Goal: Task Accomplishment & Management: Manage account settings

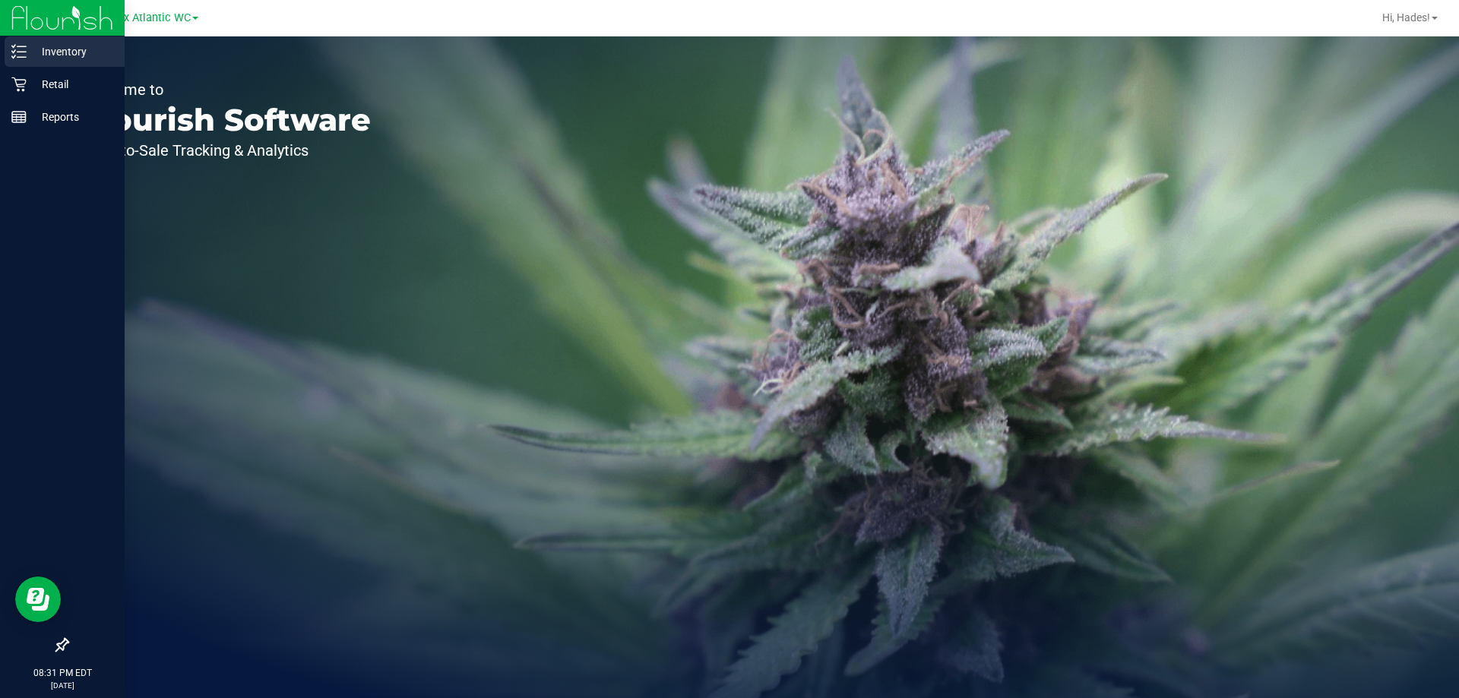
click at [32, 55] on p "Inventory" at bounding box center [72, 52] width 91 height 18
click at [71, 54] on p "Inventory" at bounding box center [72, 52] width 91 height 18
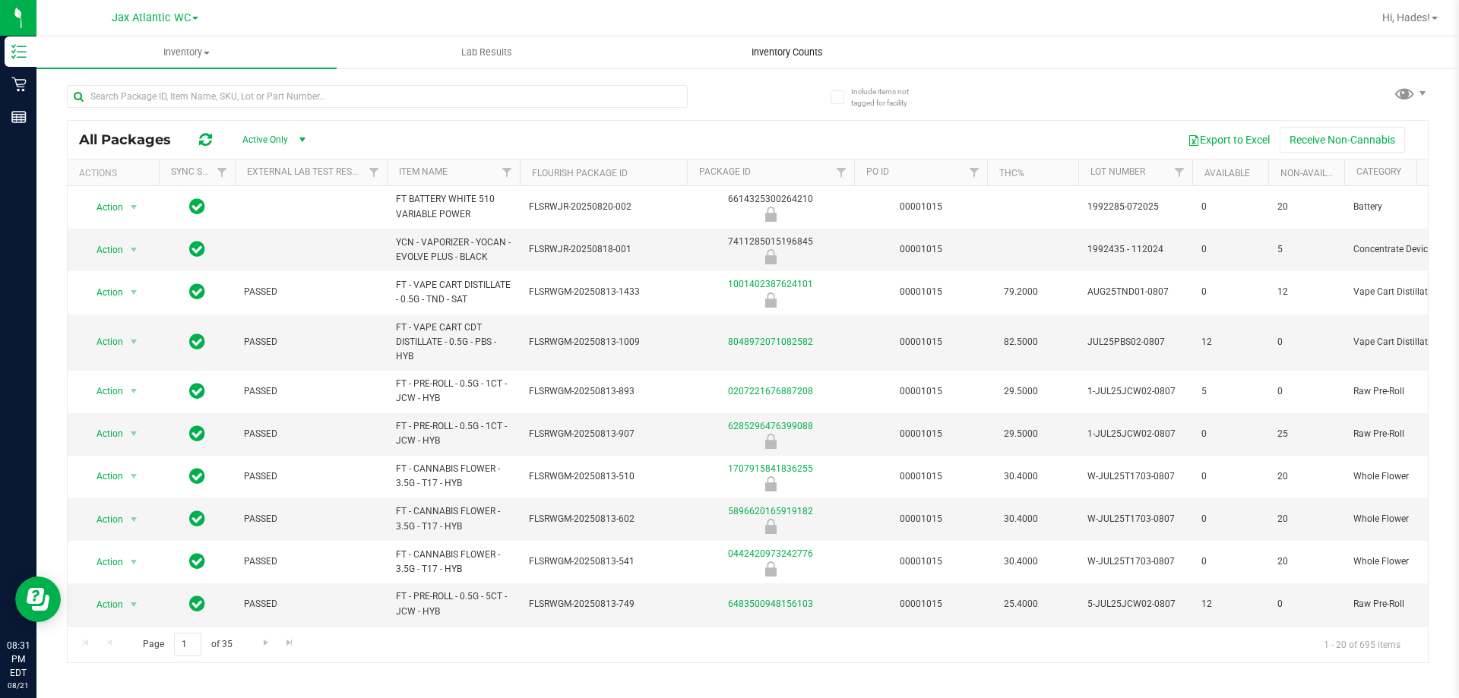
click at [787, 48] on span "Inventory Counts" at bounding box center [787, 53] width 112 height 14
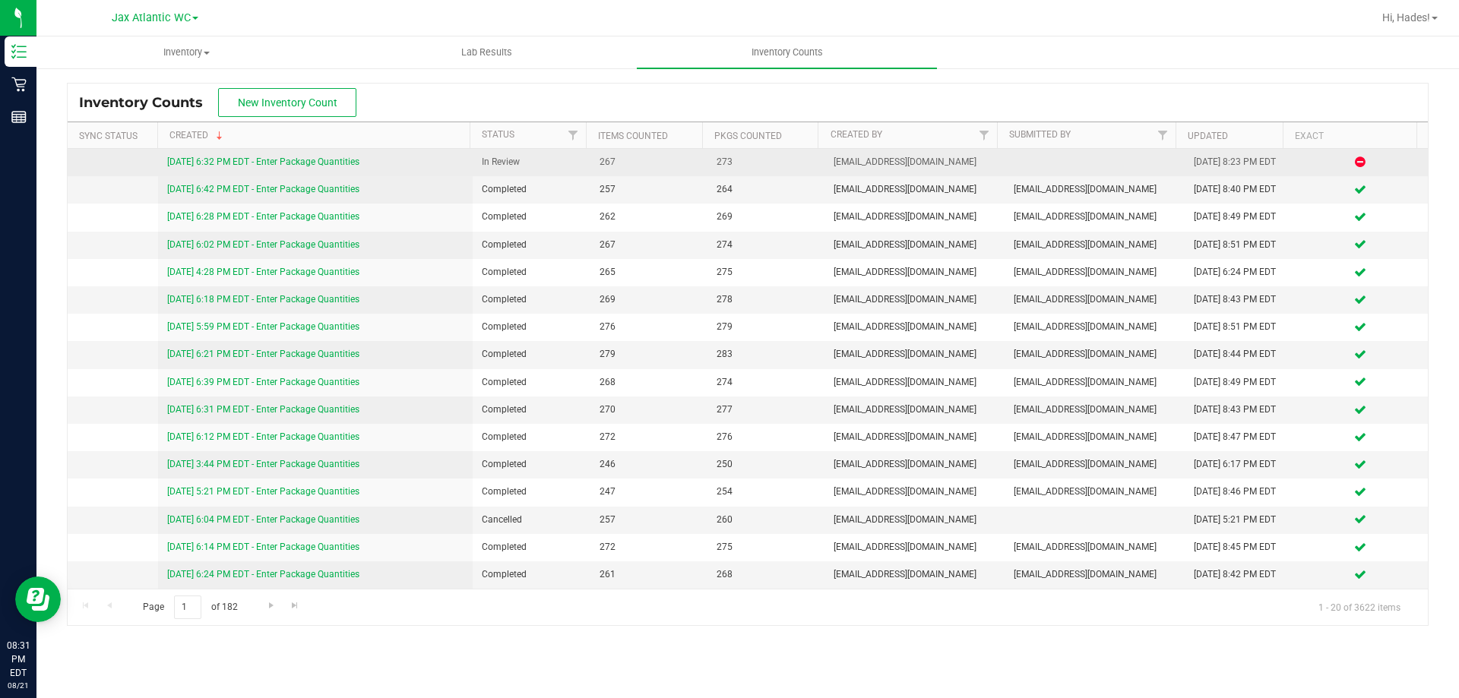
click at [280, 167] on link "[DATE] 6:32 PM EDT - Enter Package Quantities" at bounding box center [263, 162] width 192 height 11
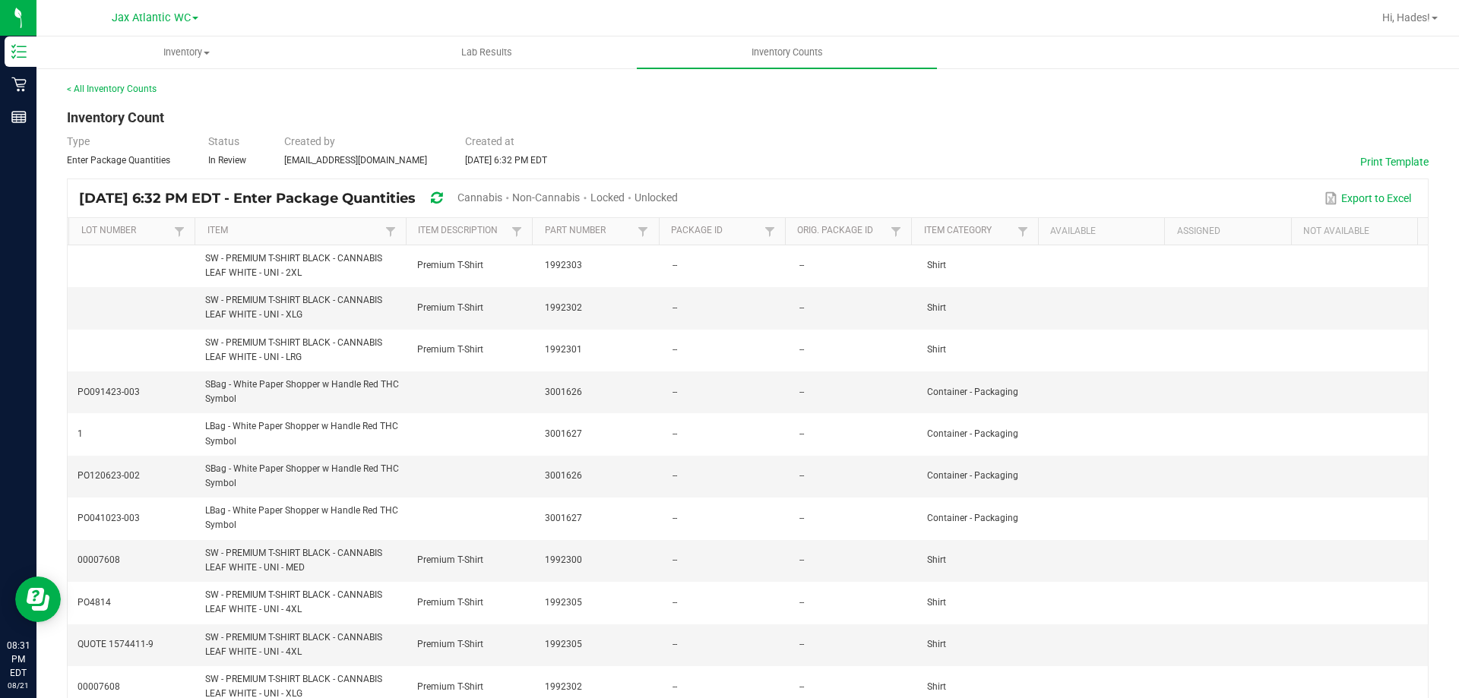
click at [183, 25] on div "Jax Atlantic WC" at bounding box center [155, 17] width 87 height 18
click at [174, 15] on span "Jax Atlantic WC" at bounding box center [151, 18] width 79 height 14
click at [170, 68] on link "Jax WC" at bounding box center [155, 74] width 222 height 21
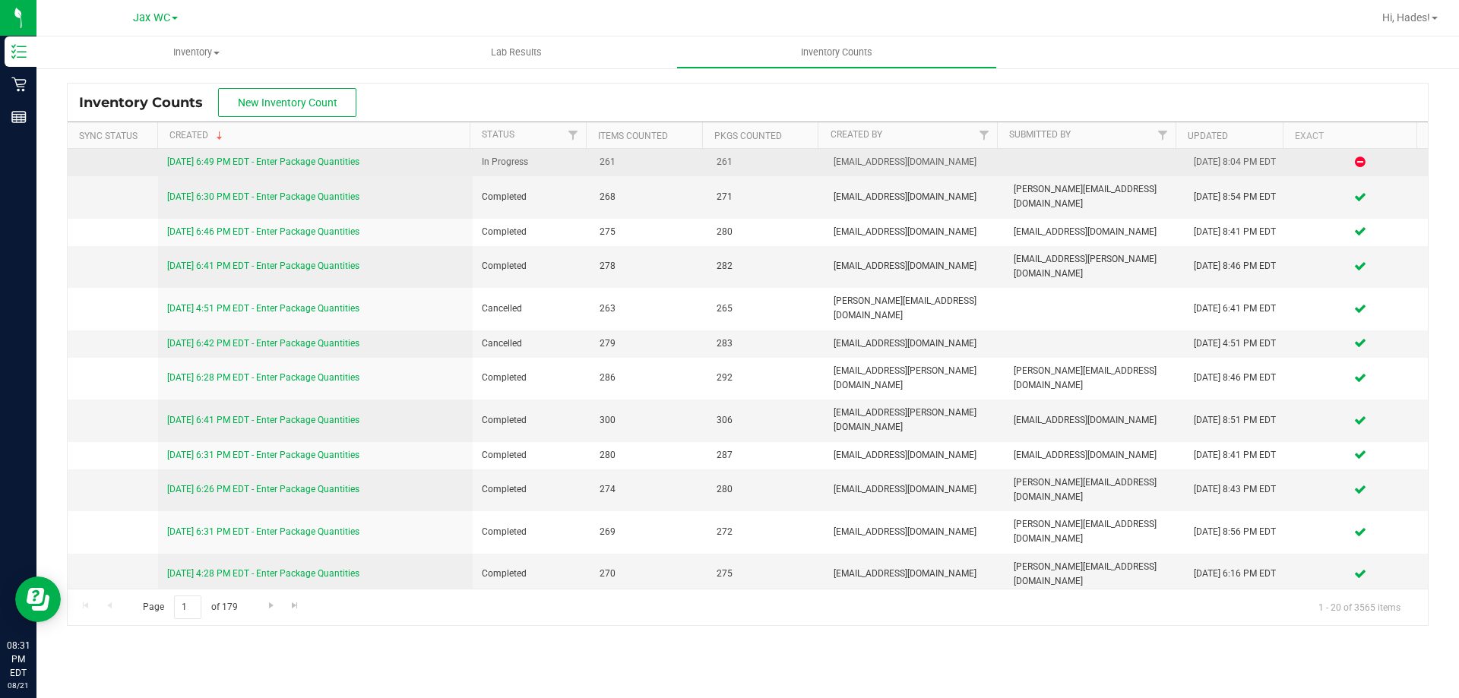
click at [302, 166] on link "[DATE] 6:49 PM EDT - Enter Package Quantities" at bounding box center [263, 162] width 192 height 11
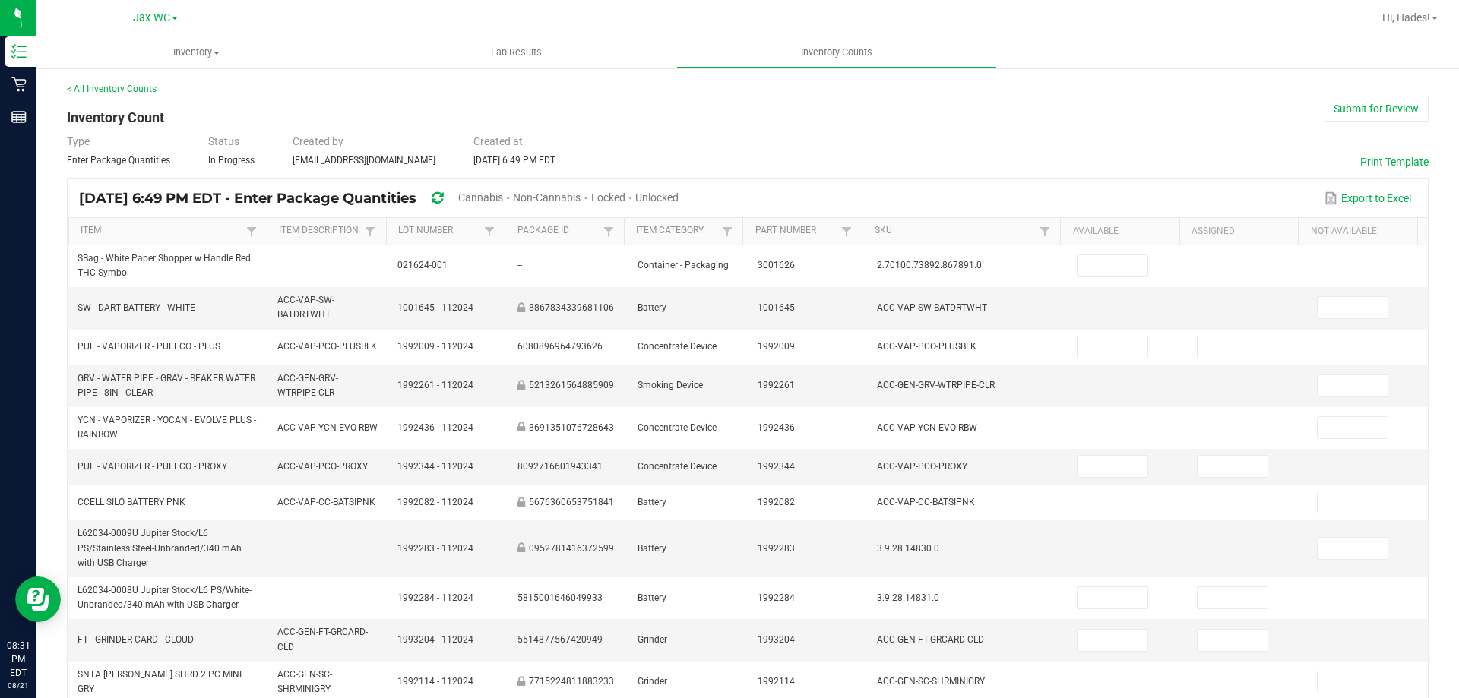
click at [503, 193] on span "Cannabis" at bounding box center [480, 198] width 45 height 12
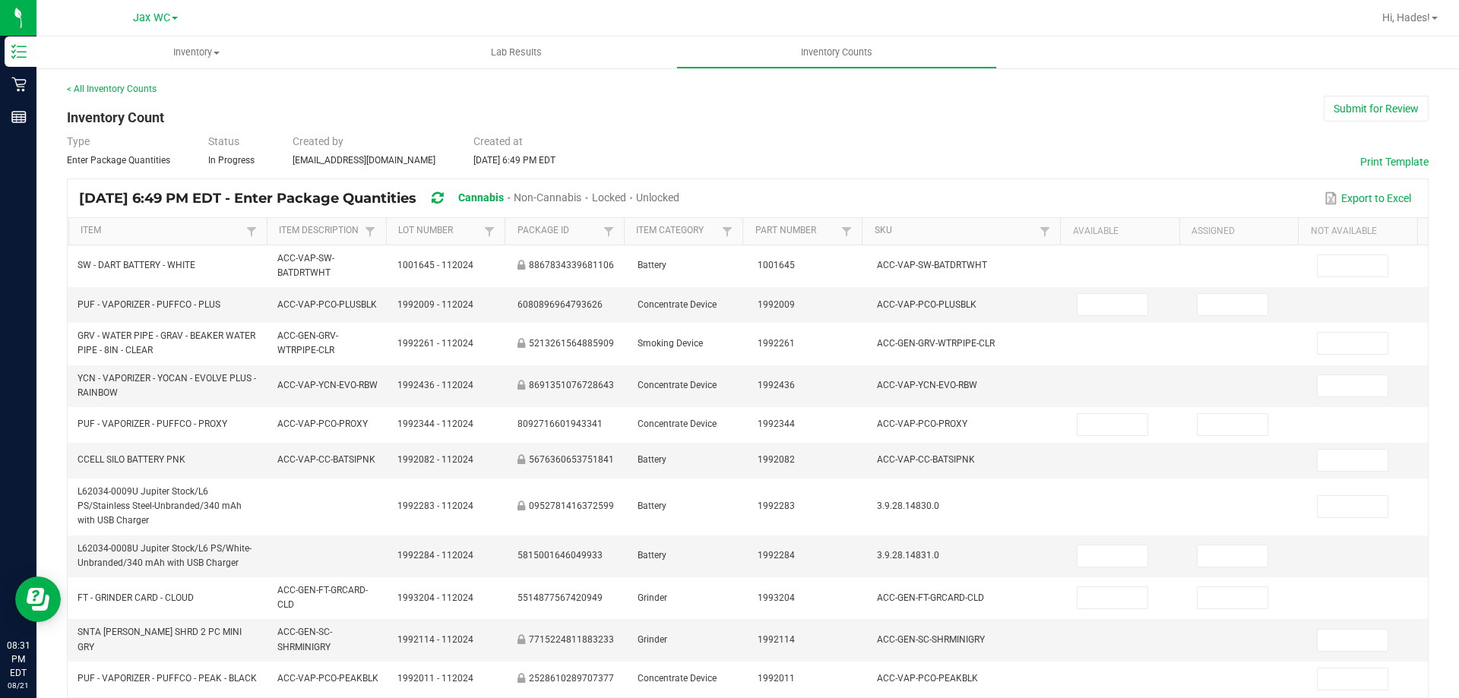
type input "23"
click at [679, 196] on span "Unlocked" at bounding box center [657, 198] width 43 height 12
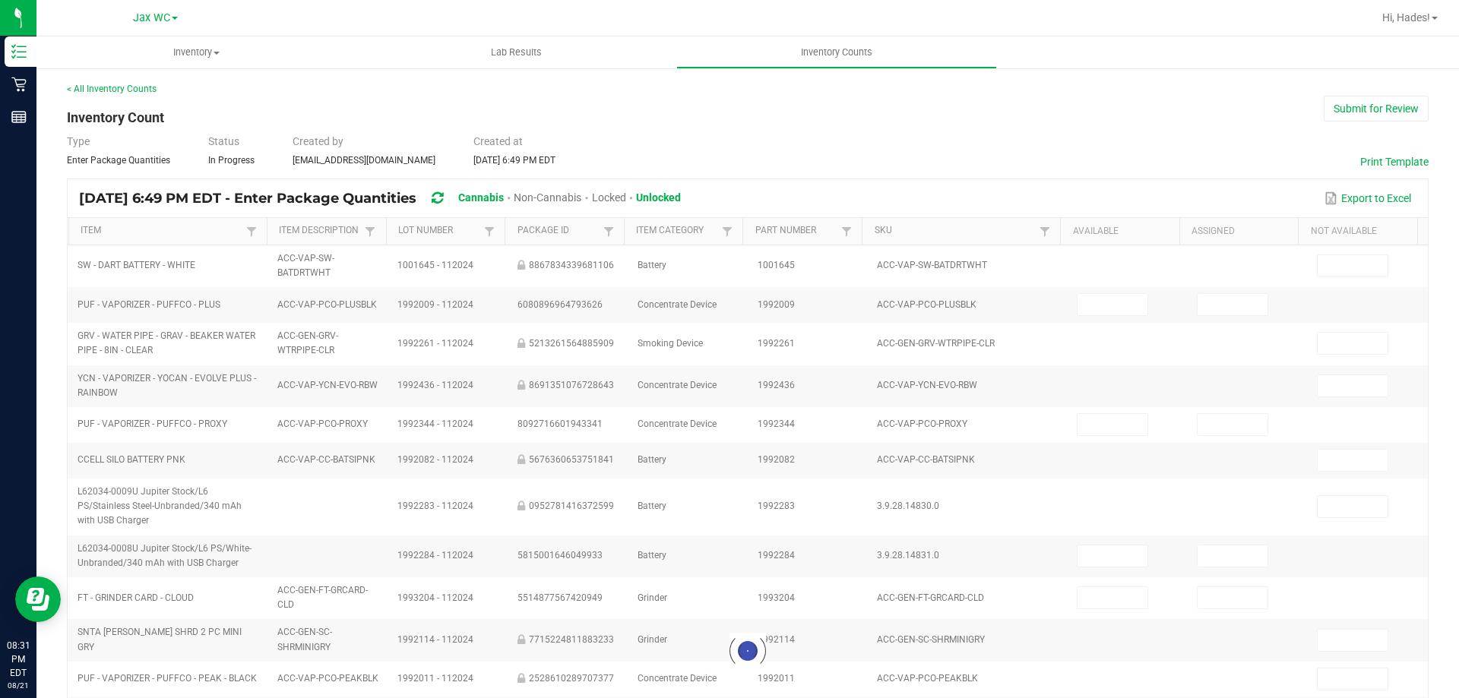
type input "5"
type input "3"
type input "0"
type input "1"
type input "0"
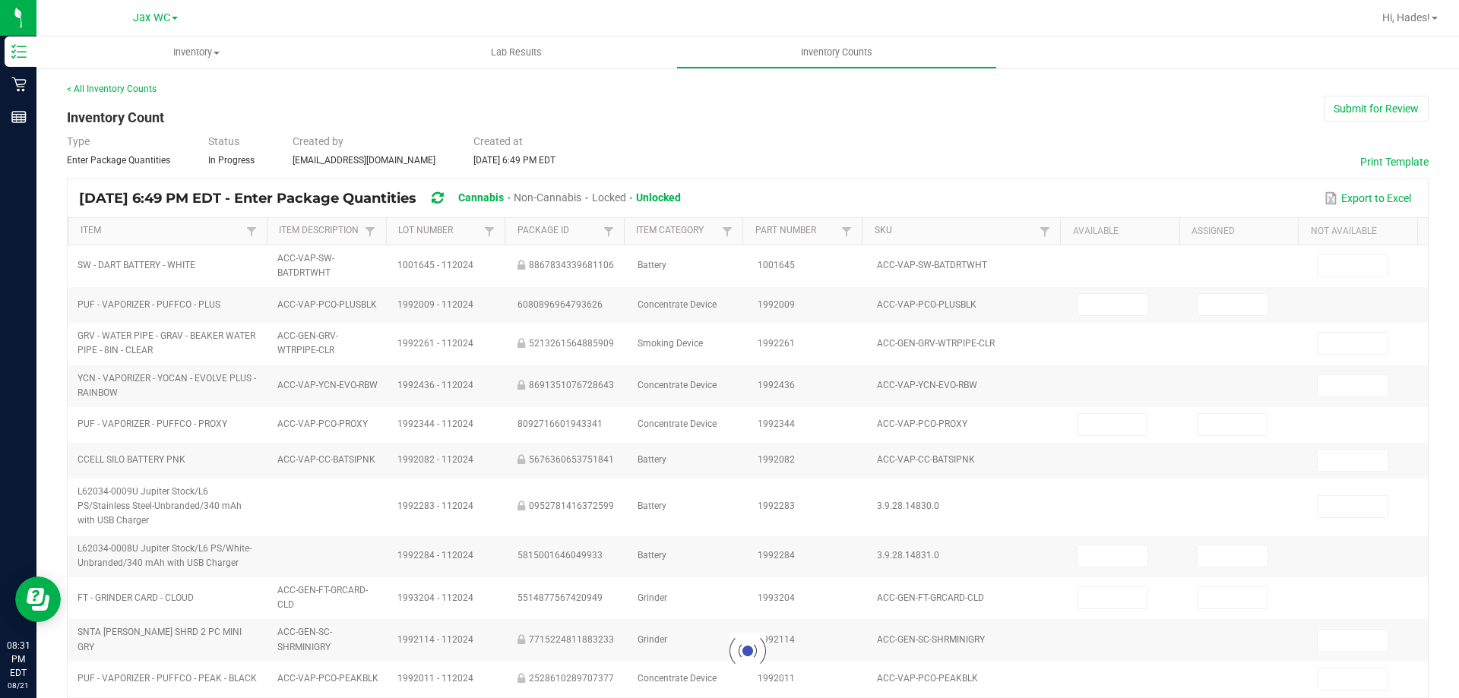
type input "9"
type input "0"
type input "2"
type input "0"
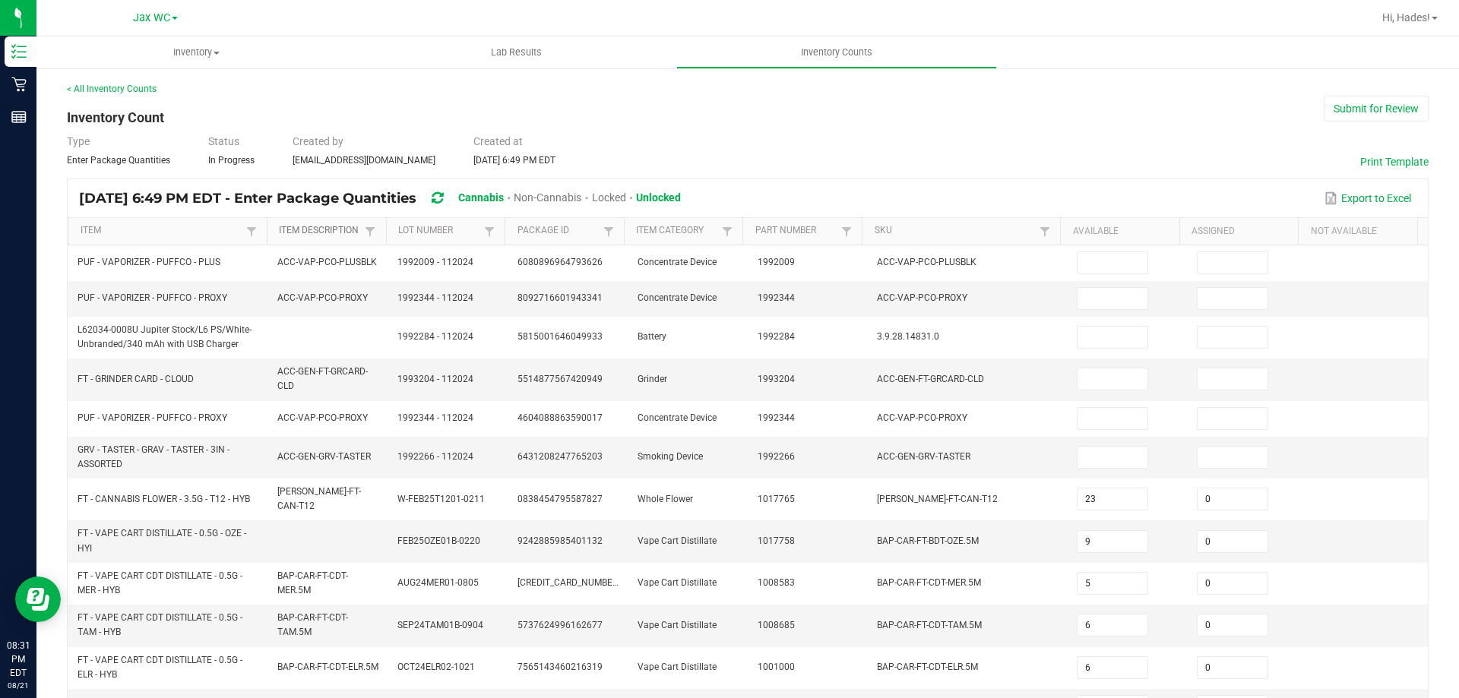
click at [323, 228] on link "Item Description" at bounding box center [320, 231] width 82 height 12
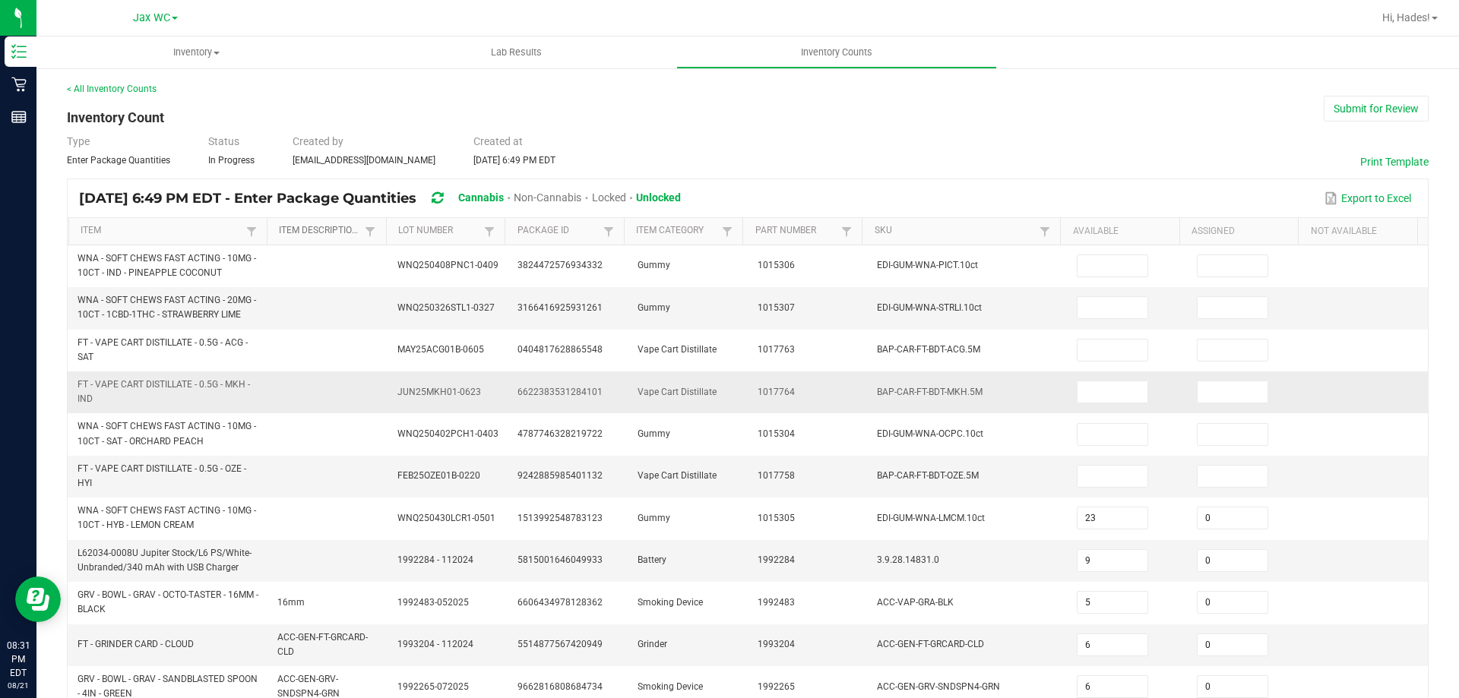
type input "4"
type input "0"
type input "2"
type input "0"
type input "17"
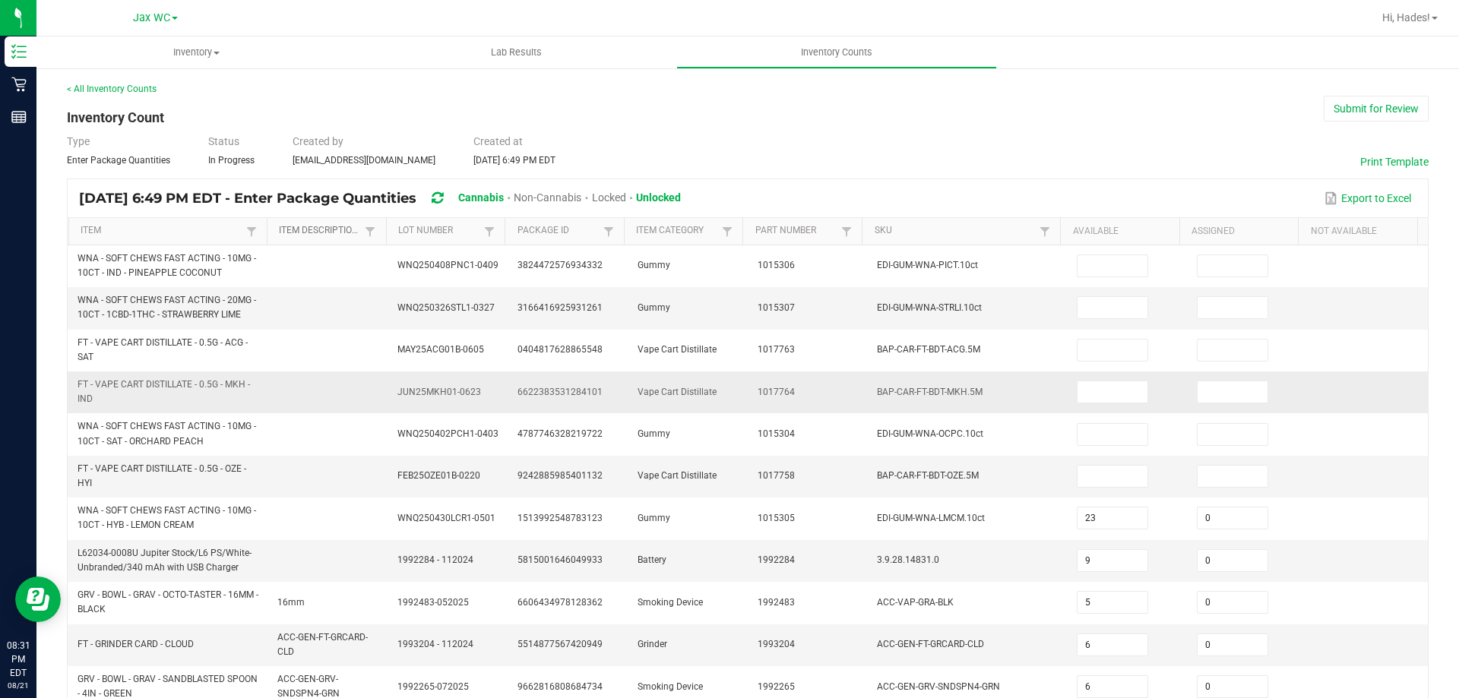
type input "0"
type input "11"
type input "0"
type input "8"
type input "0"
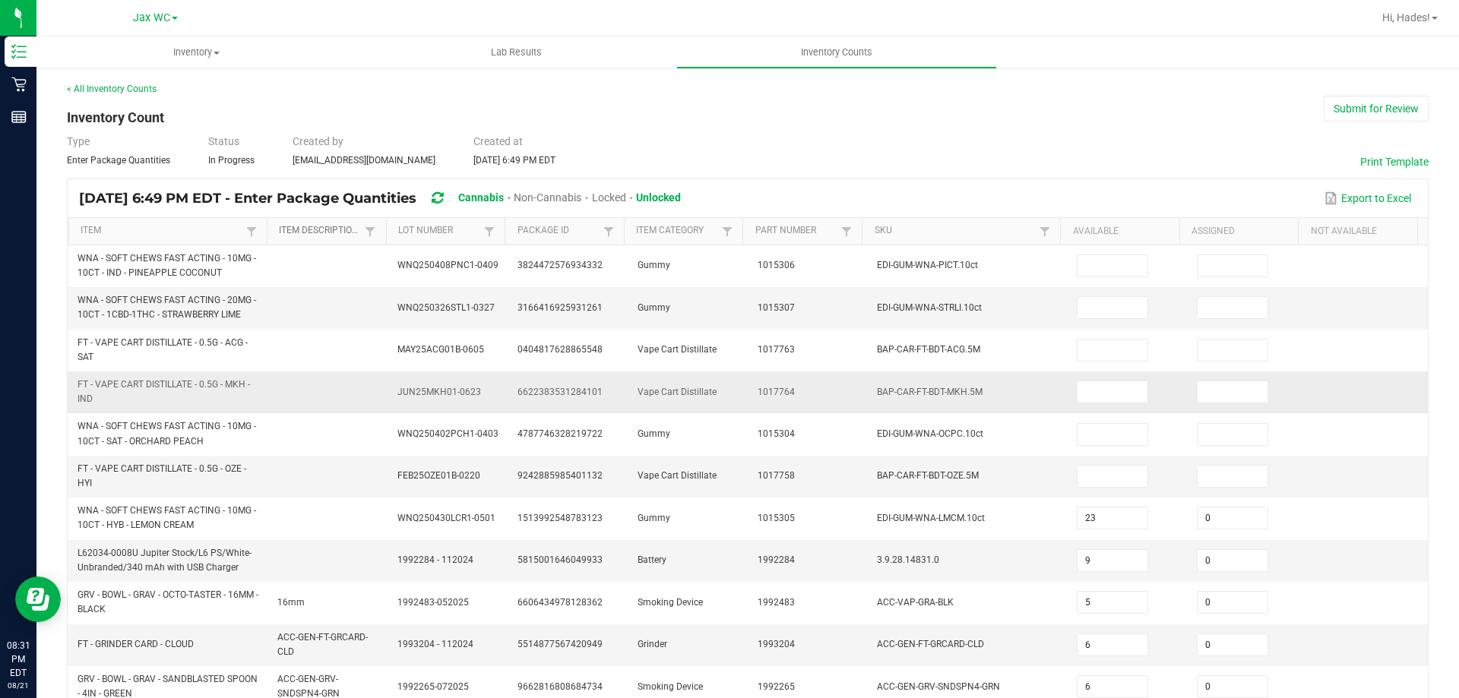
type input "9"
type input "0"
type input "21"
click at [318, 232] on link "Item Description" at bounding box center [320, 231] width 82 height 12
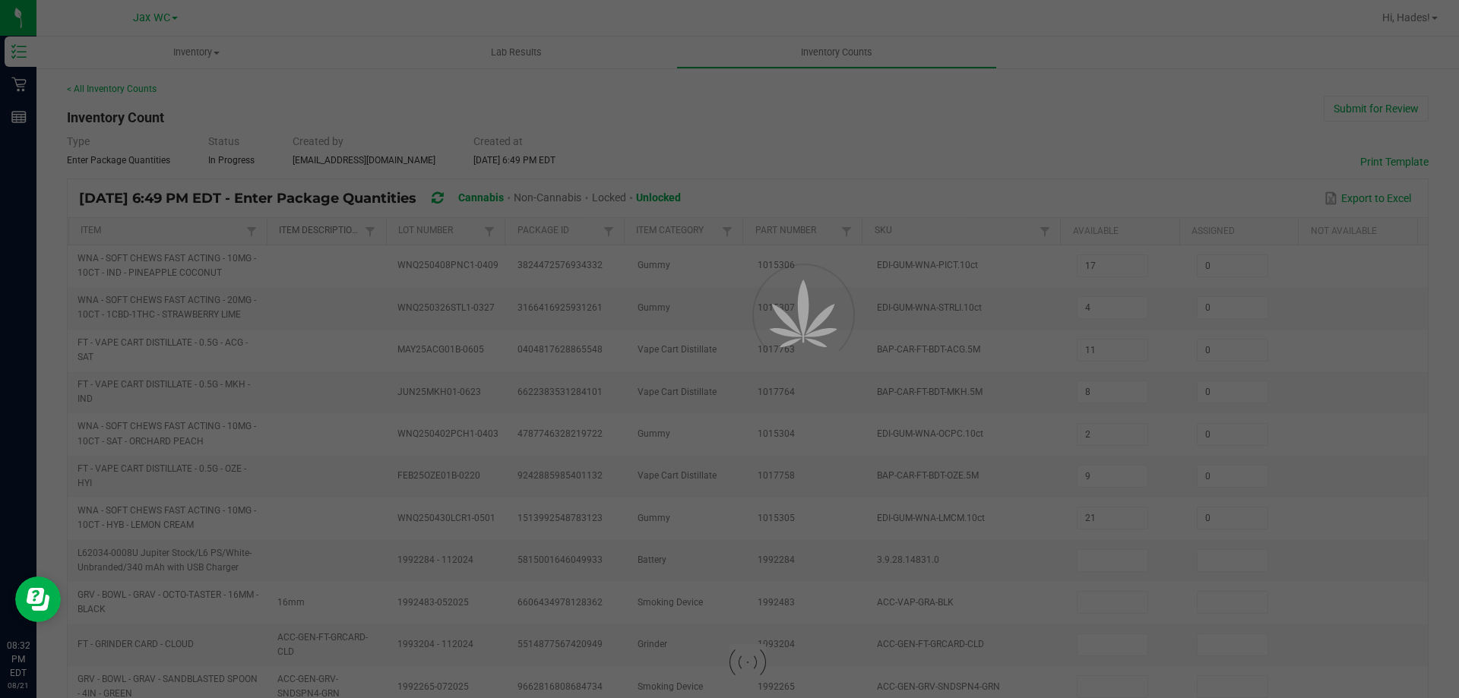
type input "19"
type input "14"
type input "0"
type input "12"
type input "0"
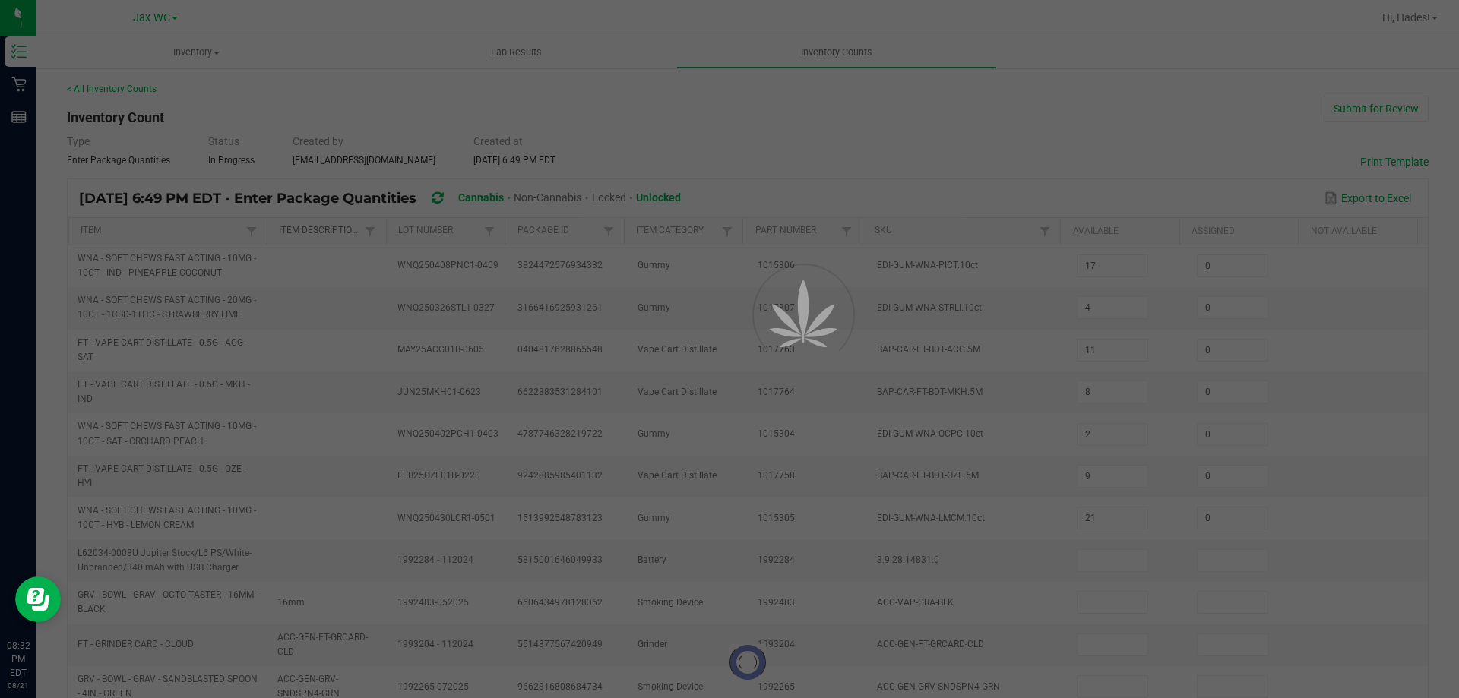
type input "13"
type input "10"
type input "17"
type input "0"
type input "3"
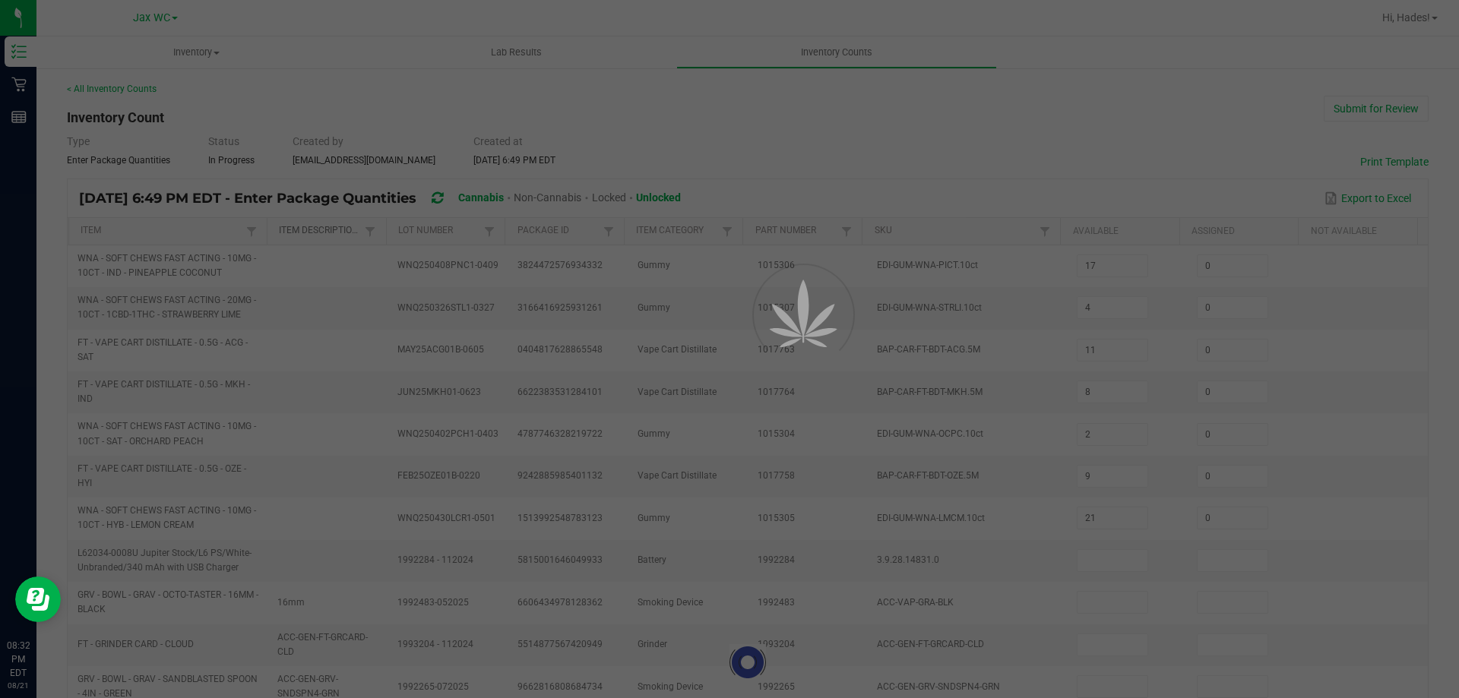
type input "0"
type input "5"
type input "2"
type input "1"
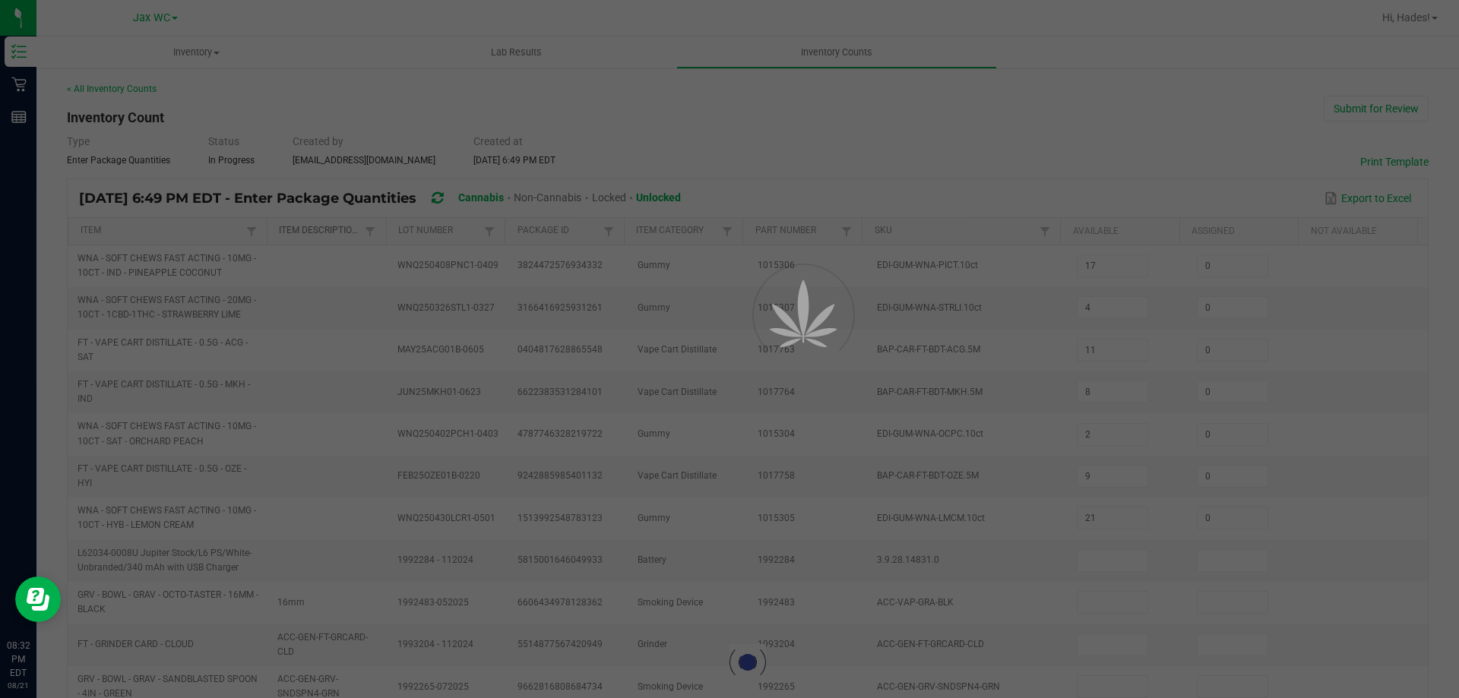
type input "11"
type input "12"
type input "9"
type input "0"
type input "7"
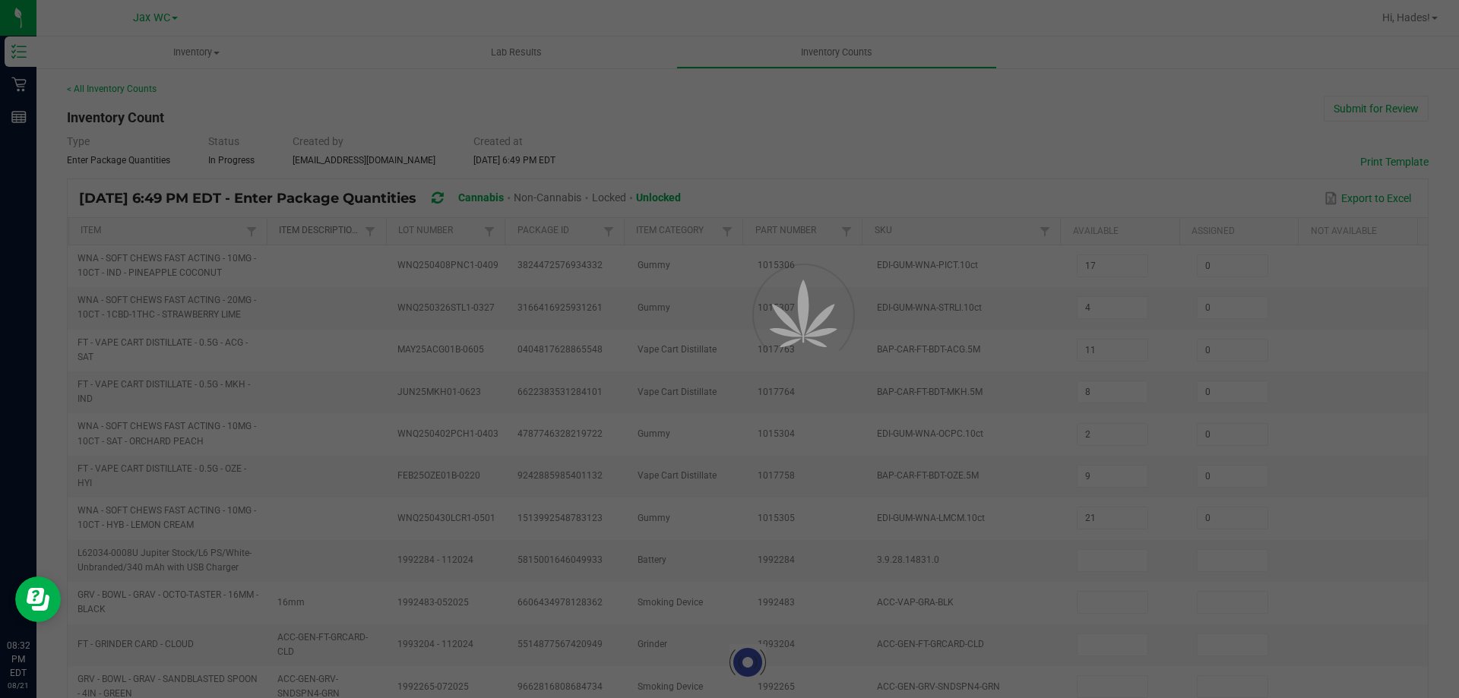
type input "0"
type input "6"
type input "0"
type input "6"
type input "0"
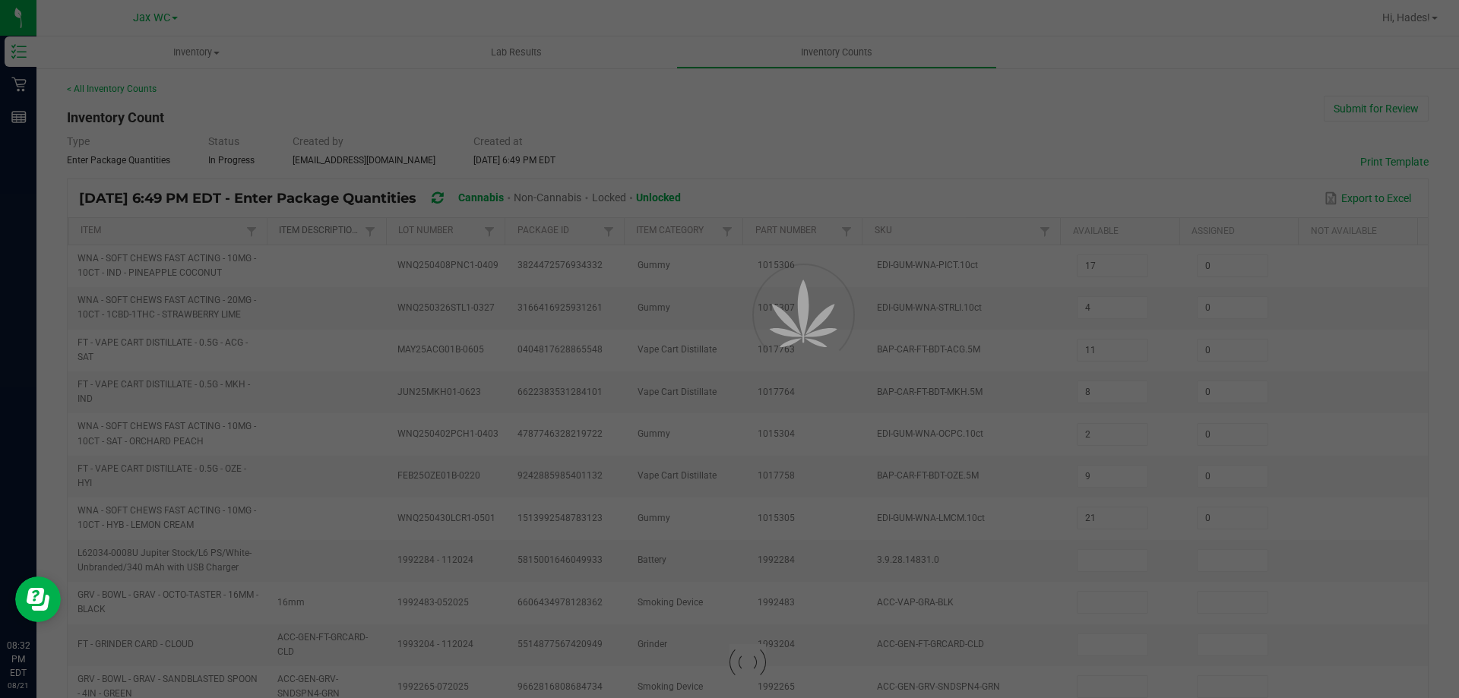
type input "21"
type input "0"
type input "14"
type input "0"
type input "5"
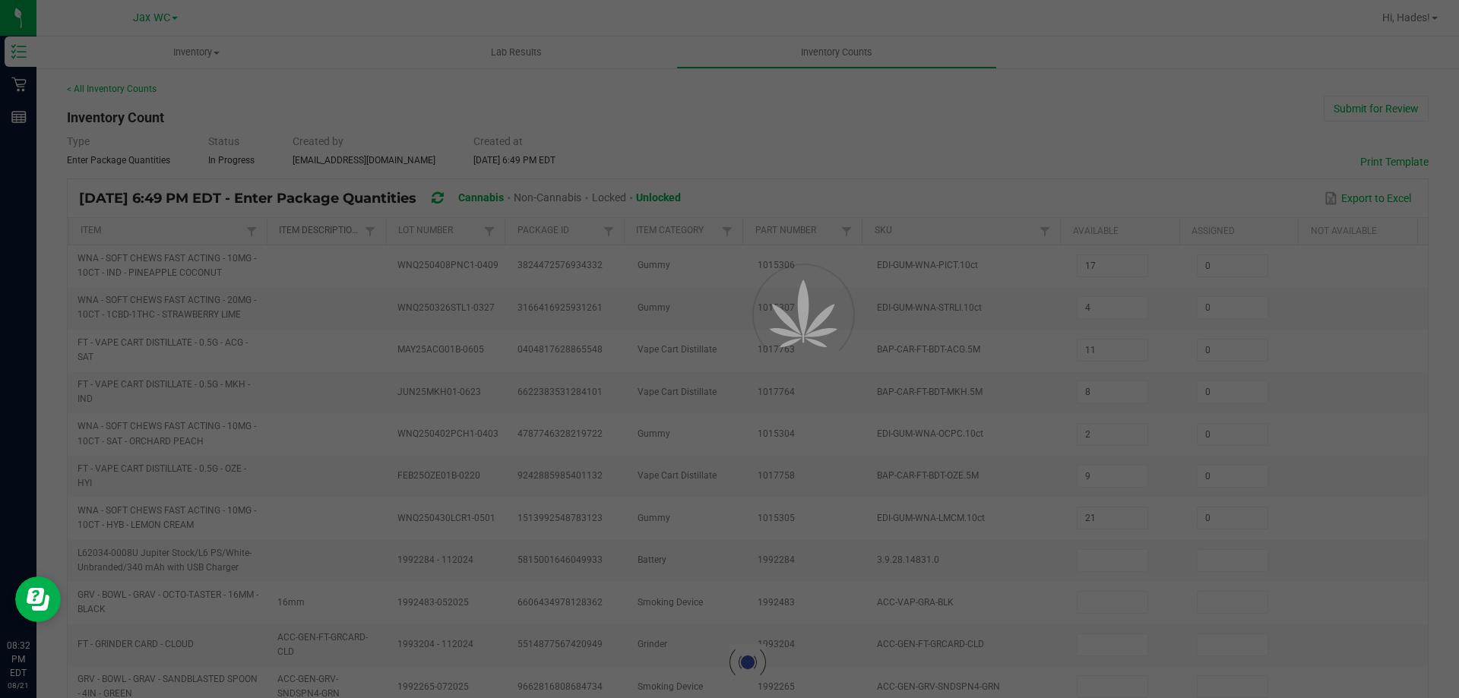
type input "0"
type input "4"
type input "0"
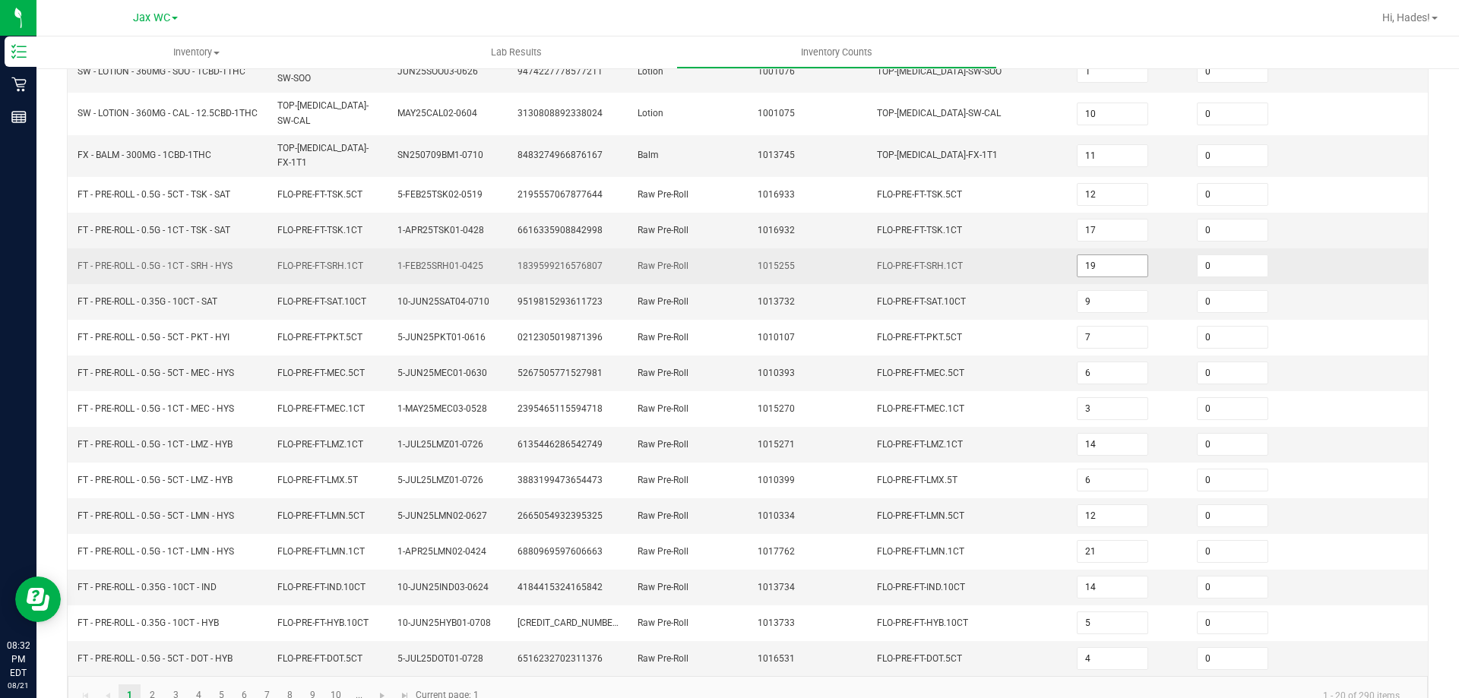
scroll to position [322, 0]
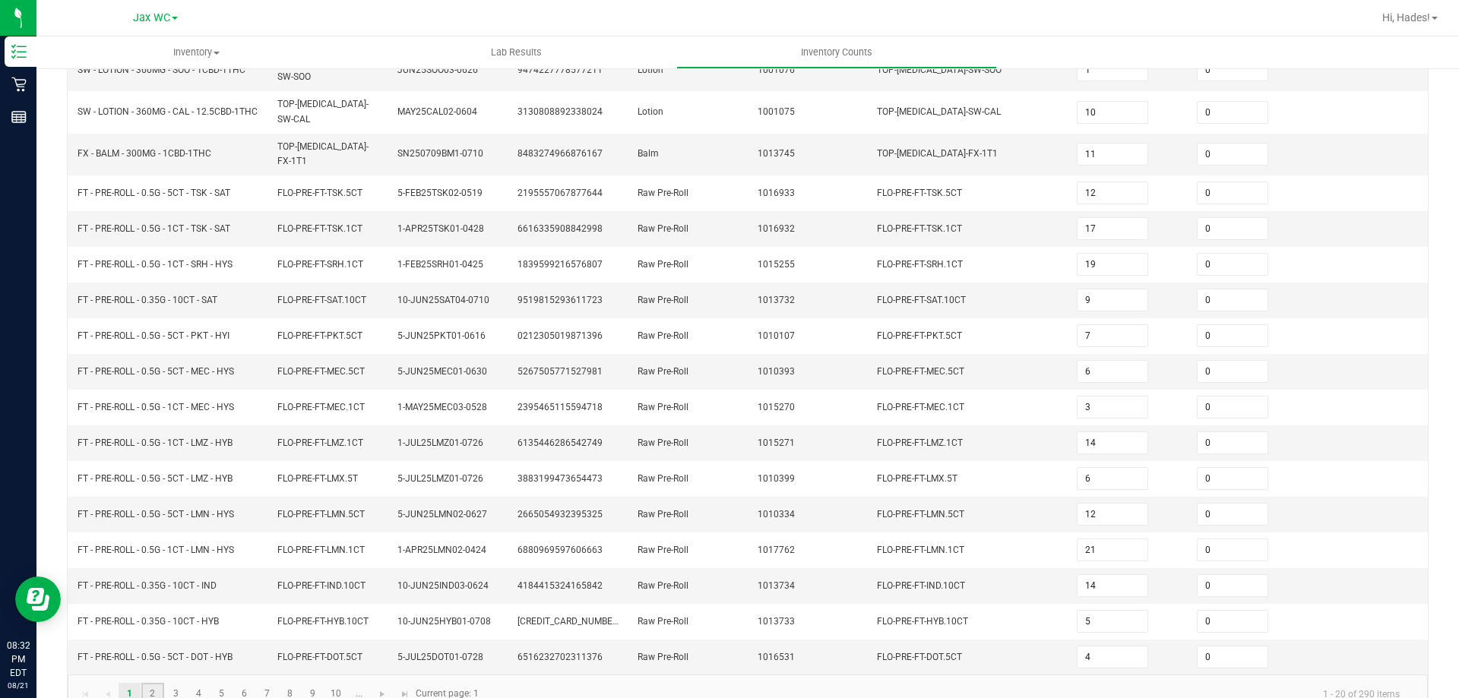
click at [159, 683] on link "2" at bounding box center [152, 694] width 22 height 23
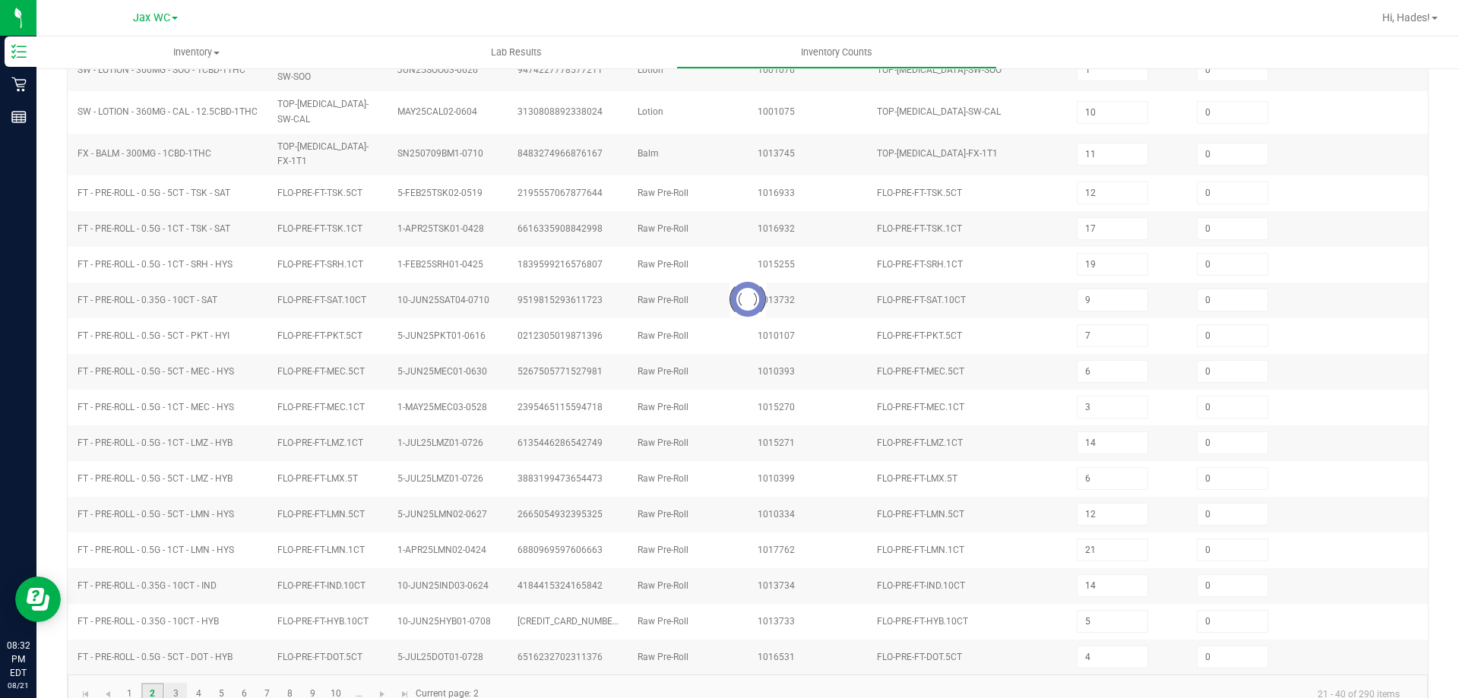
type input "1"
type input "20"
type input "16"
type input "1"
type input "20"
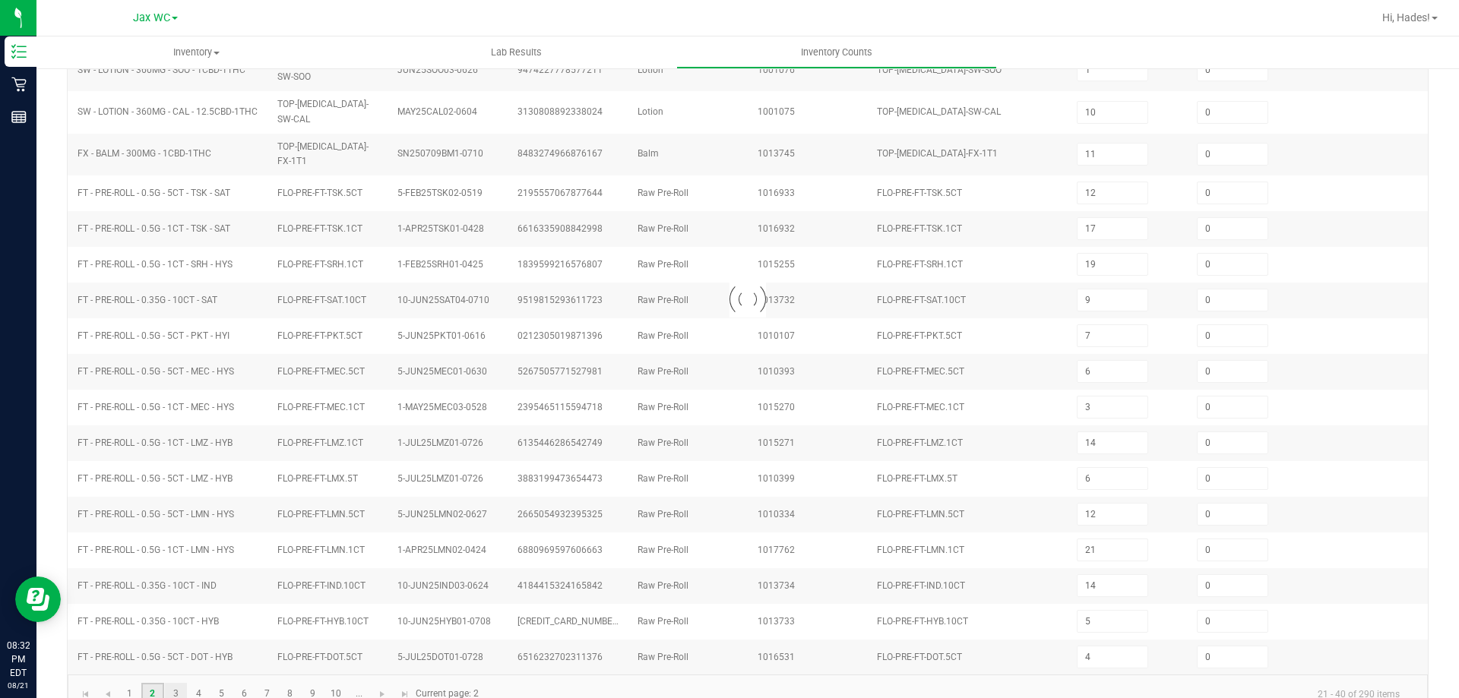
type input "7"
type input "18"
type input "11"
type input "7"
type input "4"
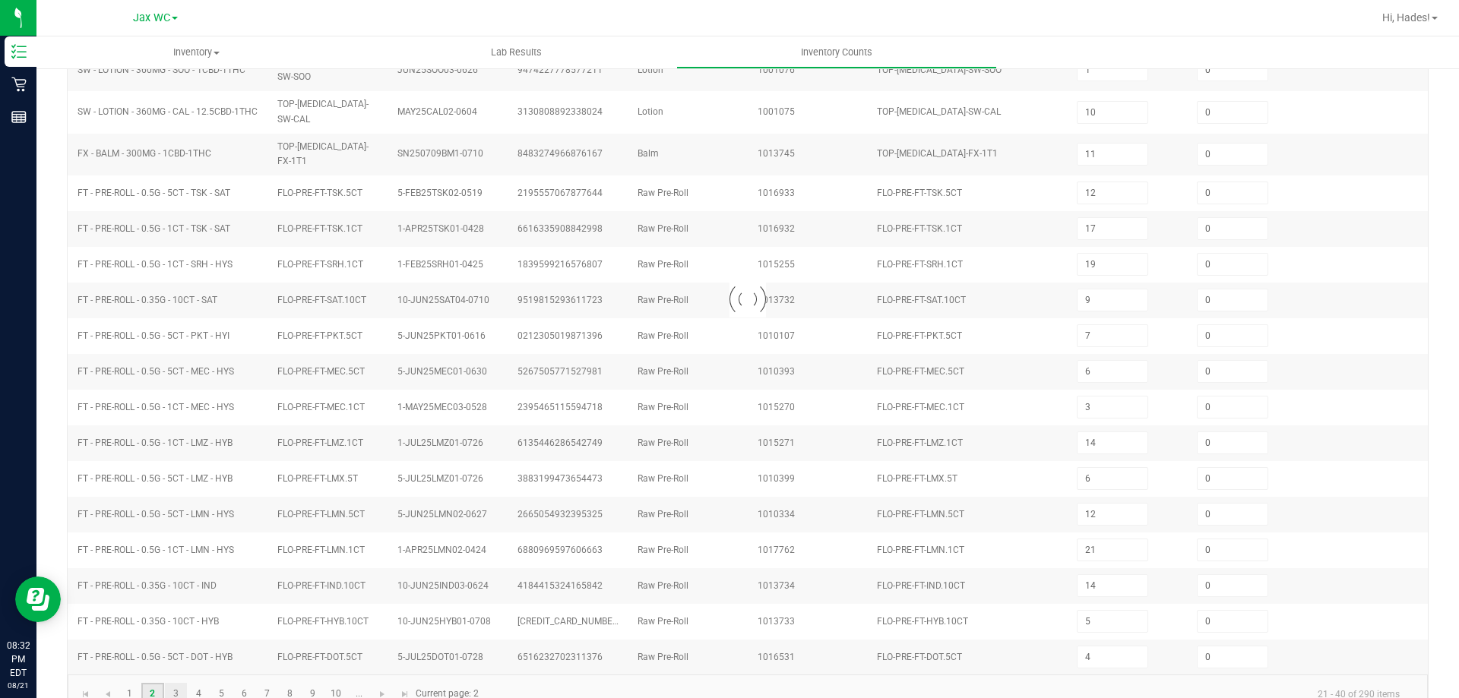
type input "19"
type input "18"
type input "15"
type input "23"
type input "11"
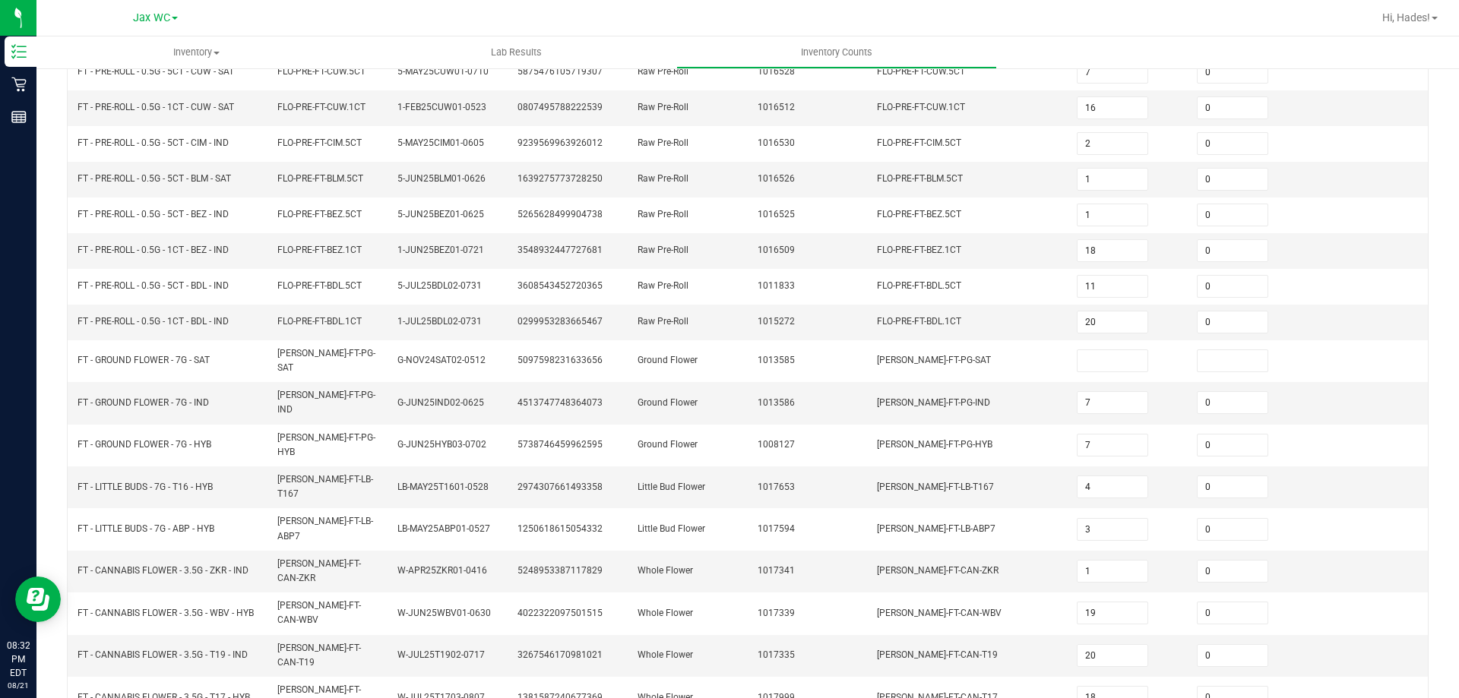
scroll to position [163, 0]
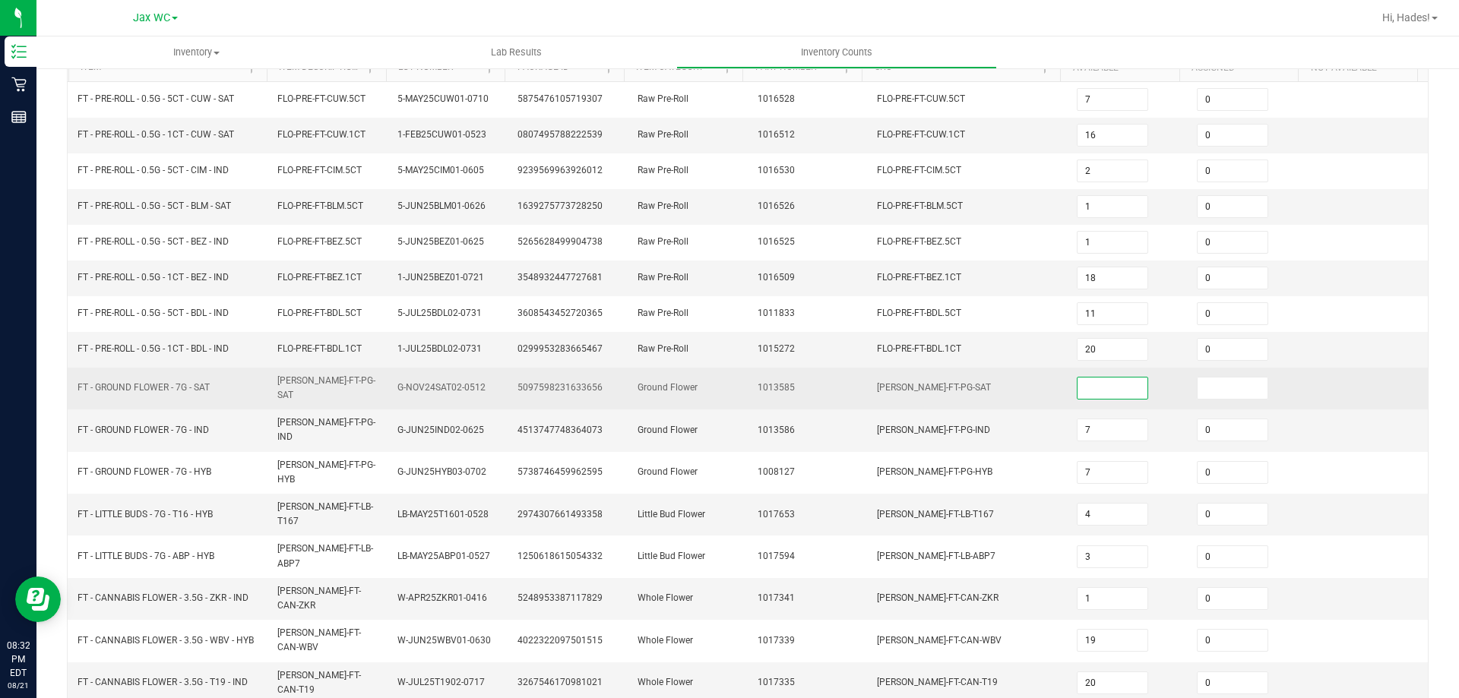
click at [1090, 390] on input at bounding box center [1113, 388] width 70 height 21
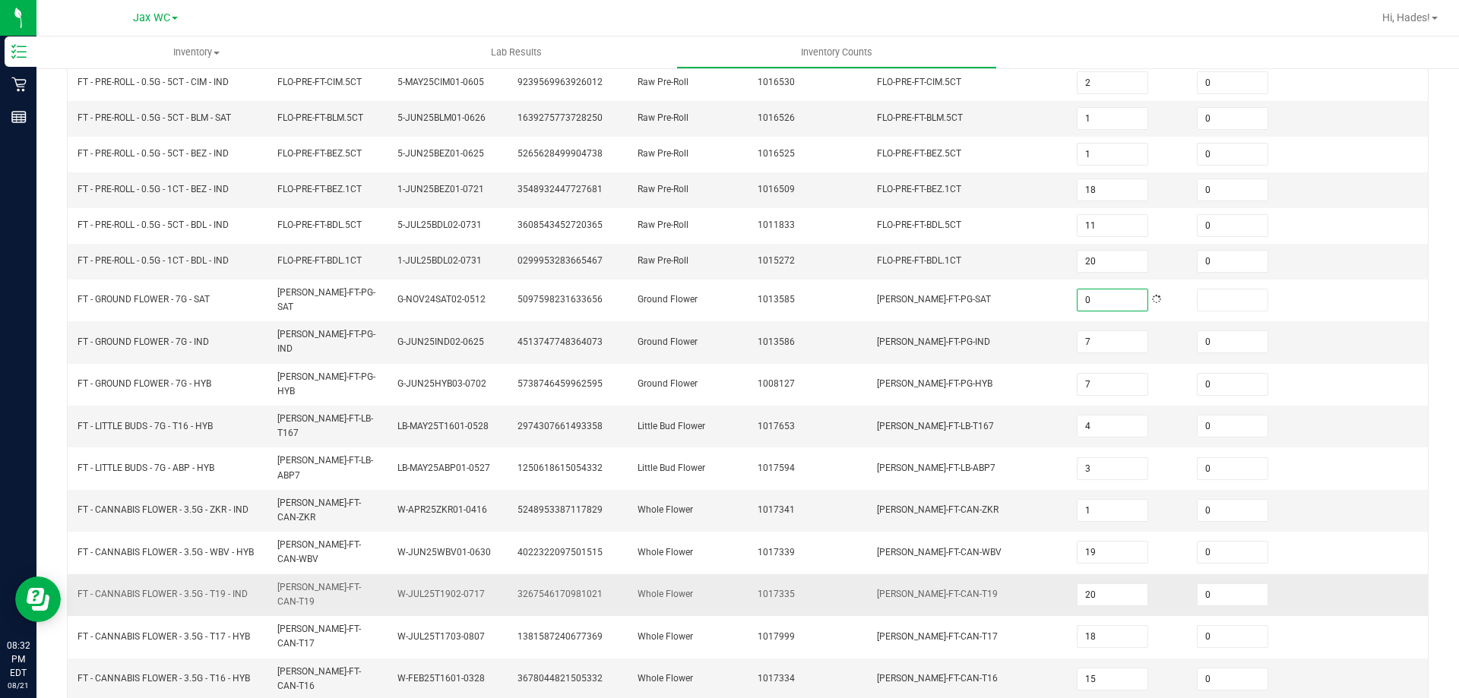
scroll to position [315, 0]
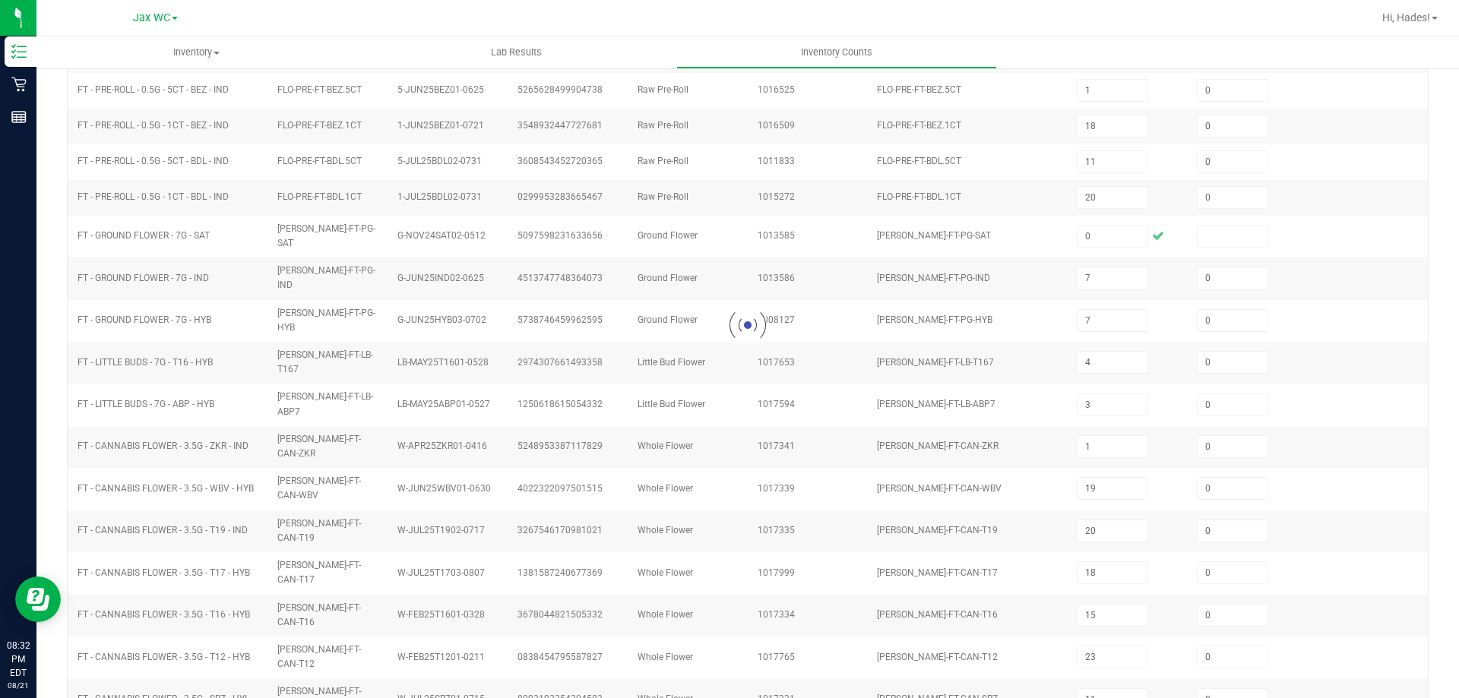
type input "9"
type input "20"
type input "17"
type input "0"
type input "19"
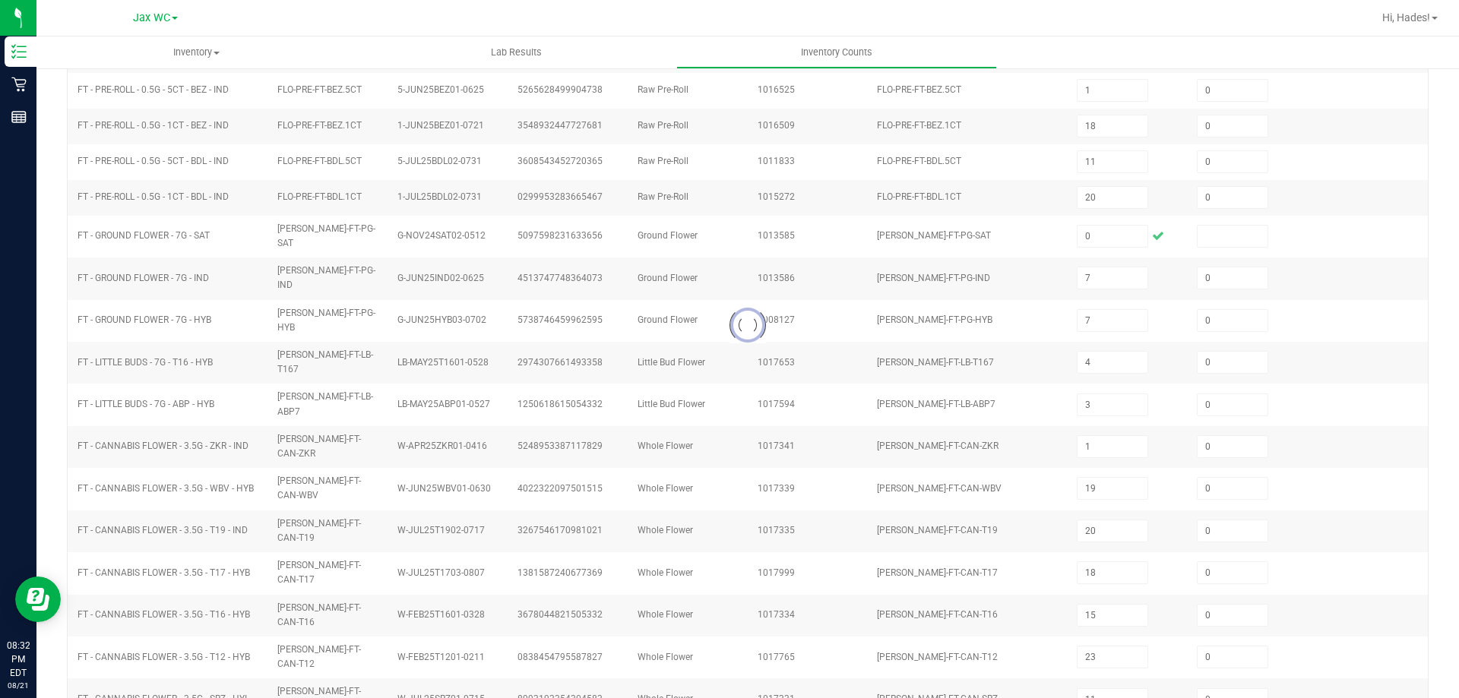
type input "2"
type input "1"
type input "17"
type input "11"
type input "15"
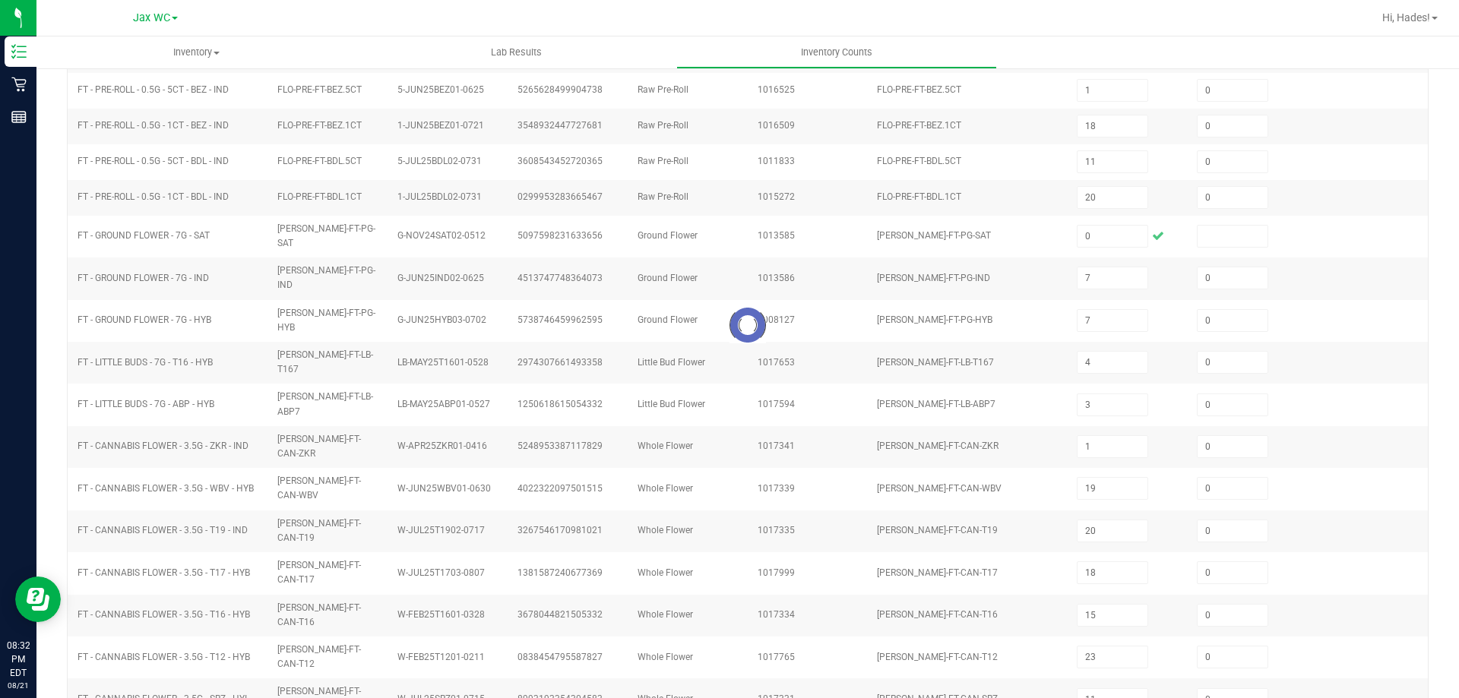
type input "18"
type input "10"
type input "19"
type input "17"
type input "15"
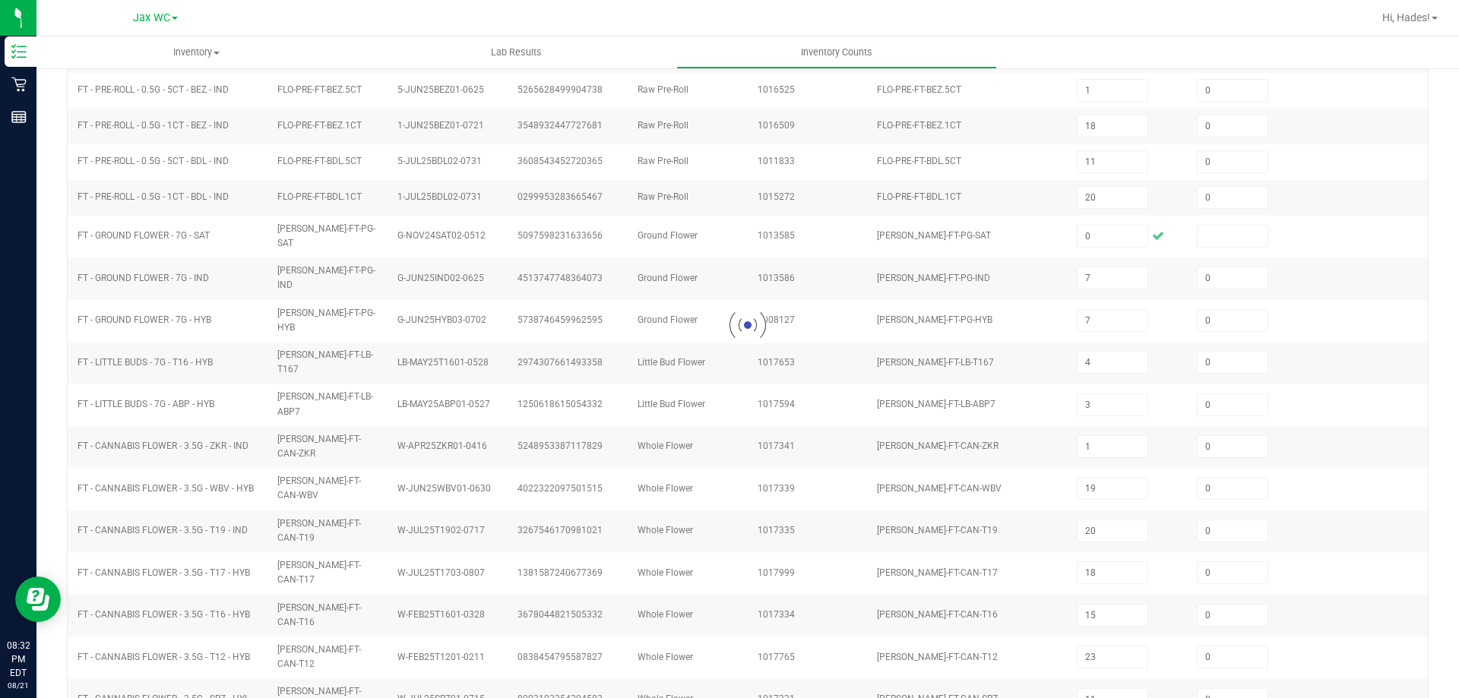
type input "8"
type input "18"
type input "11"
type input "19"
type input "18"
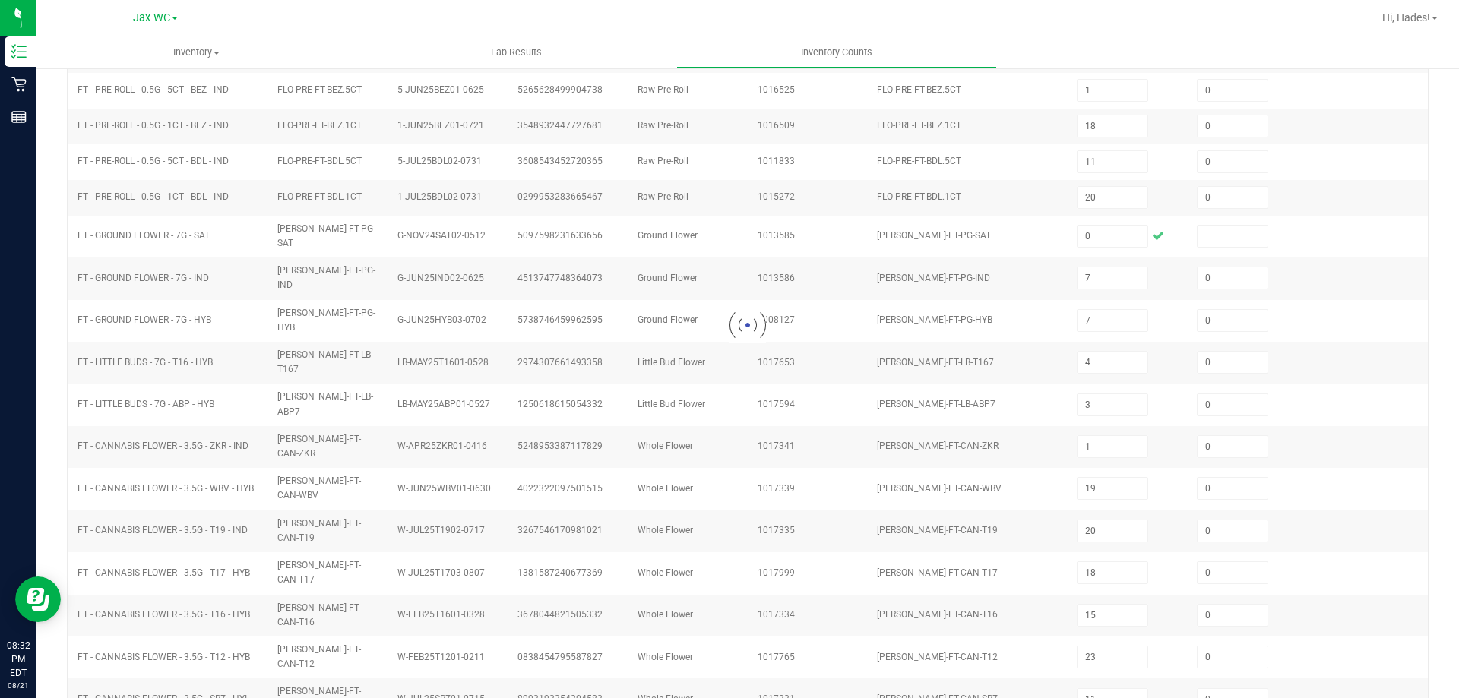
type input "18"
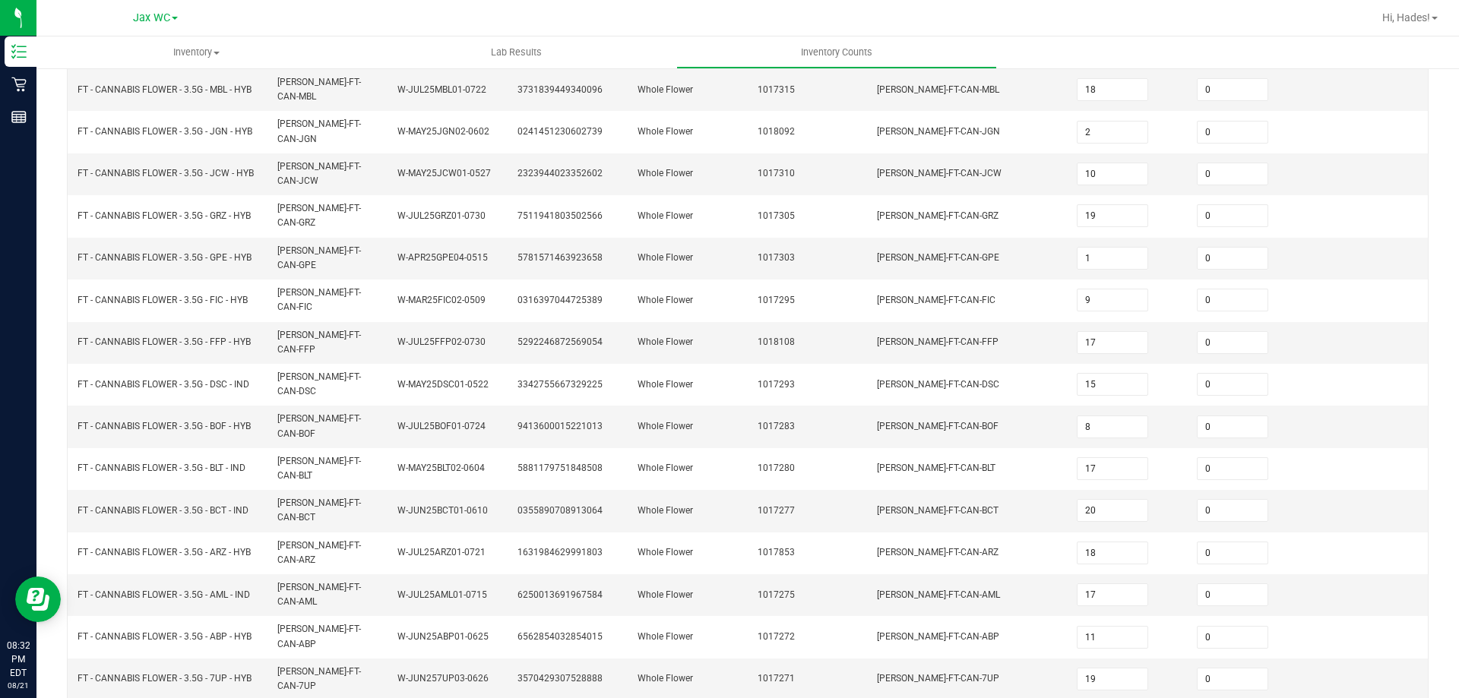
scroll to position [328, 0]
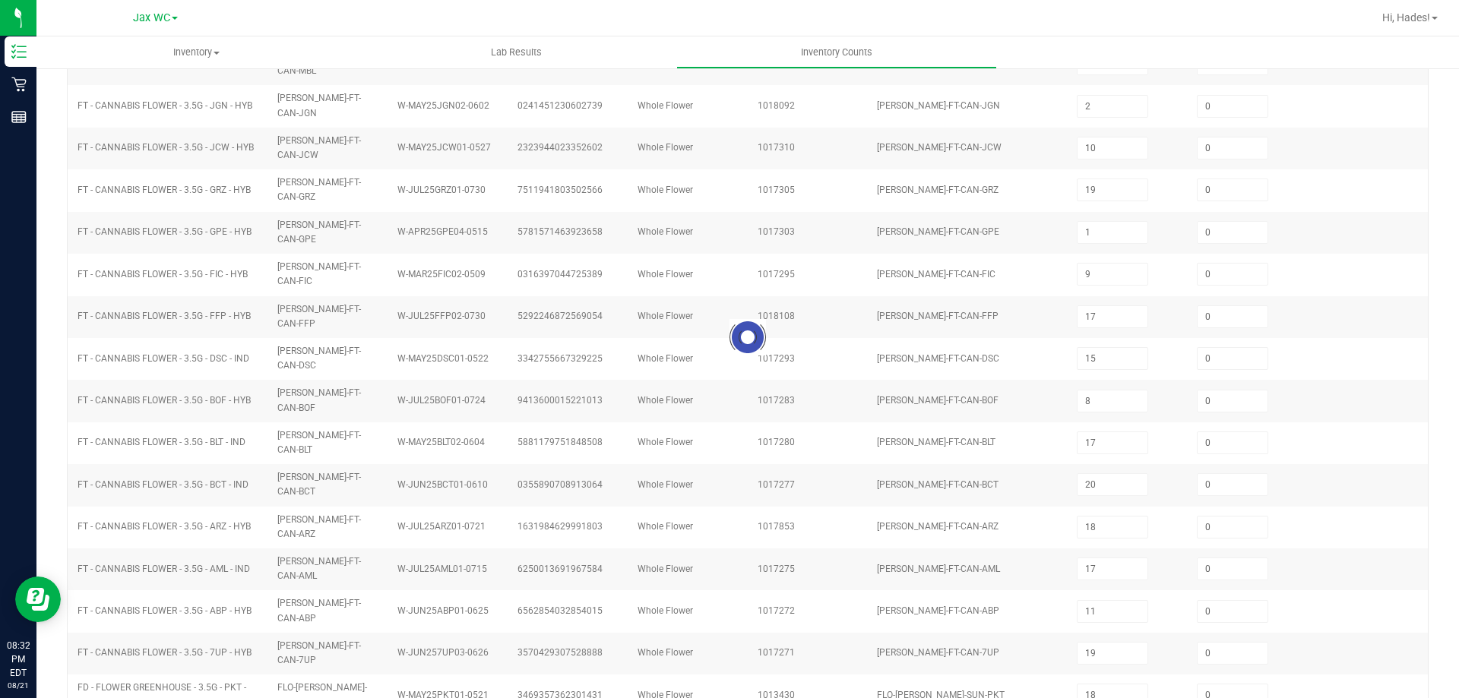
type input "7"
type input "8"
type input "9"
type input "5"
type input "18"
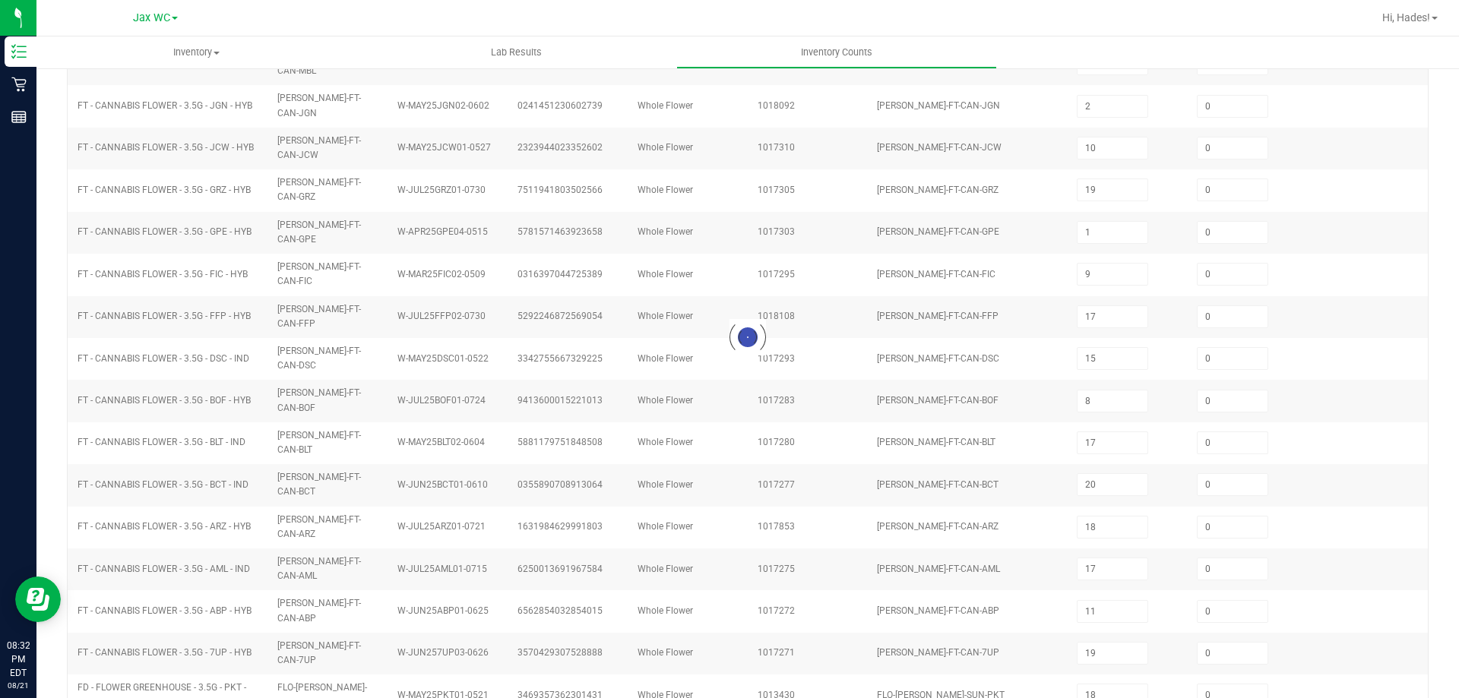
type input "6"
type input "2"
type input "16"
type input "10"
type input "1"
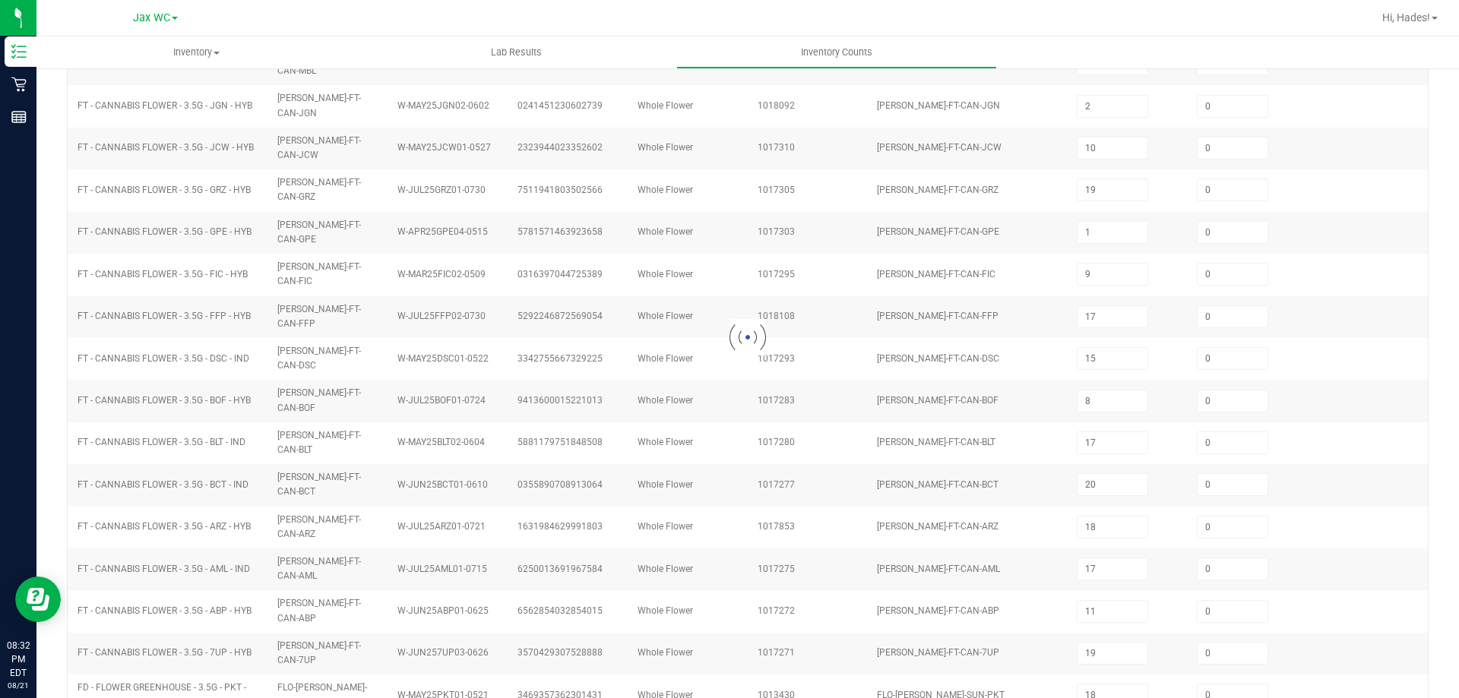
type input "15"
type input "16"
type input "9"
type input "11"
type input "20"
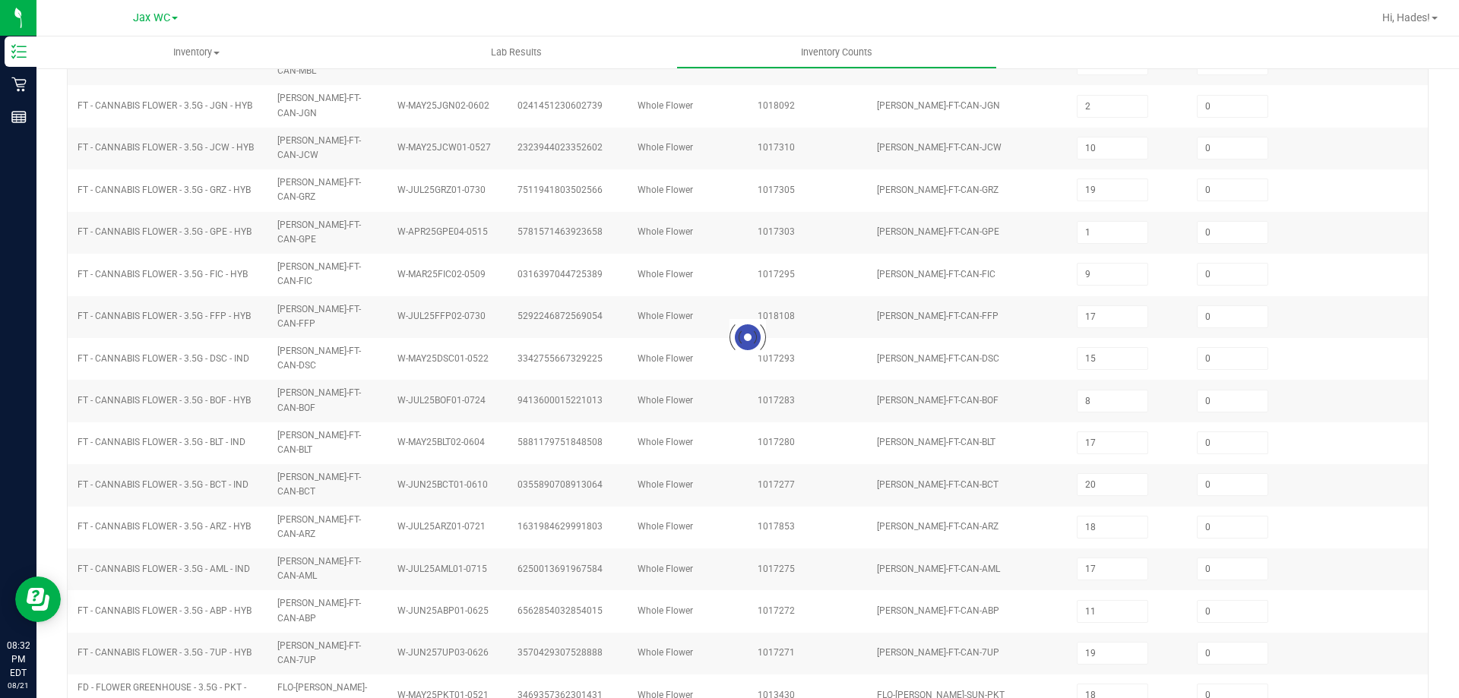
type input "4"
type input "6"
type input "15"
type input "38"
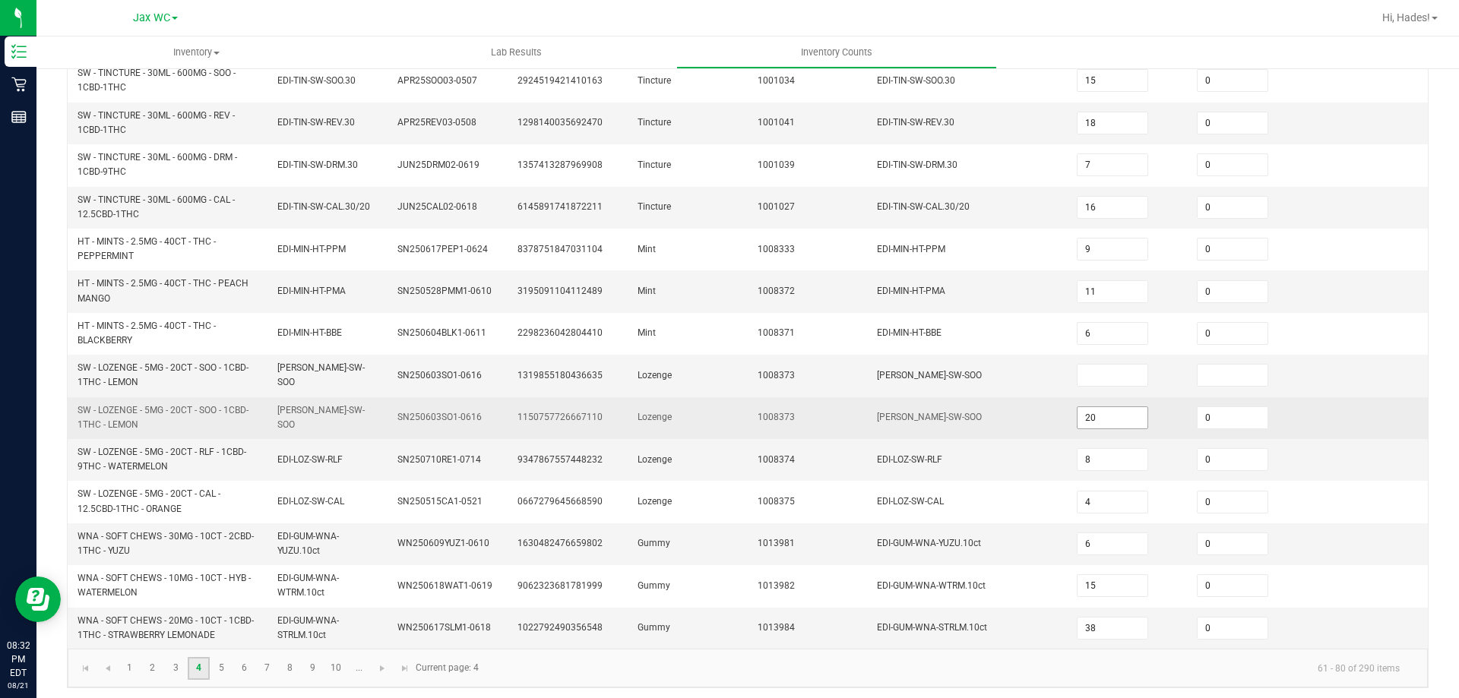
scroll to position [443, 0]
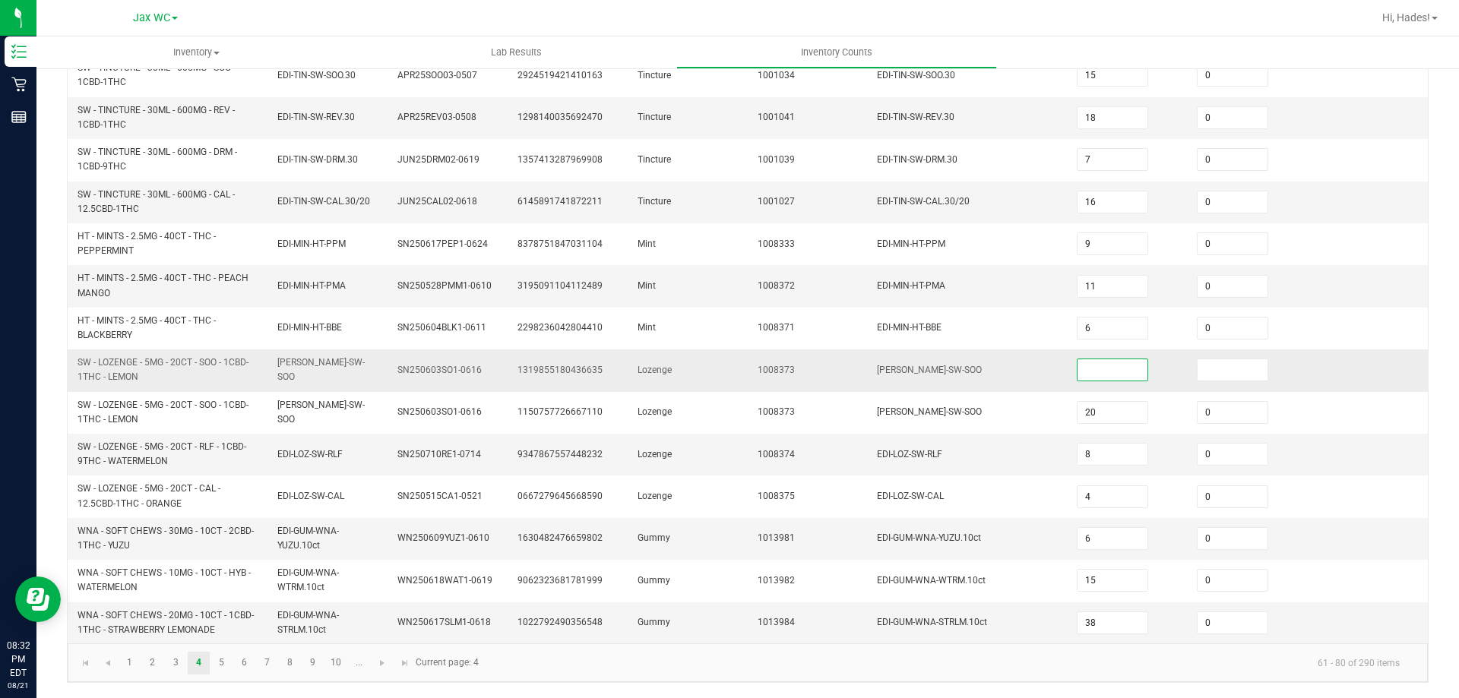
click at [1078, 378] on input at bounding box center [1113, 369] width 70 height 21
type input "0"
click at [215, 667] on link "5" at bounding box center [222, 663] width 22 height 23
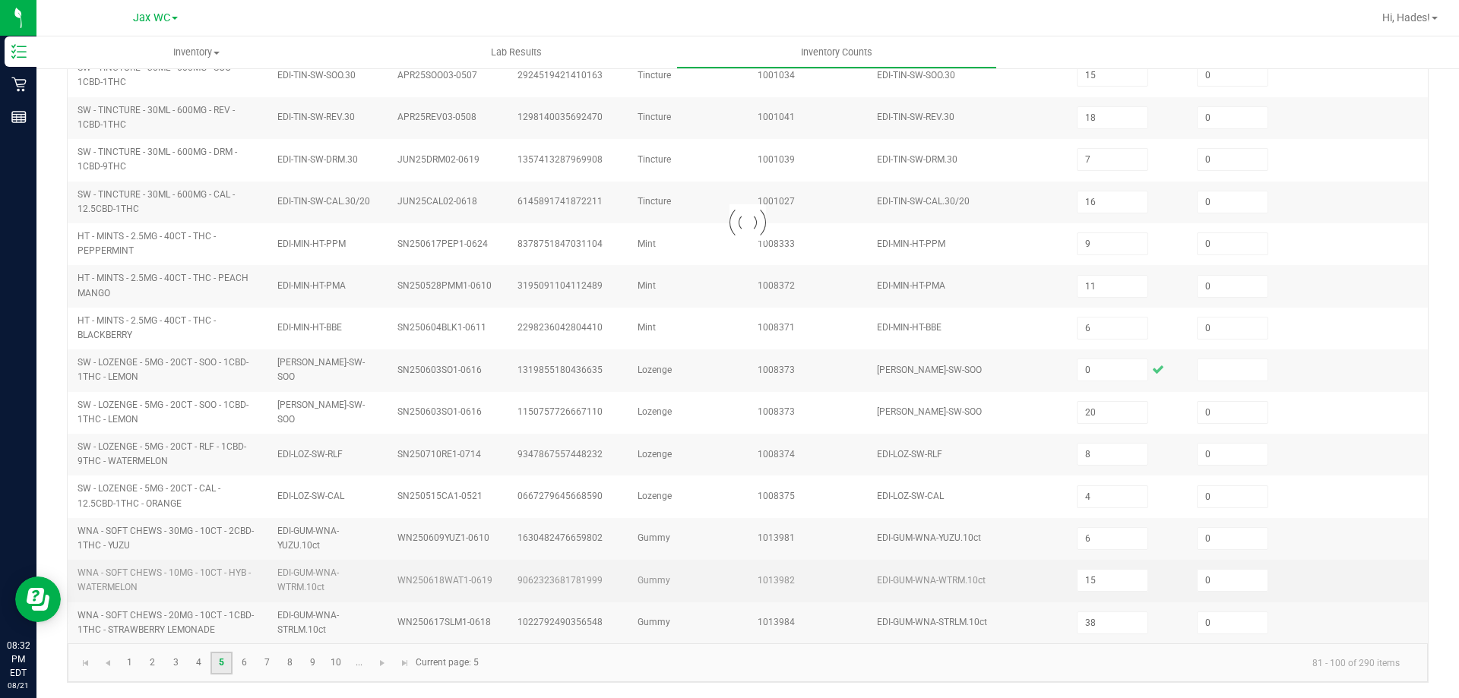
type input "1"
type input "35"
type input "0"
type input "32"
type input "29"
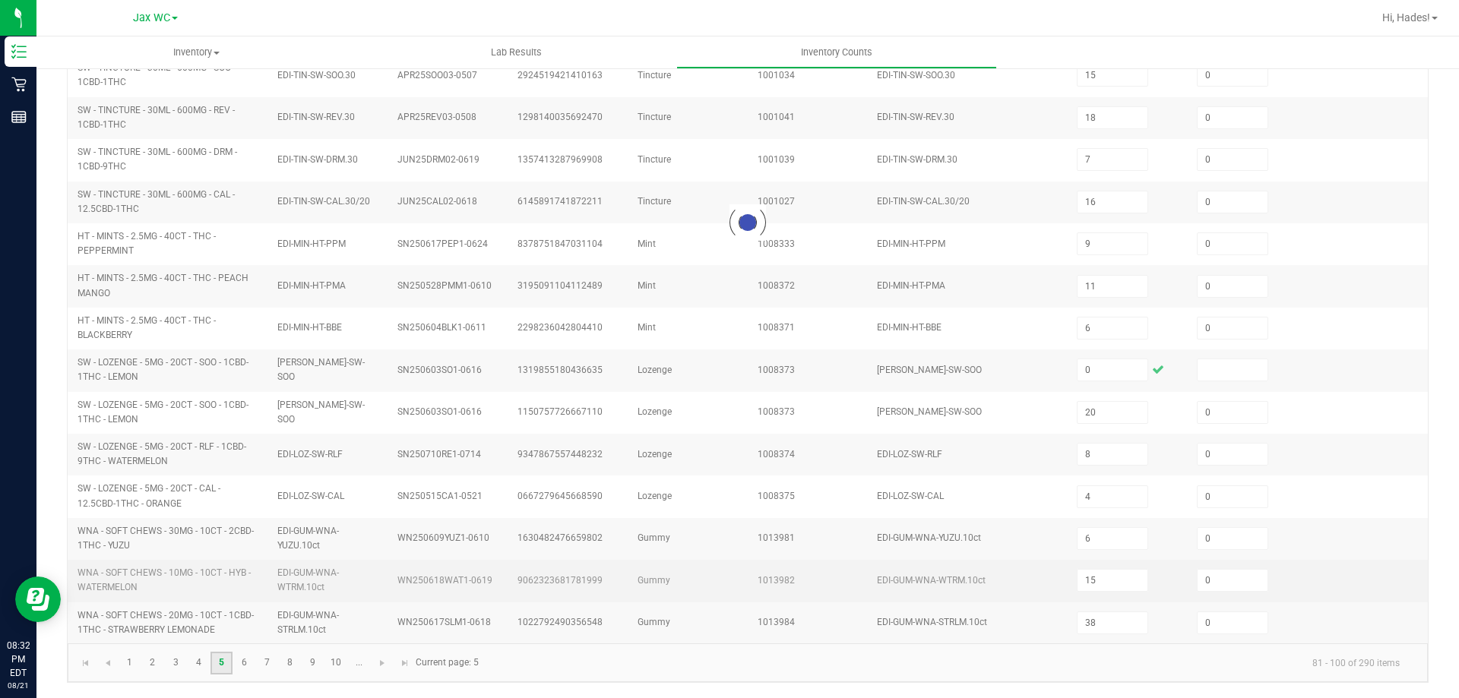
type input "1"
type input "3"
type input "28"
type input "25"
type input "4"
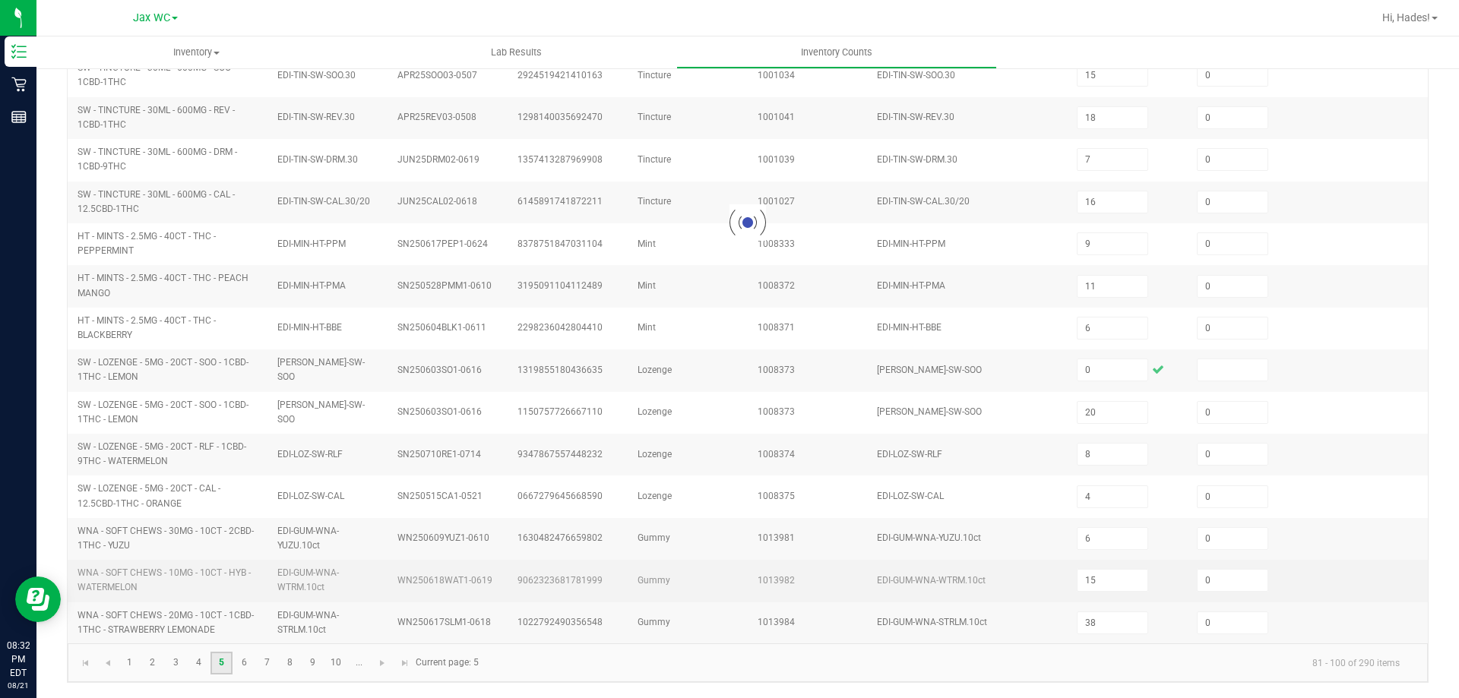
type input "1"
type input "3"
type input "6"
type input "1"
type input "6"
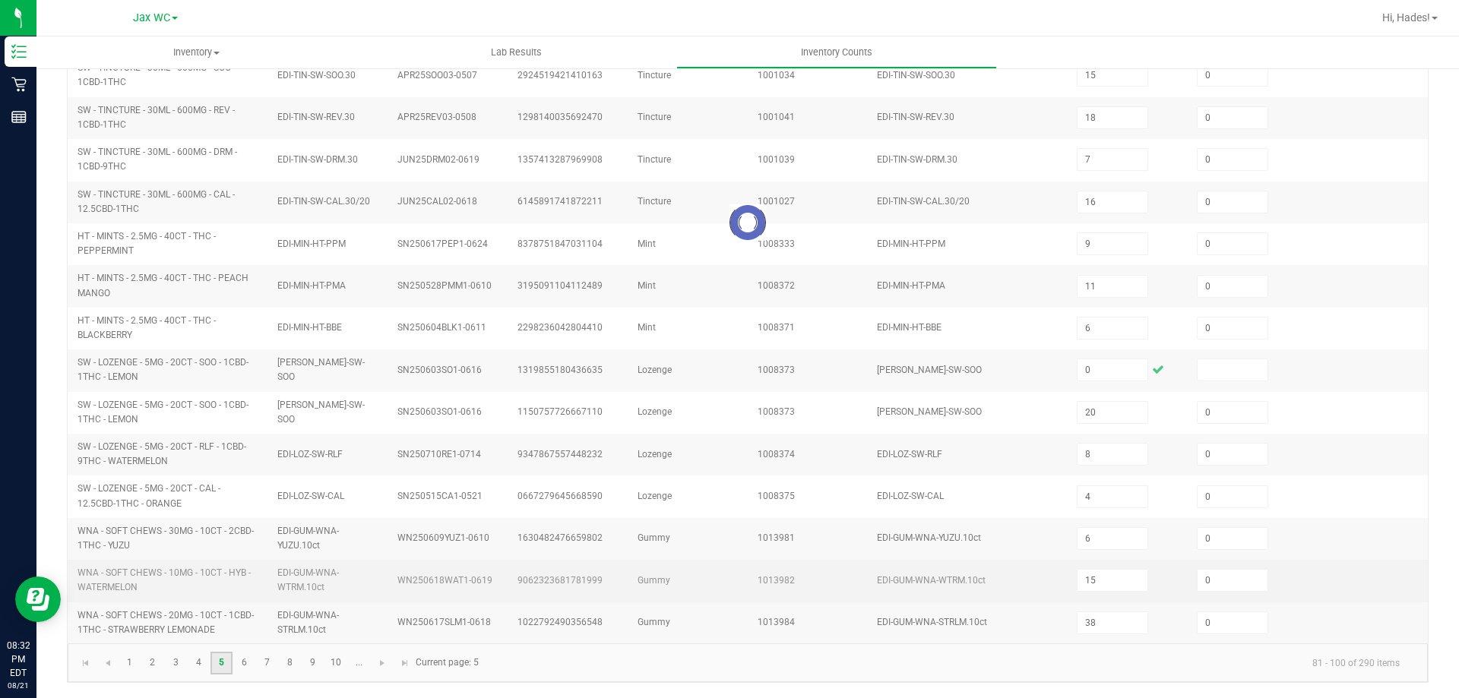
type input "15"
type input "27"
type input "3"
type input "2"
type input "4"
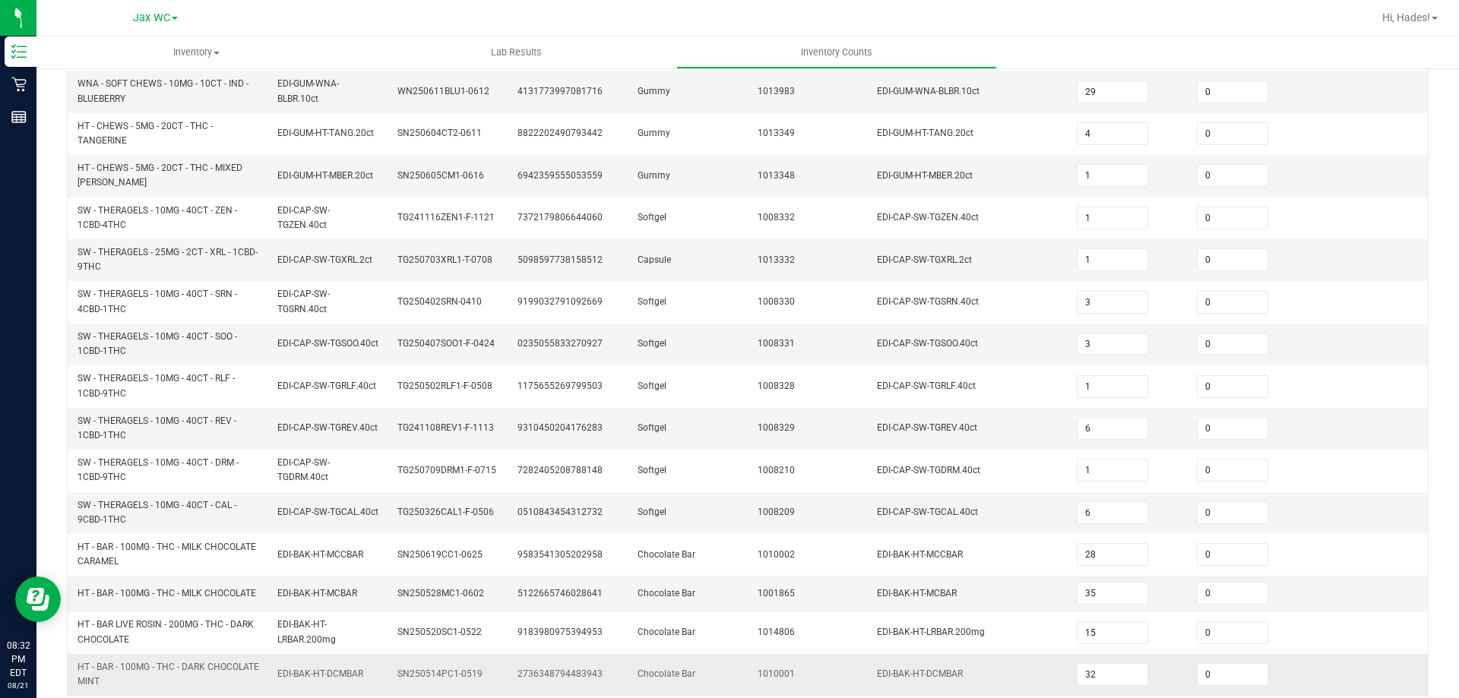
scroll to position [424, 0]
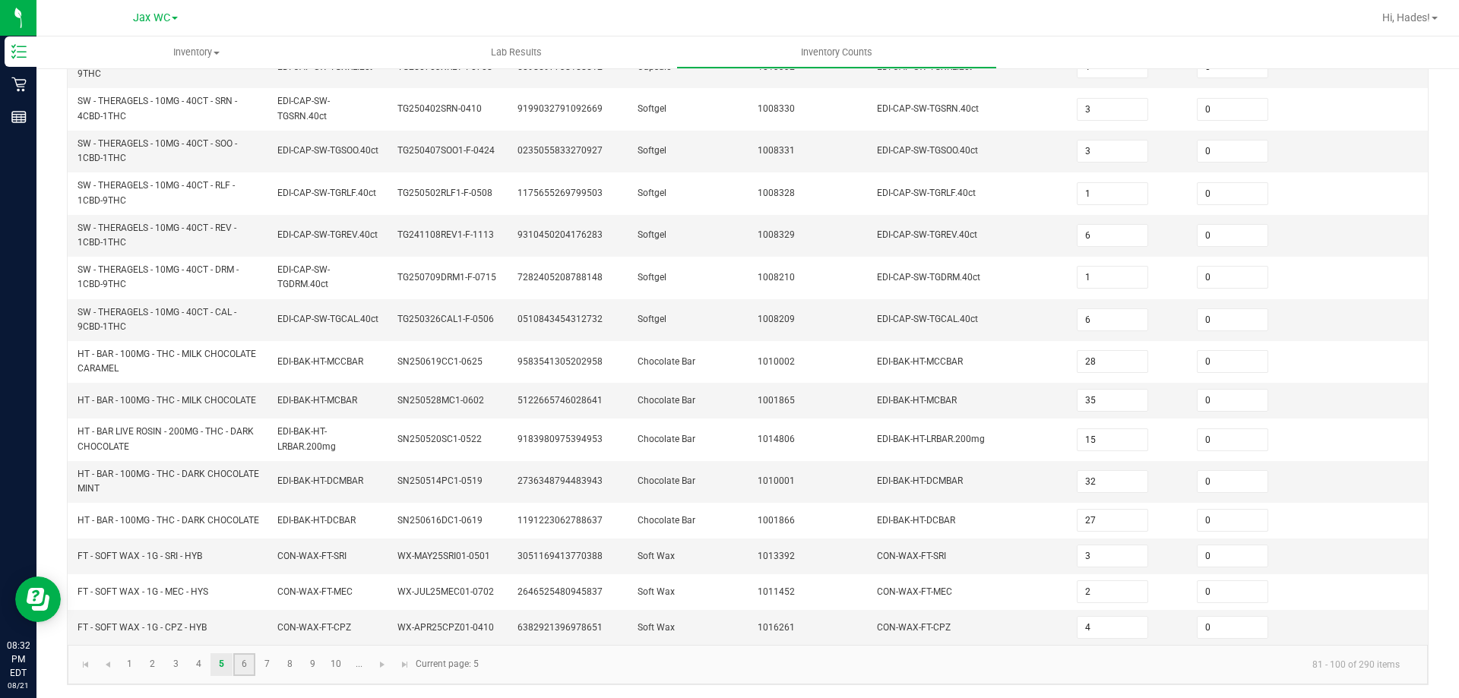
click at [240, 662] on link "6" at bounding box center [244, 665] width 22 height 23
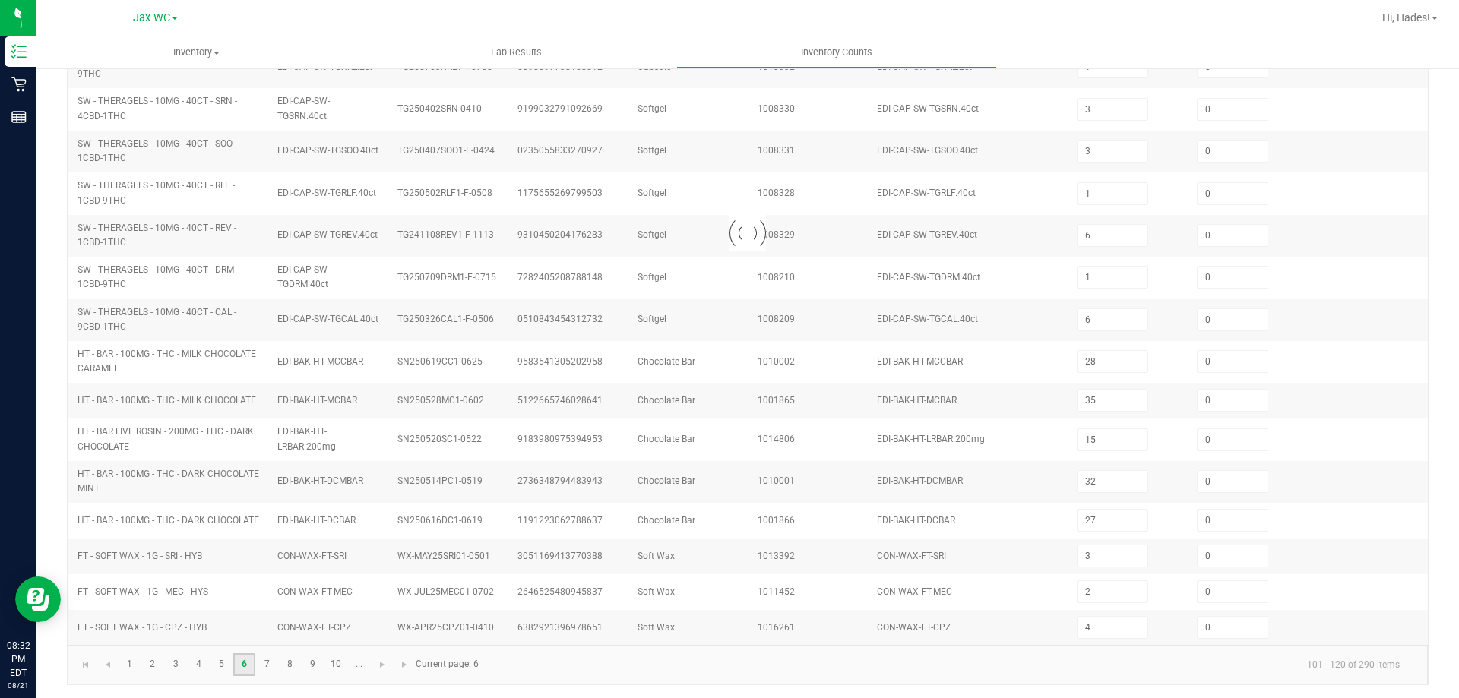
type input "3"
type input "4"
type input "3"
type input "2"
type input "4"
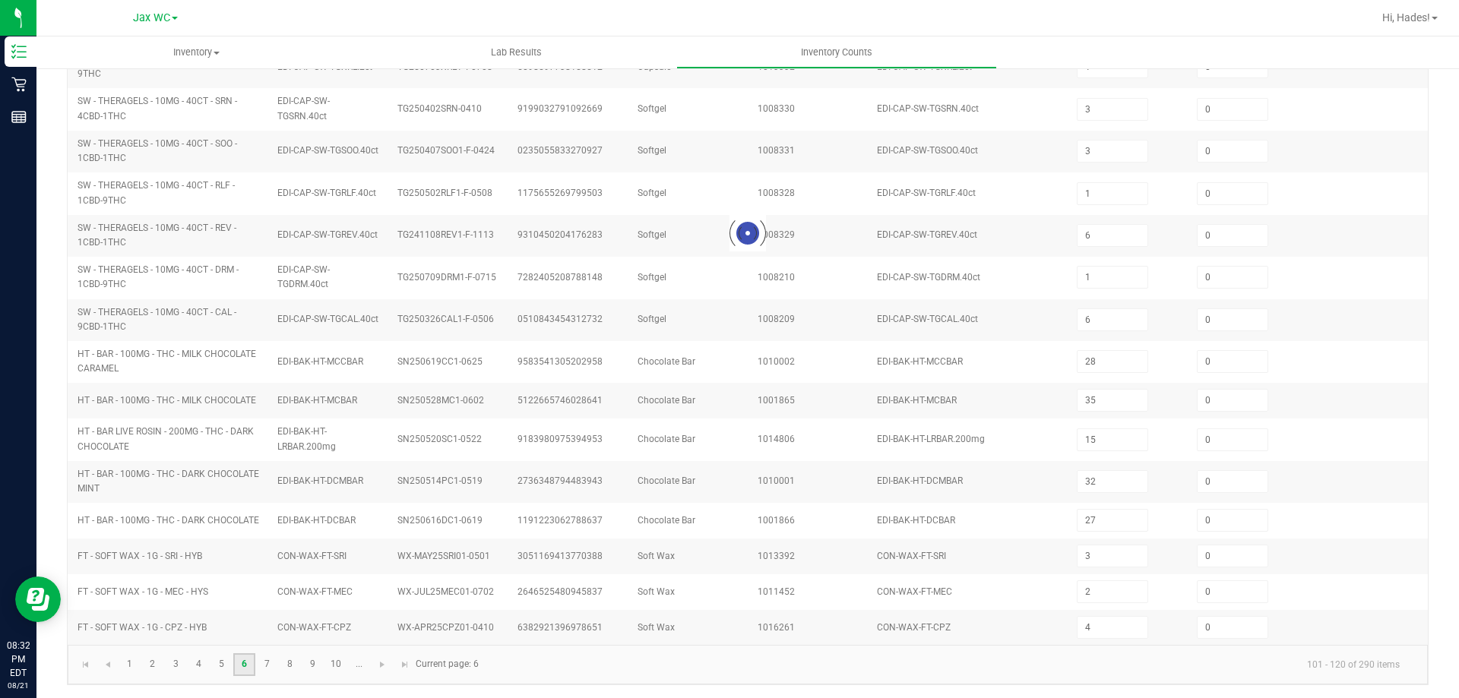
type input "6"
type input "2"
type input "3"
type input "7"
type input "5"
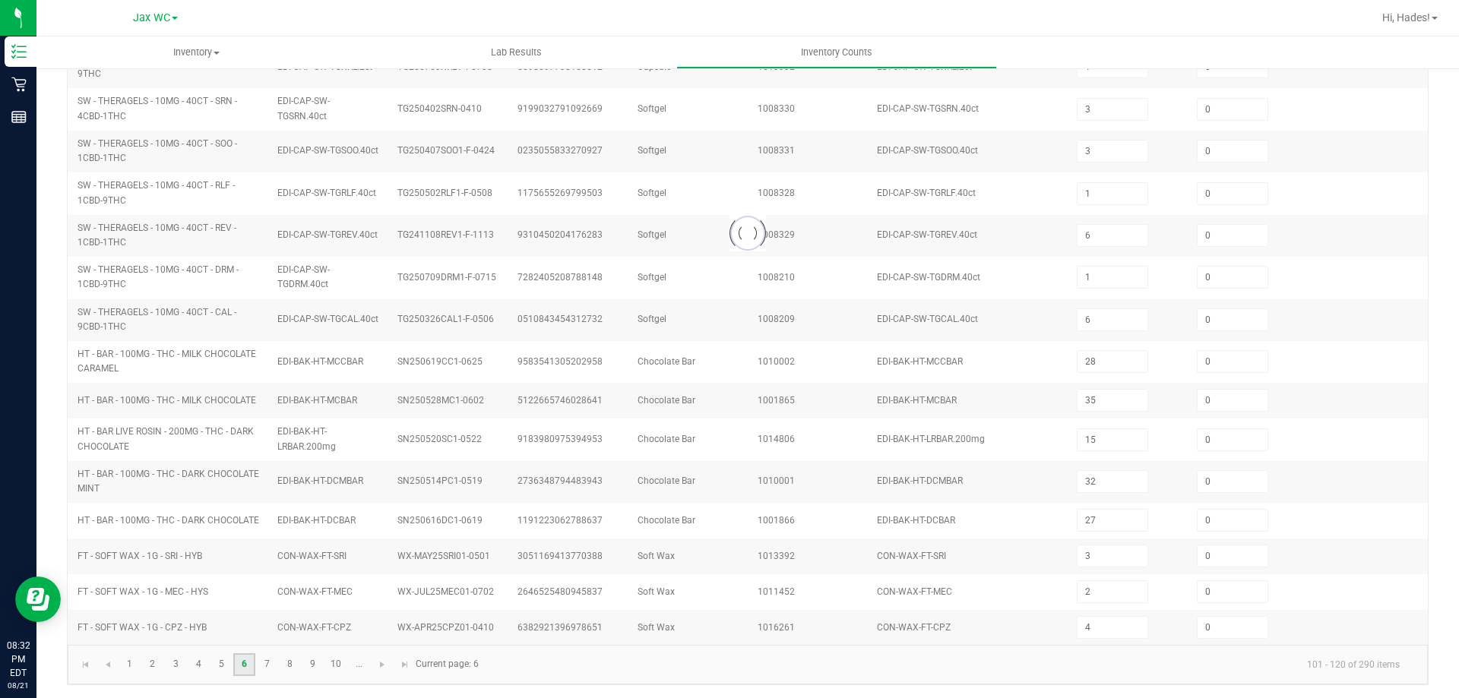
type input "8"
type input "4"
type input "7"
type input "5"
type input "8"
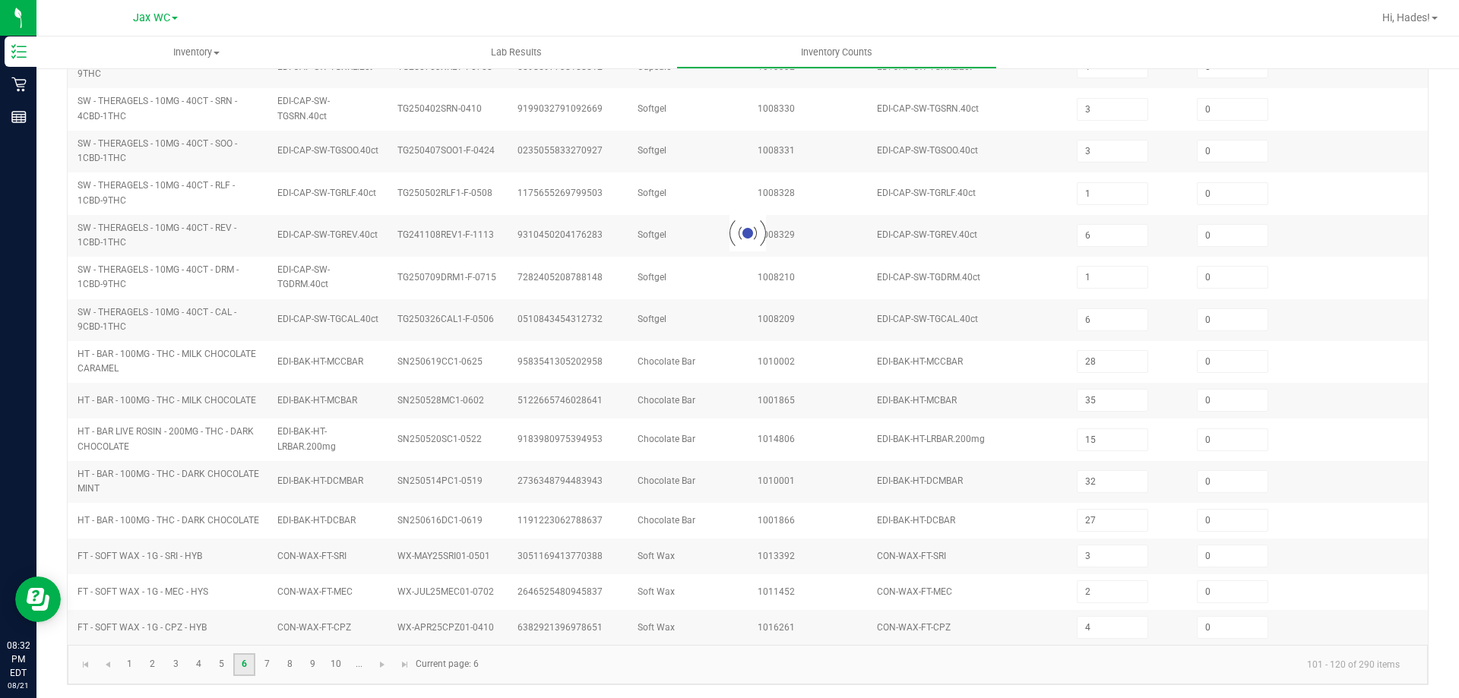
type input "1"
type input "6"
type input "8"
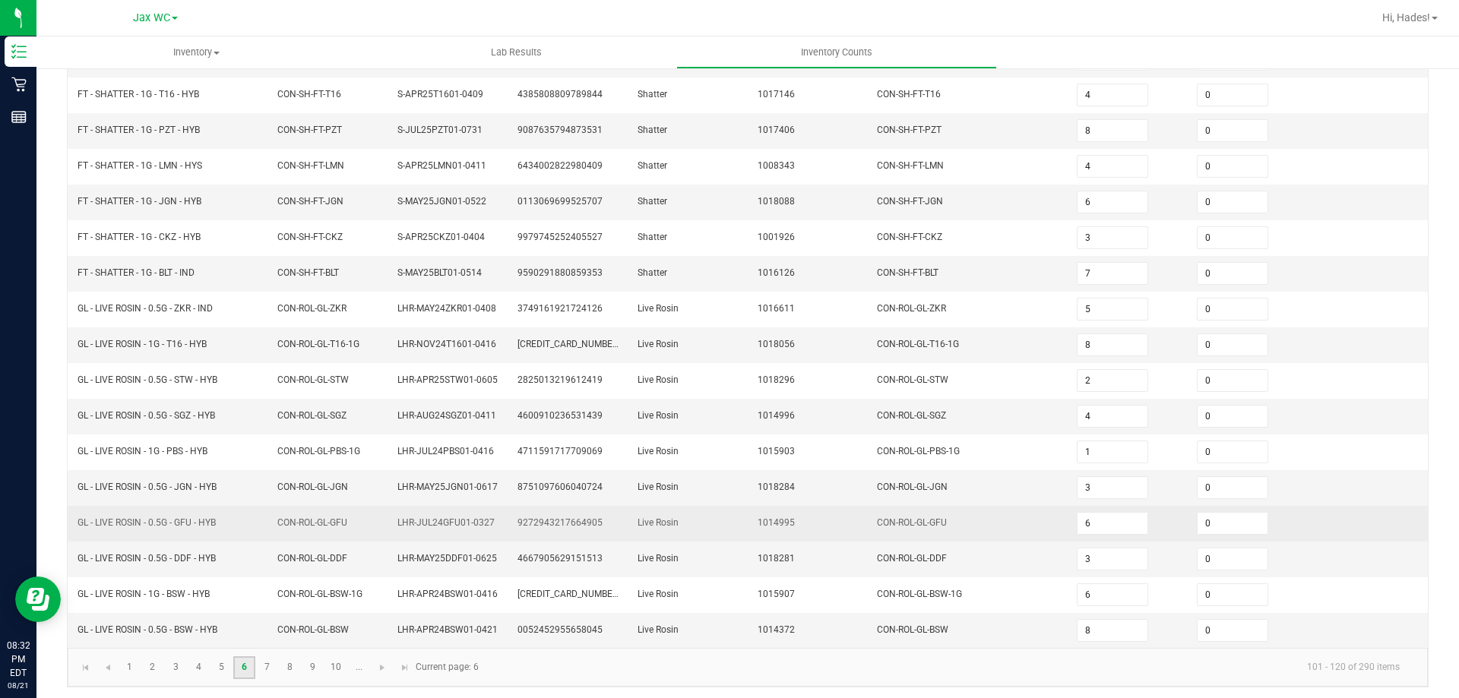
scroll to position [322, 0]
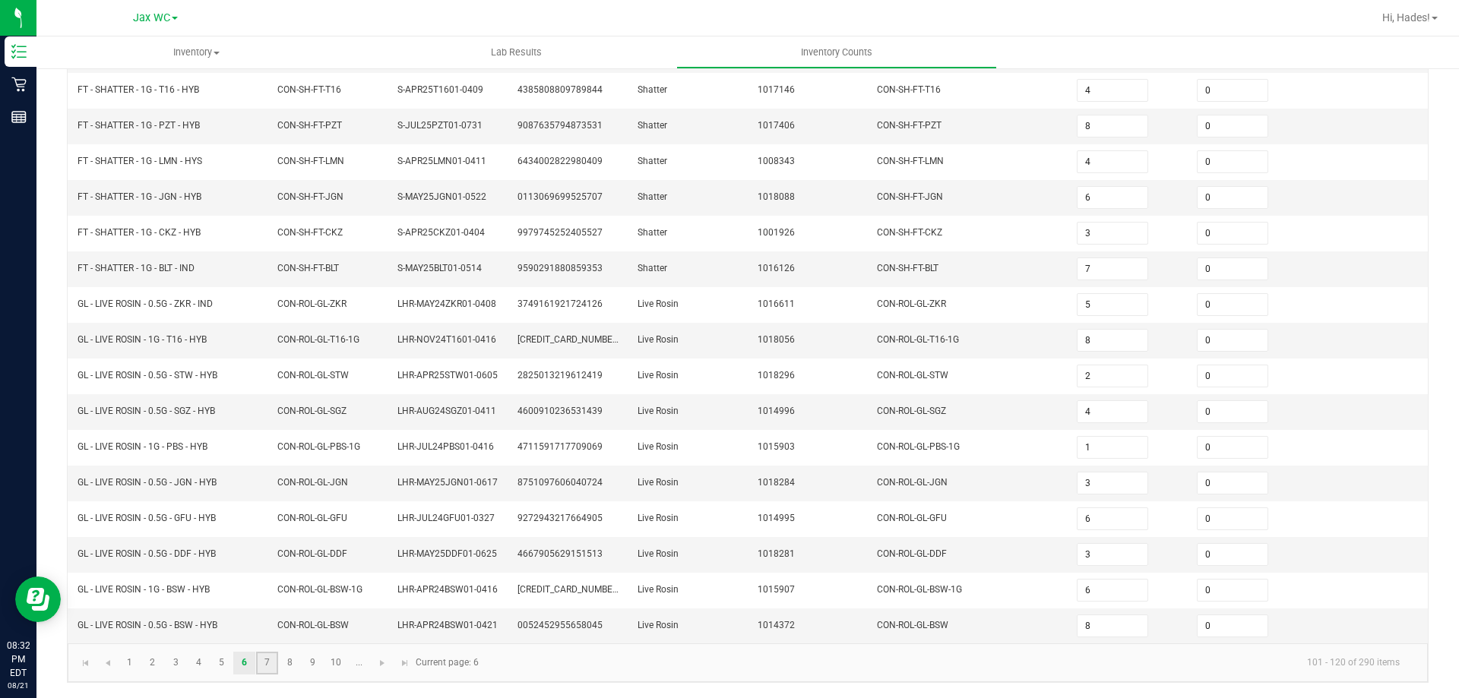
click at [267, 658] on link "7" at bounding box center [267, 663] width 22 height 23
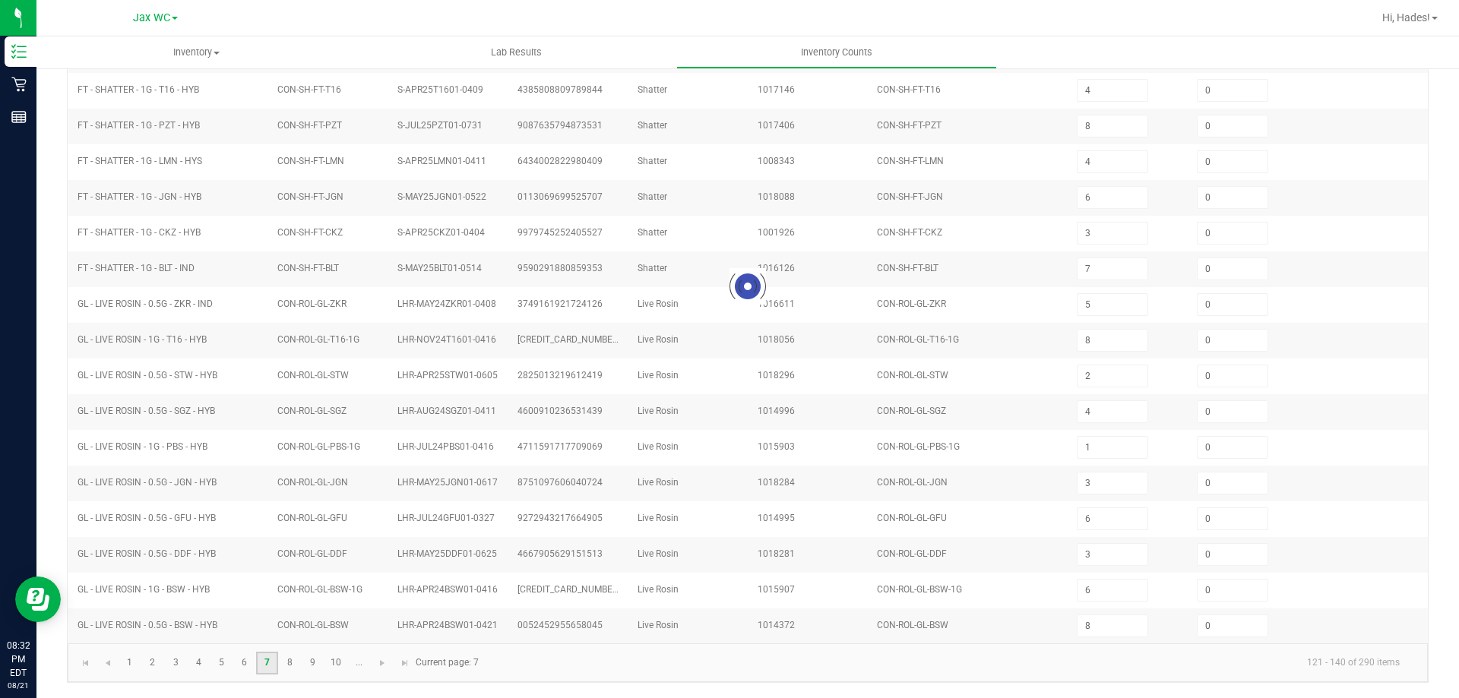
type input "8"
type input "7"
type input "1"
type input "8"
type input "5"
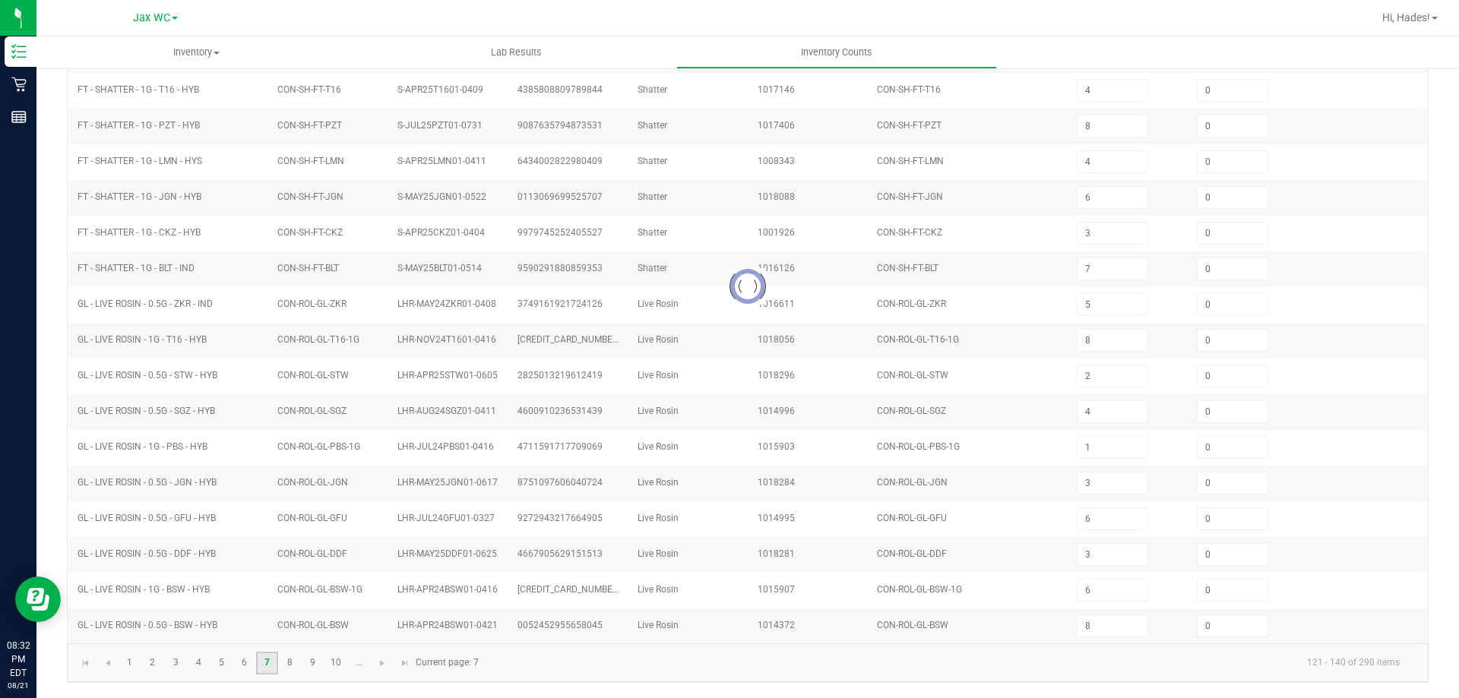
type input "3"
type input "5"
type input "6"
type input "3"
type input "4"
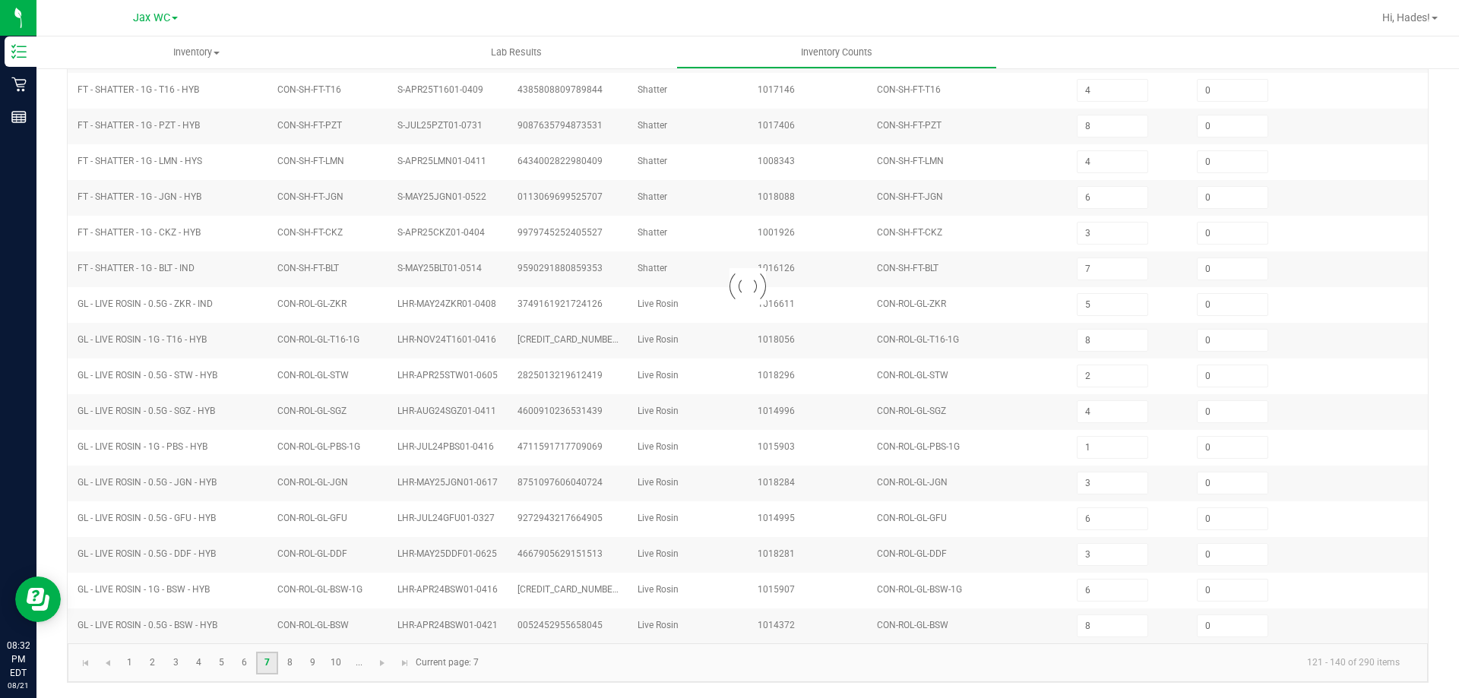
type input "3"
type input "6"
type input "7"
type input "4"
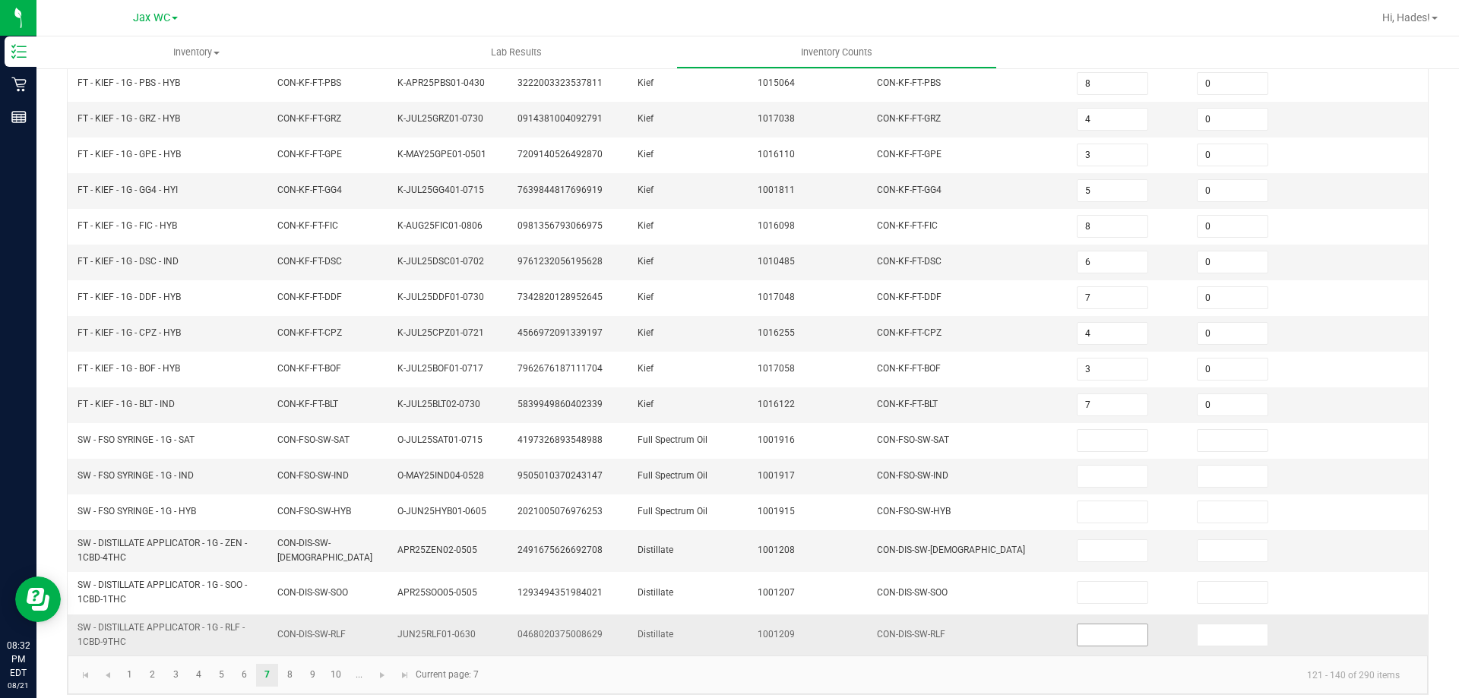
click at [1083, 633] on input at bounding box center [1113, 635] width 70 height 21
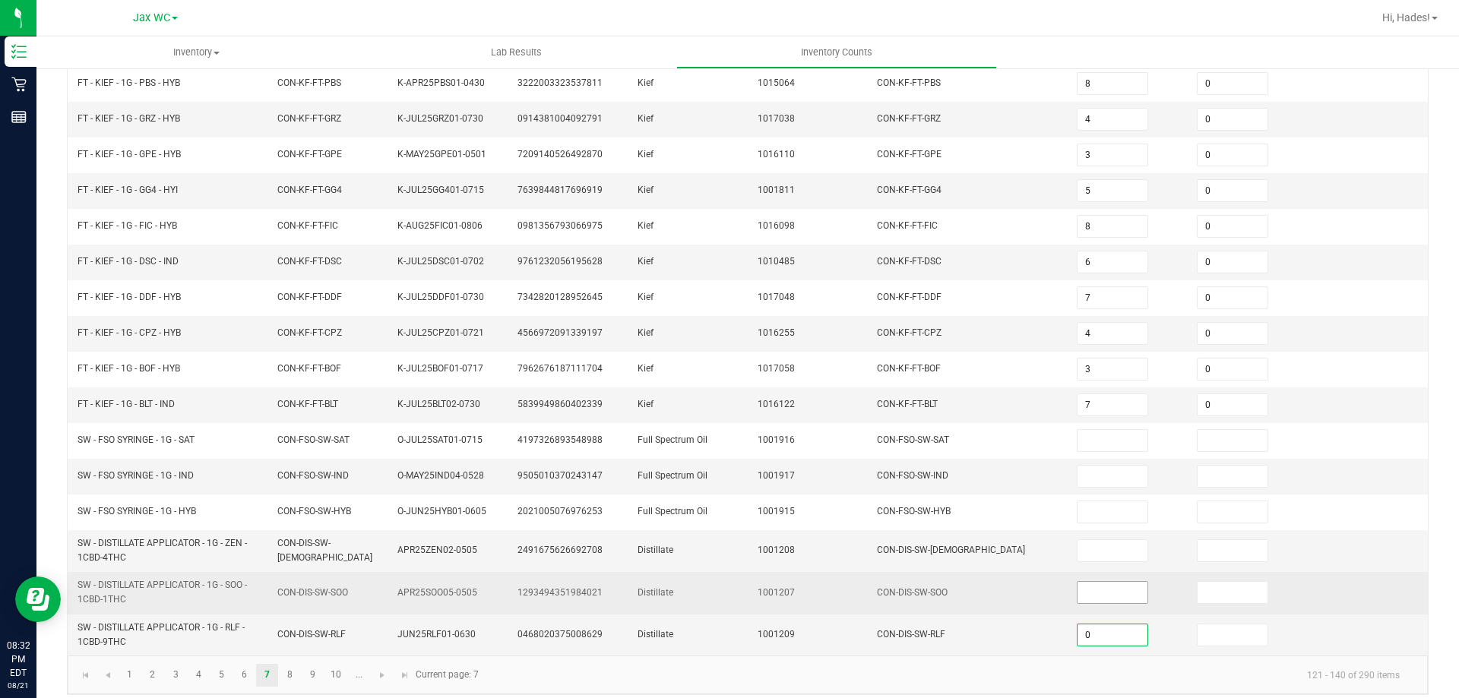
click at [1090, 594] on input at bounding box center [1113, 592] width 70 height 21
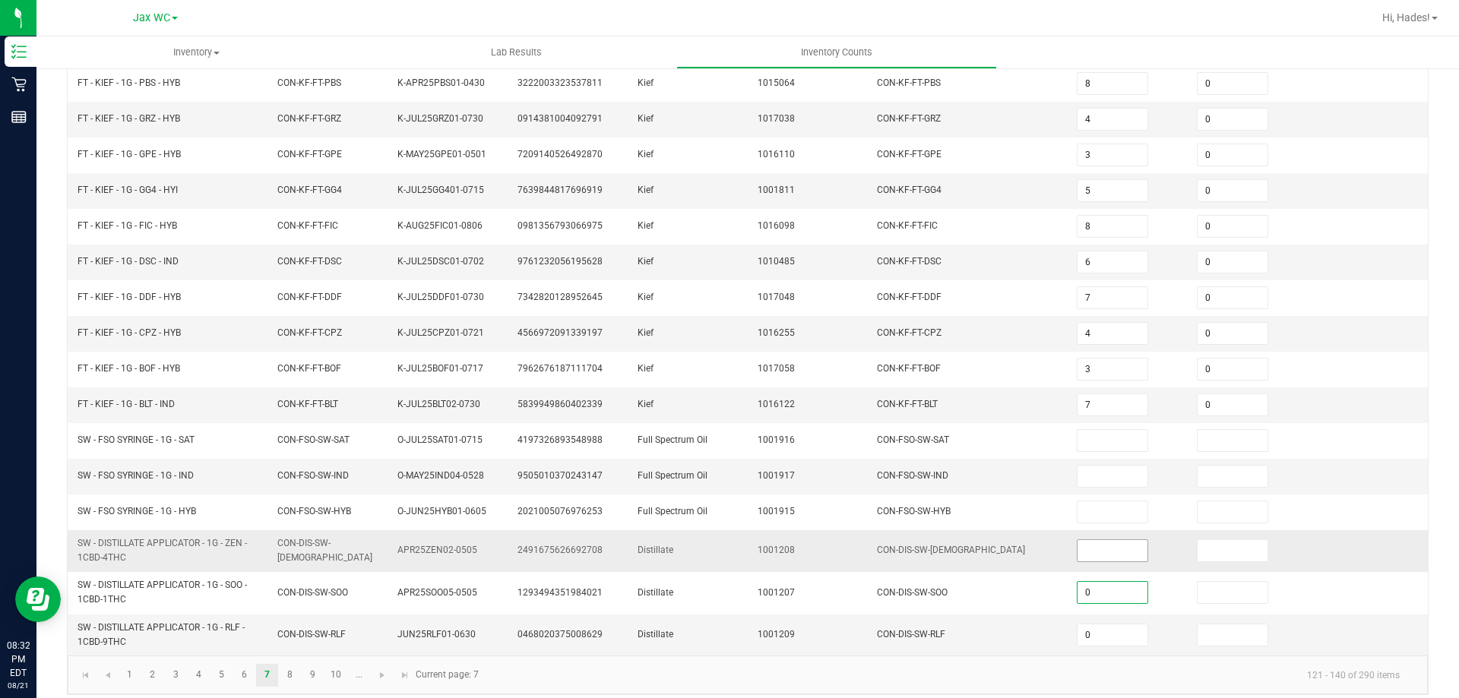
click at [1092, 540] on span at bounding box center [1112, 551] width 71 height 23
click at [1091, 548] on input at bounding box center [1113, 550] width 70 height 21
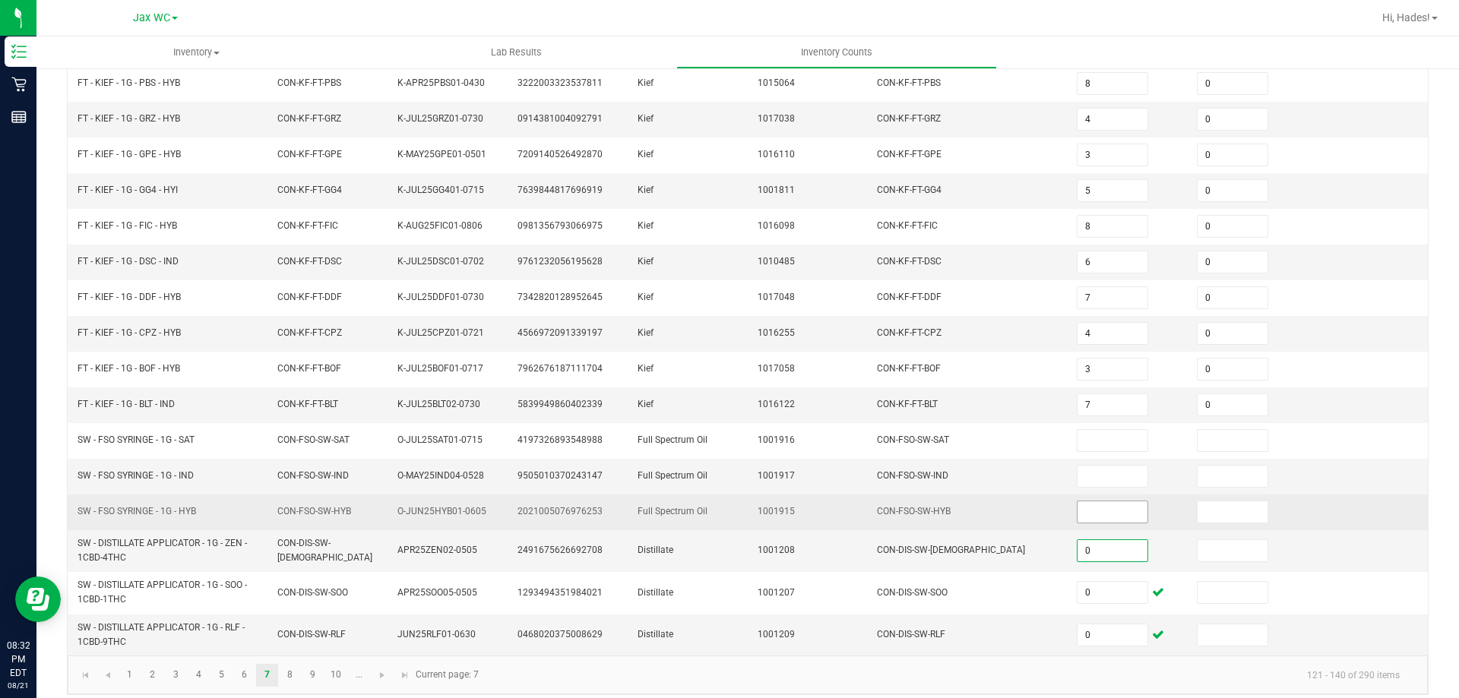
click at [1100, 513] on input at bounding box center [1113, 512] width 70 height 21
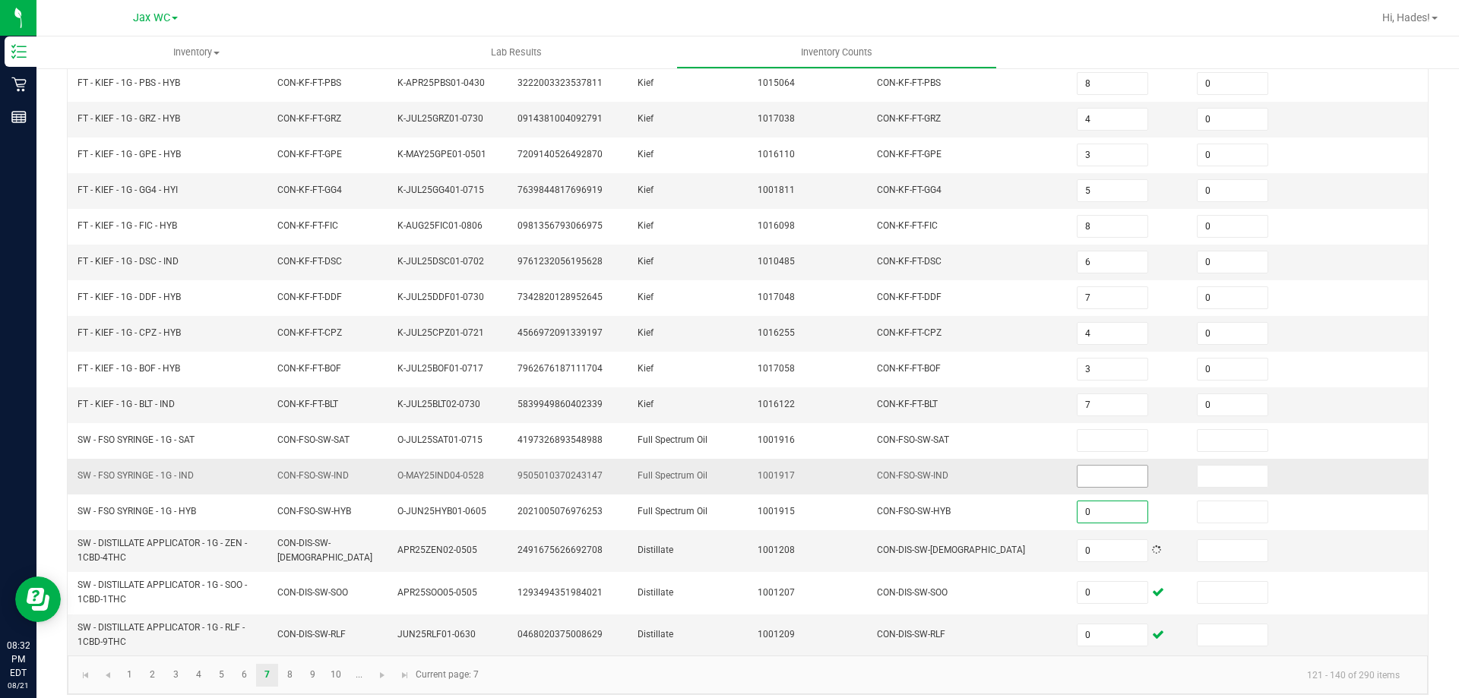
click at [1095, 479] on input at bounding box center [1113, 476] width 70 height 21
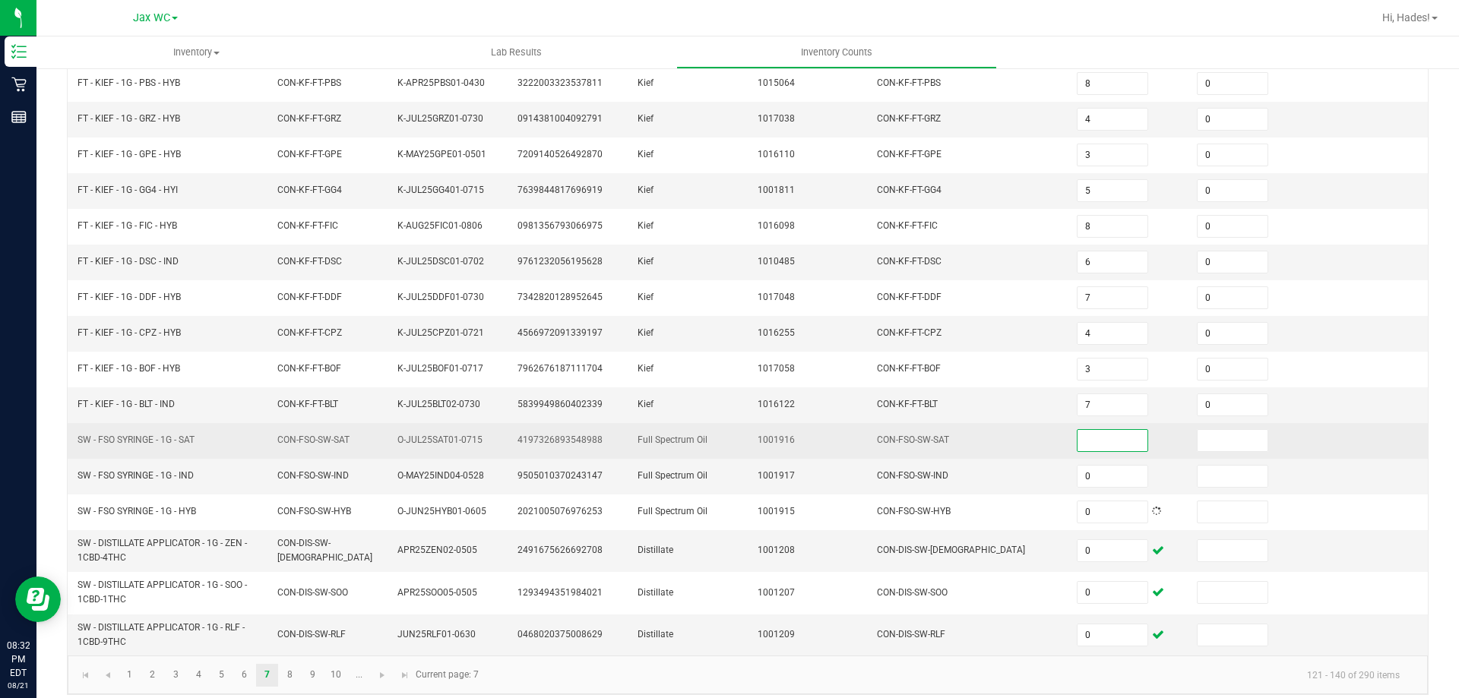
click at [1097, 438] on input at bounding box center [1113, 440] width 70 height 21
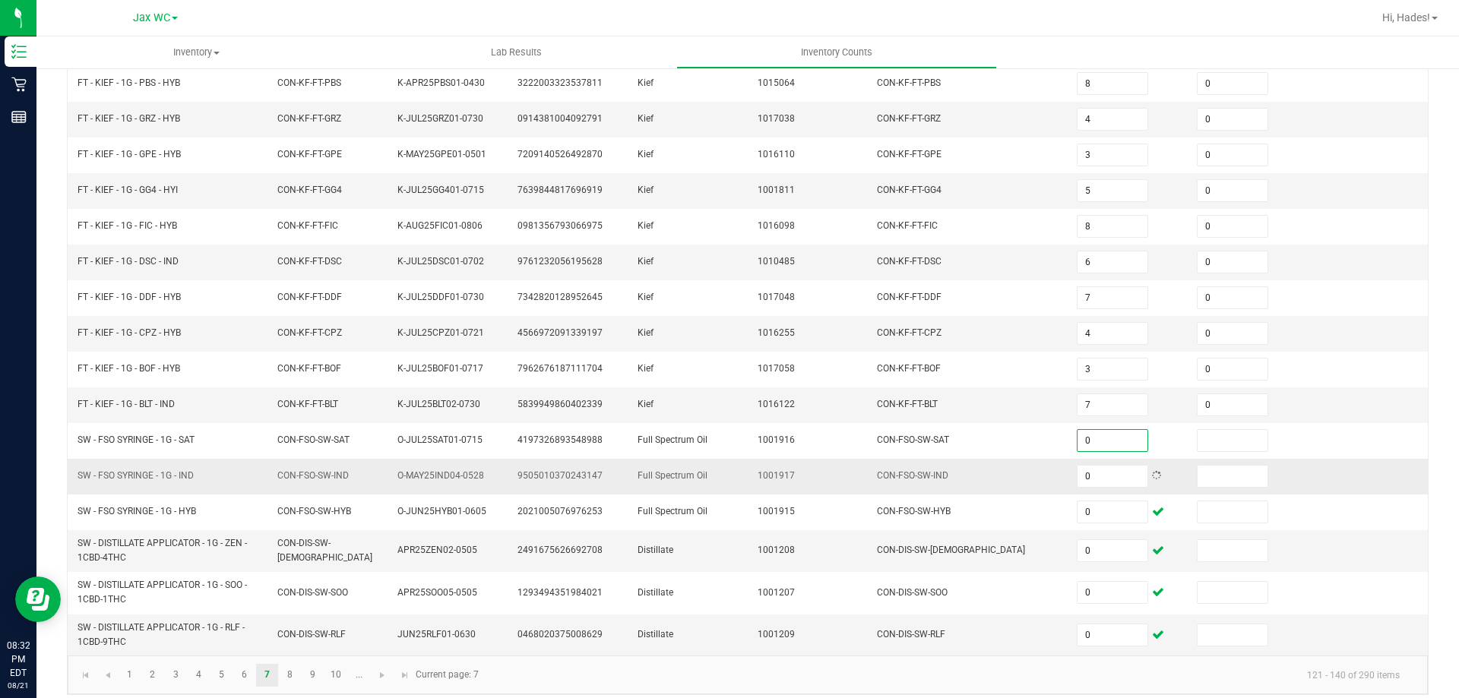
click at [1007, 491] on td "CON-FSO-SW-IND" at bounding box center [968, 477] width 200 height 36
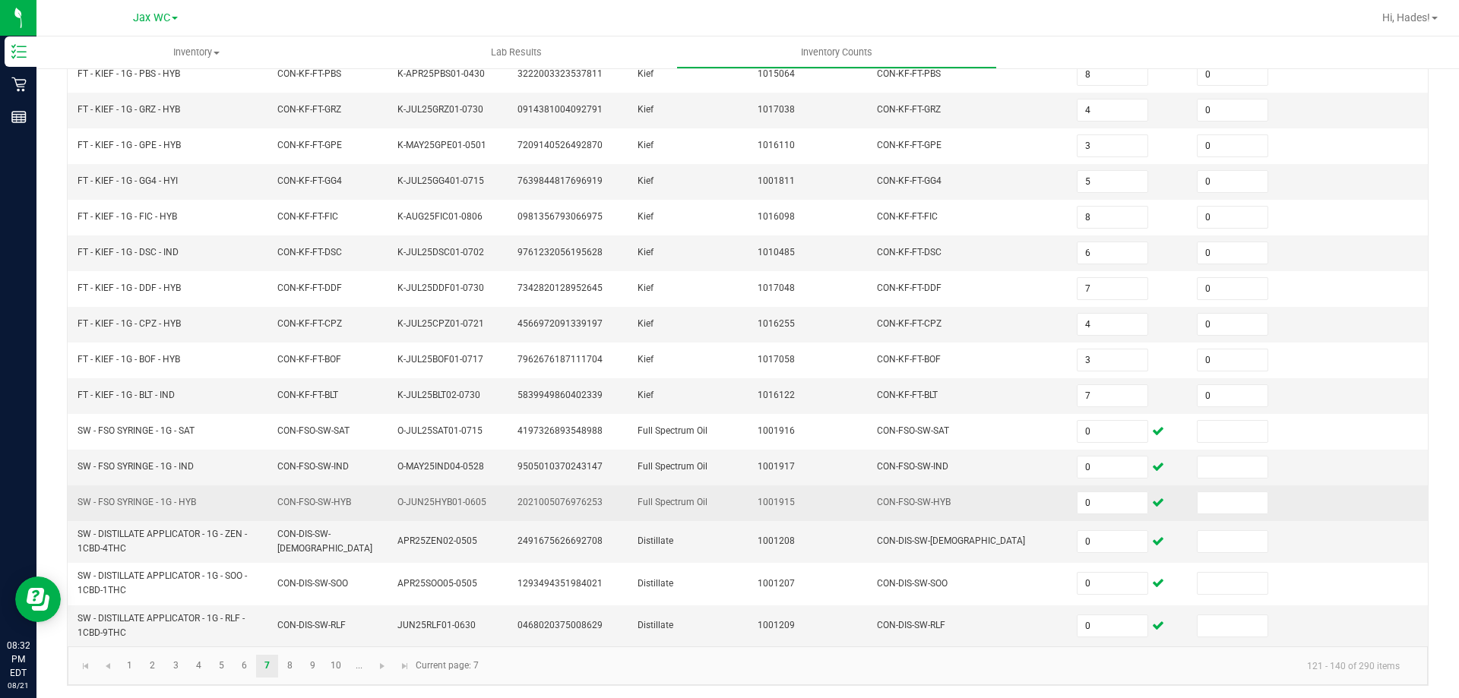
scroll to position [334, 0]
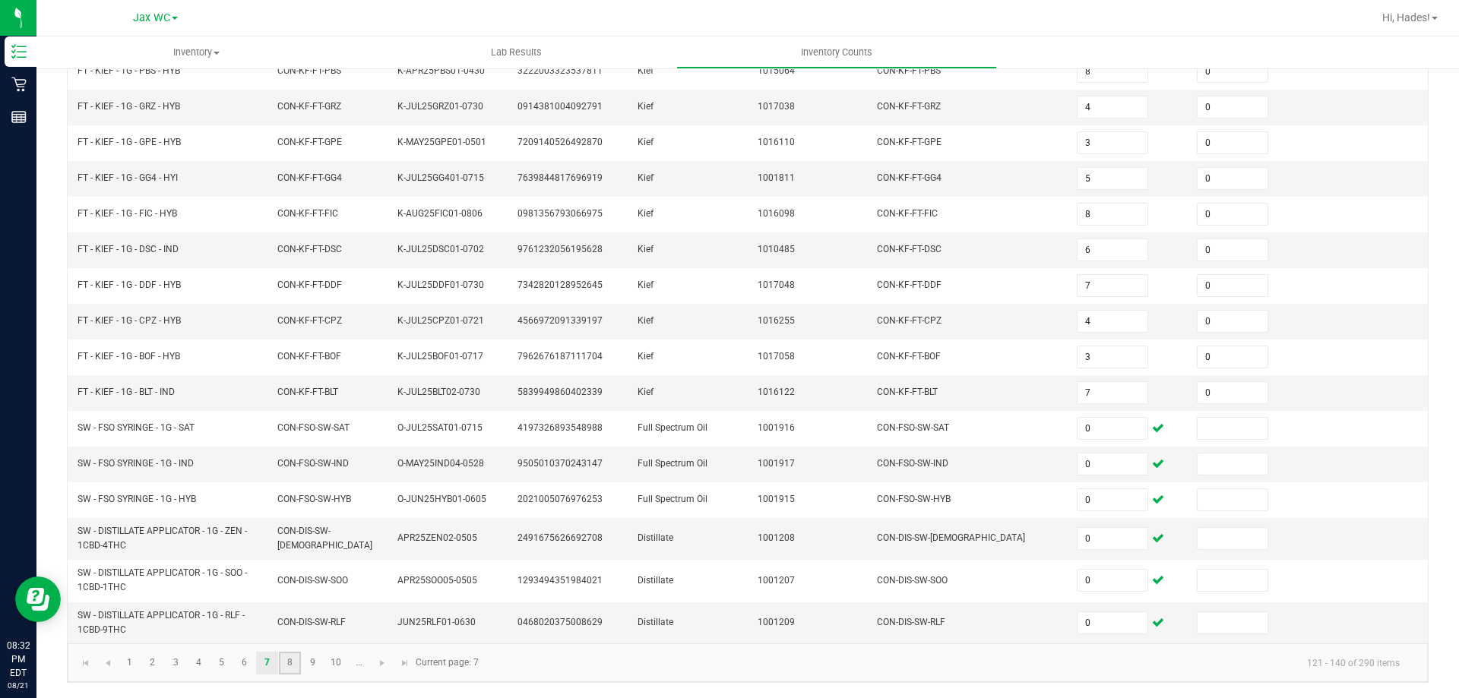
click at [299, 663] on link "8" at bounding box center [290, 663] width 22 height 23
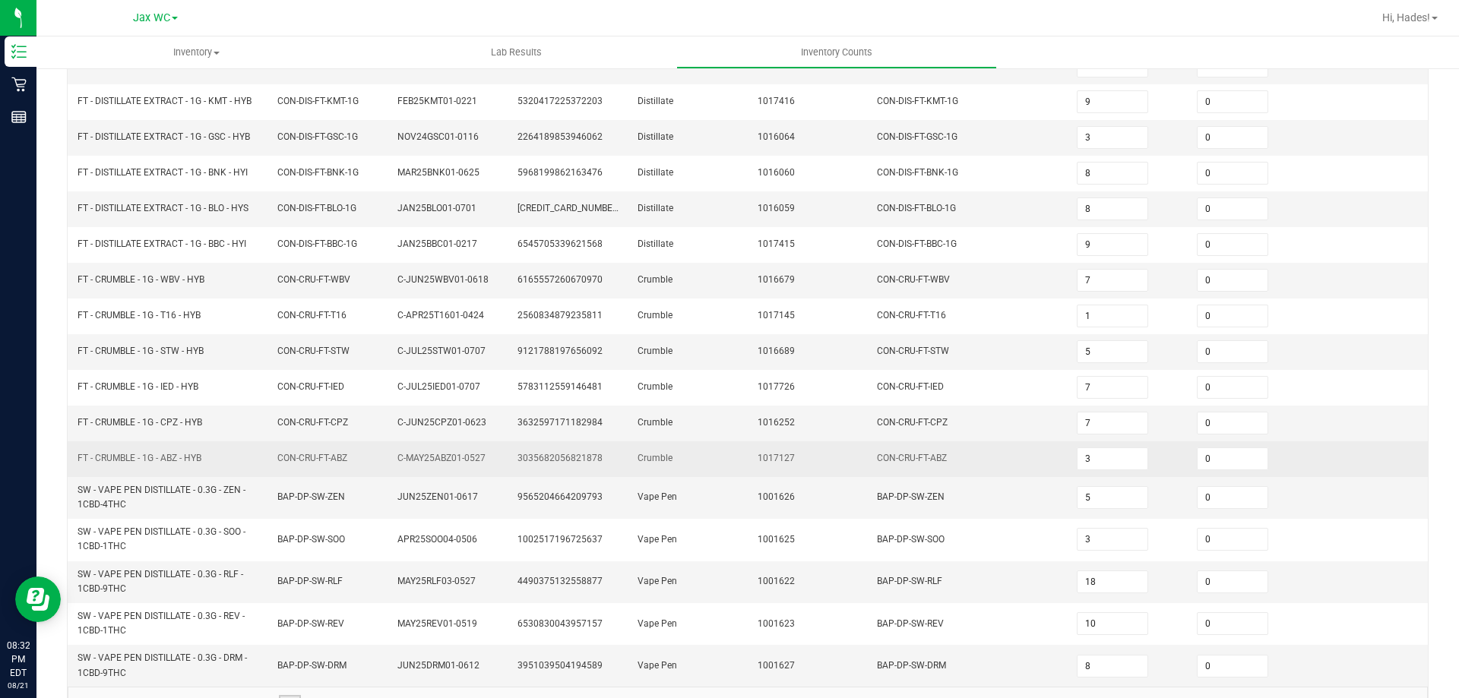
scroll to position [347, 0]
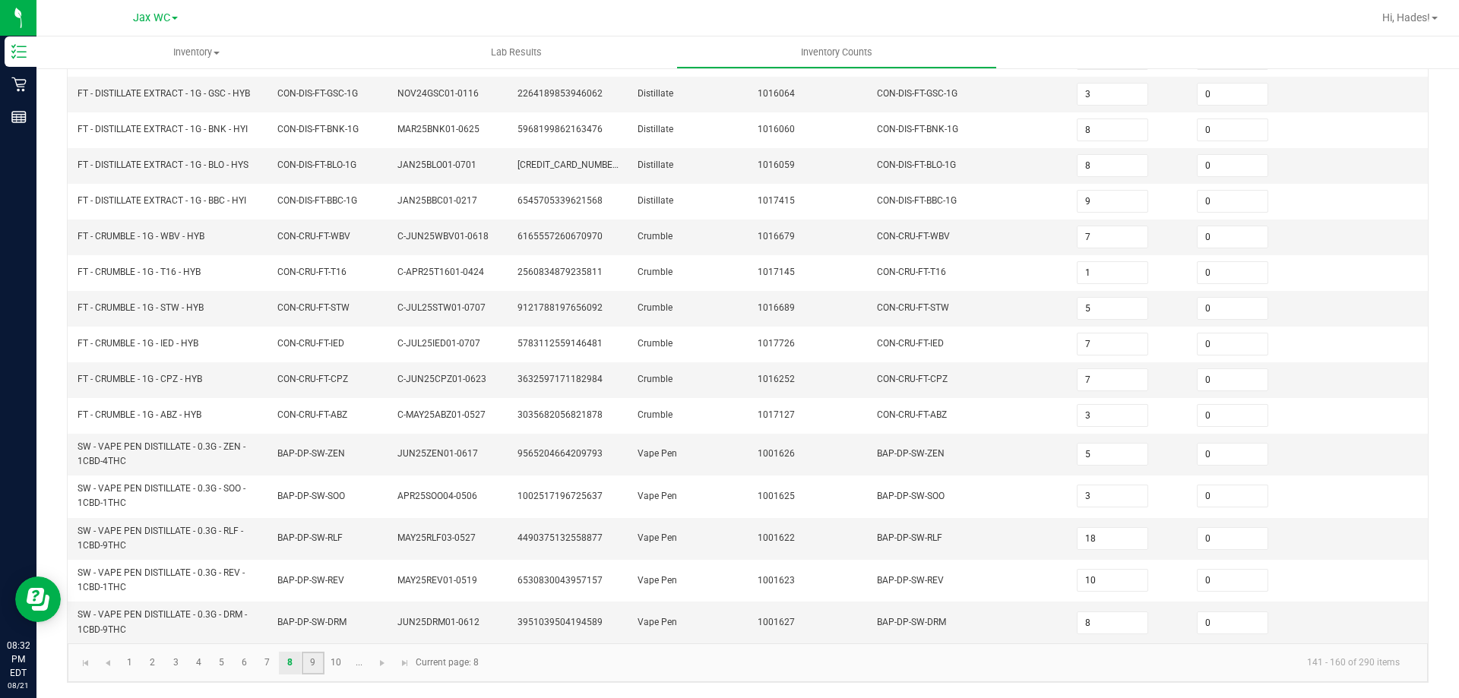
click at [305, 663] on link "9" at bounding box center [313, 663] width 22 height 23
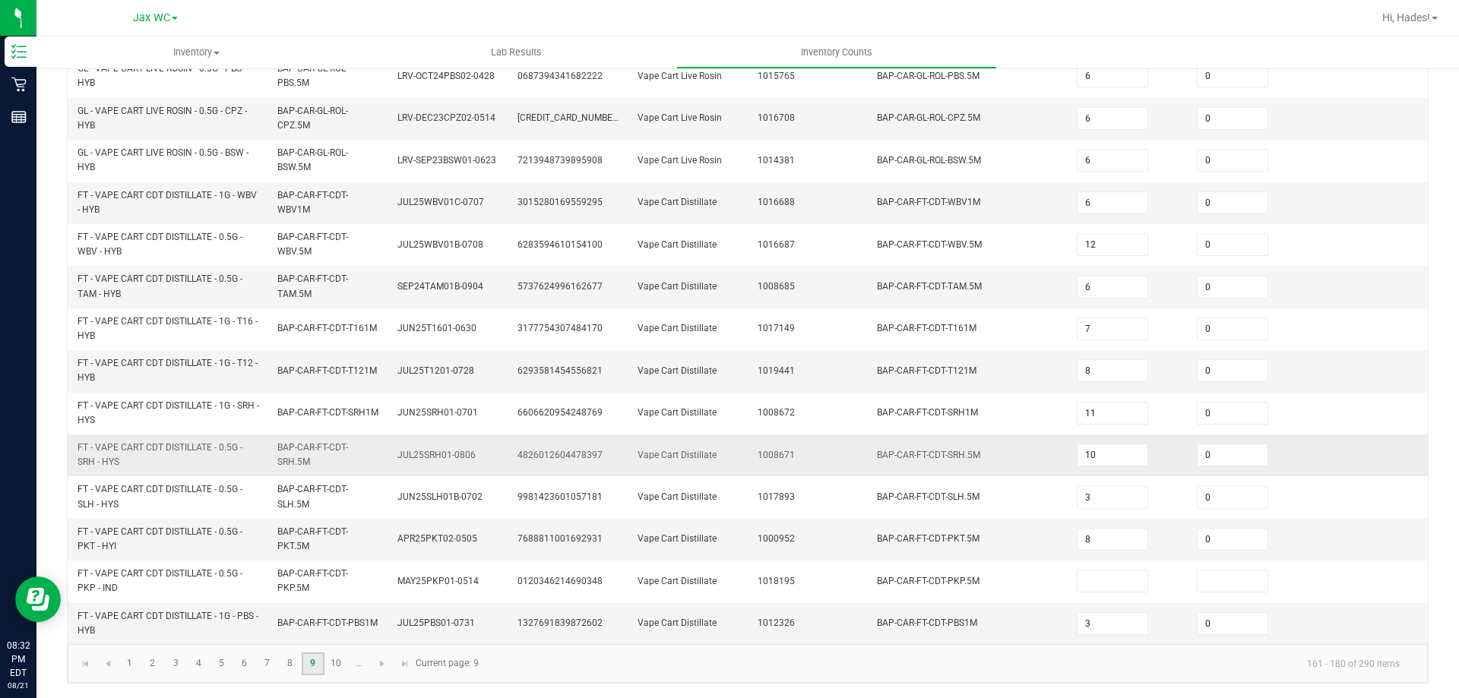
scroll to position [443, 0]
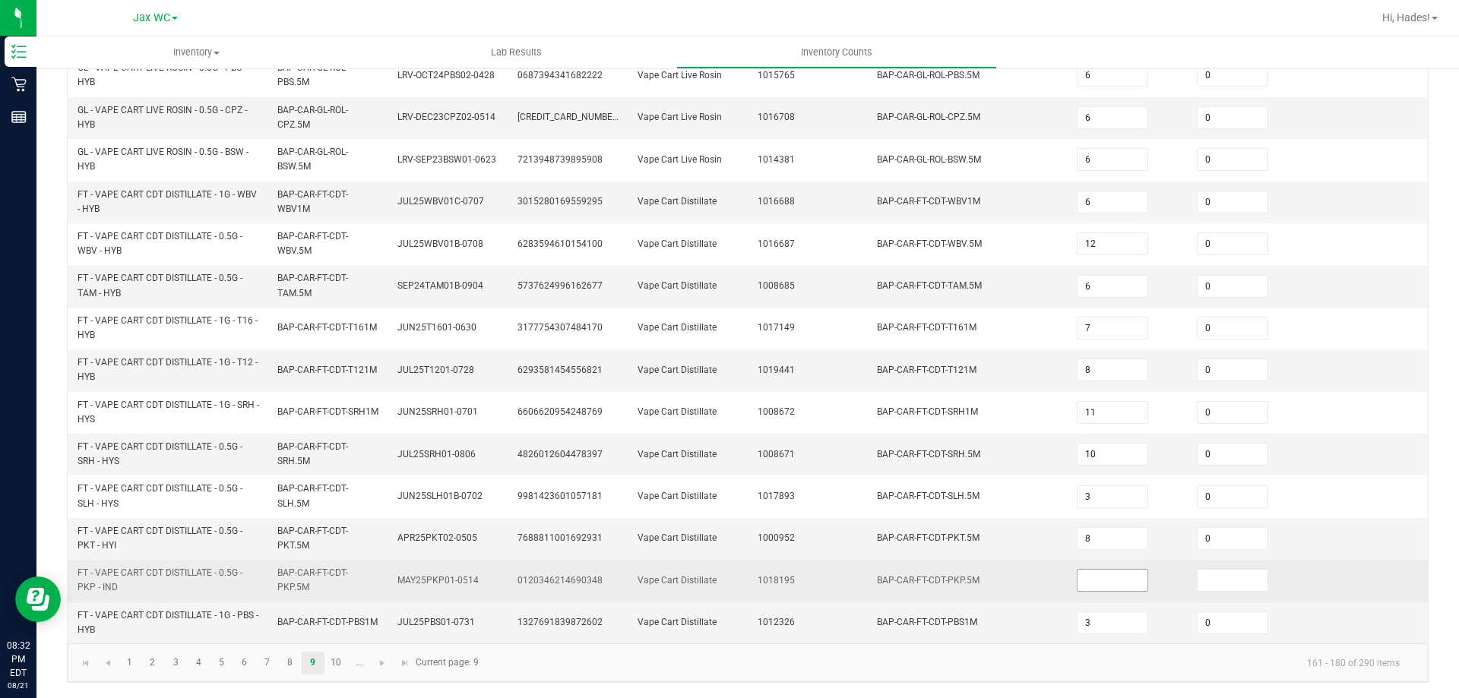
click at [1091, 581] on input at bounding box center [1113, 580] width 70 height 21
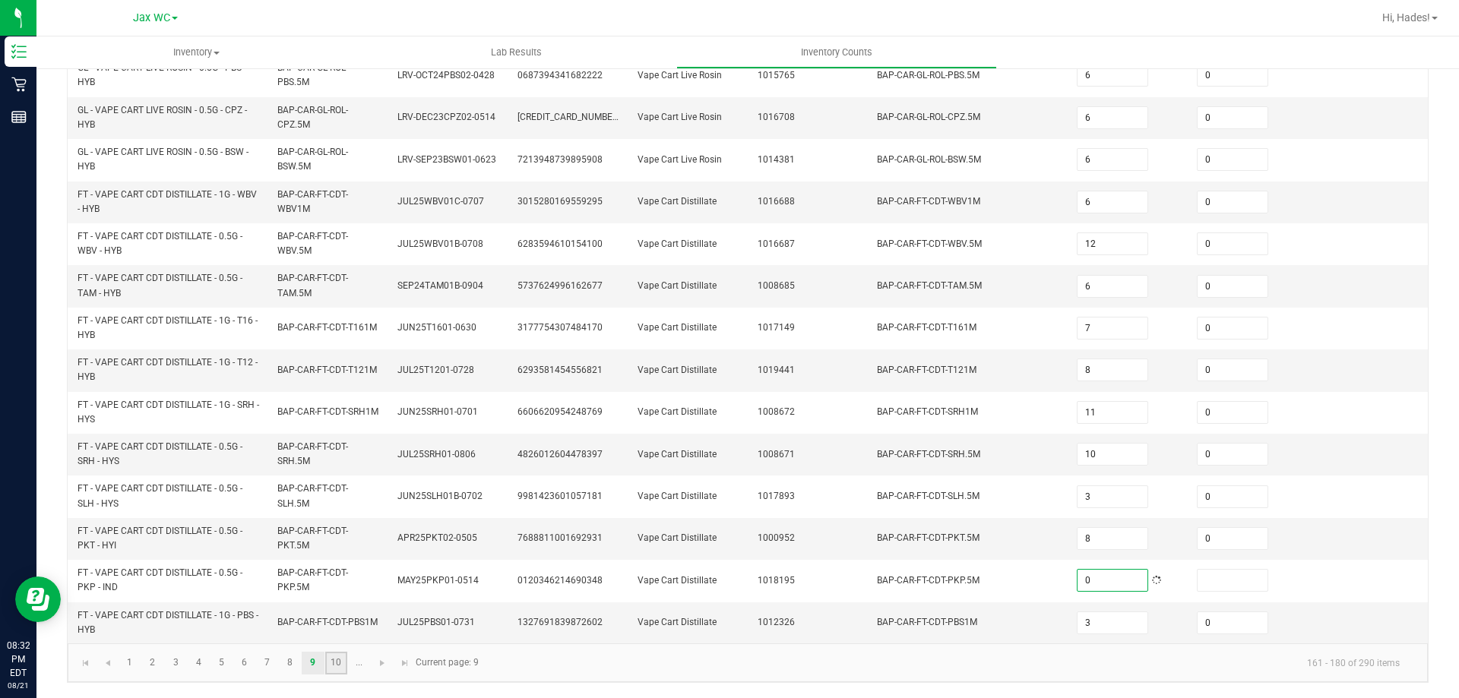
click at [334, 661] on link "10" at bounding box center [336, 663] width 22 height 23
click at [381, 663] on span "Go to the next page" at bounding box center [382, 663] width 12 height 12
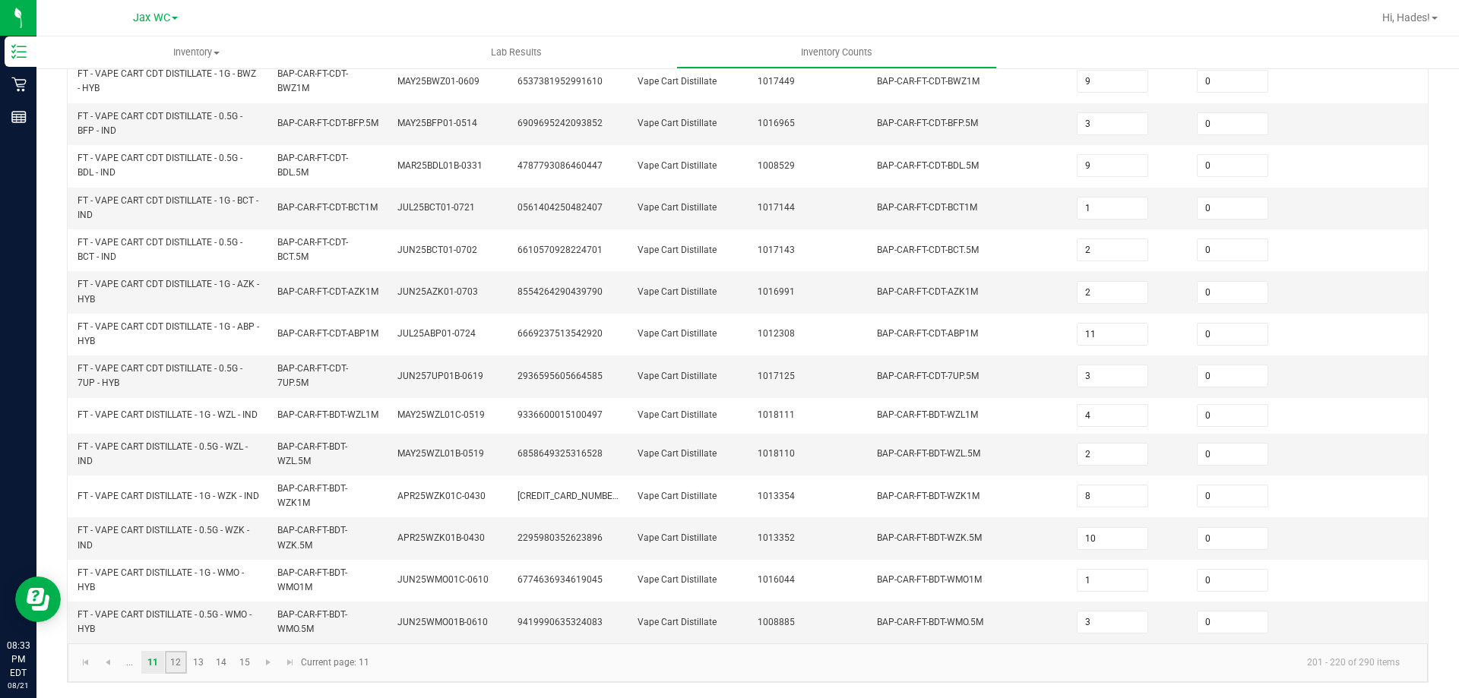
click at [181, 663] on link "12" at bounding box center [176, 662] width 22 height 23
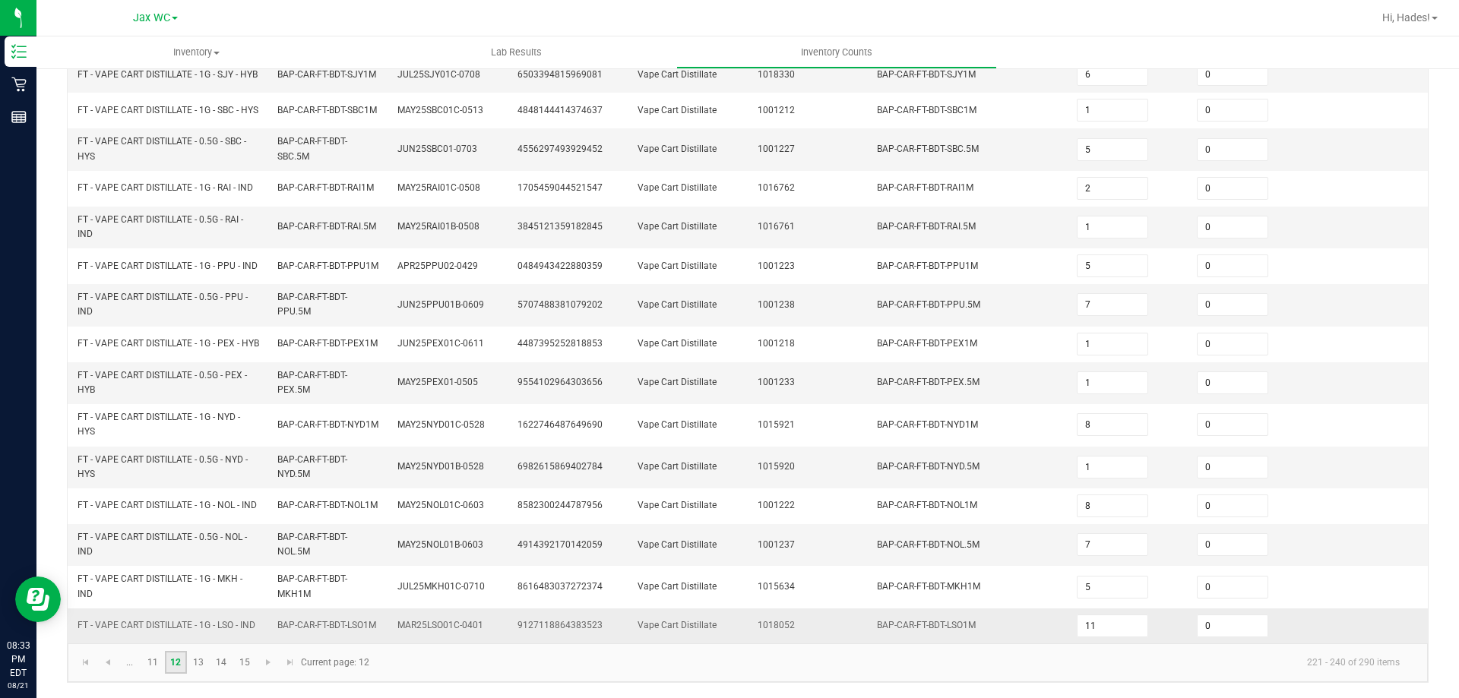
scroll to position [437, 0]
click at [195, 661] on link "13" at bounding box center [199, 662] width 22 height 23
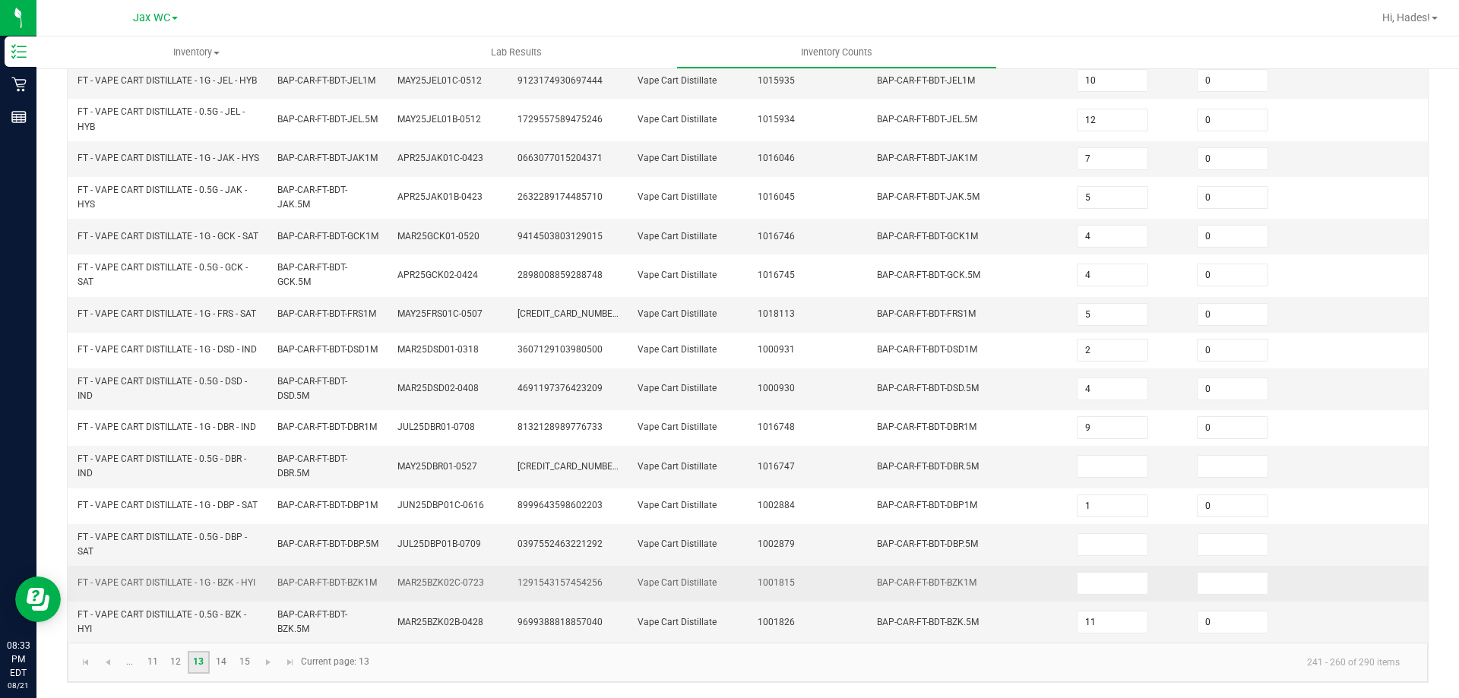
scroll to position [443, 0]
click at [1078, 580] on input at bounding box center [1113, 583] width 70 height 21
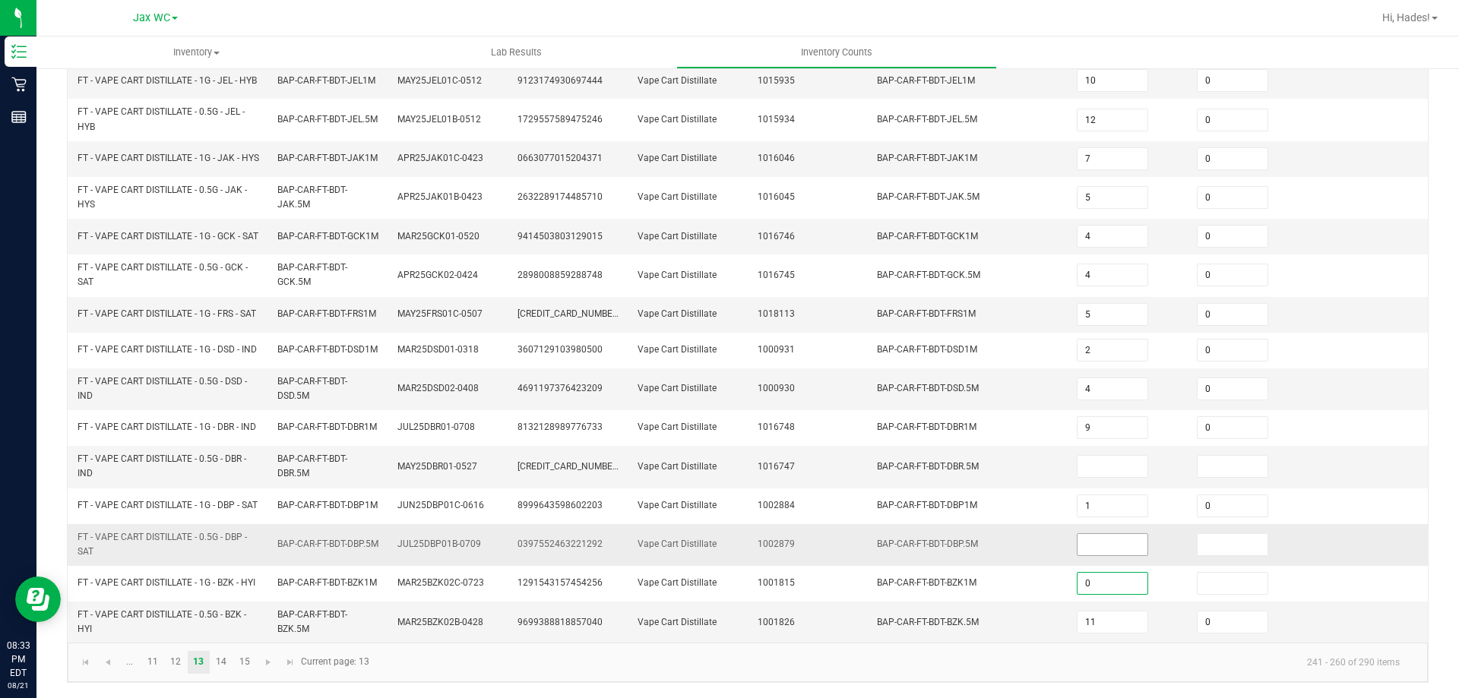
click at [1082, 536] on input at bounding box center [1113, 544] width 70 height 21
click at [1094, 461] on input at bounding box center [1113, 466] width 70 height 21
click at [225, 666] on link "14" at bounding box center [222, 662] width 22 height 23
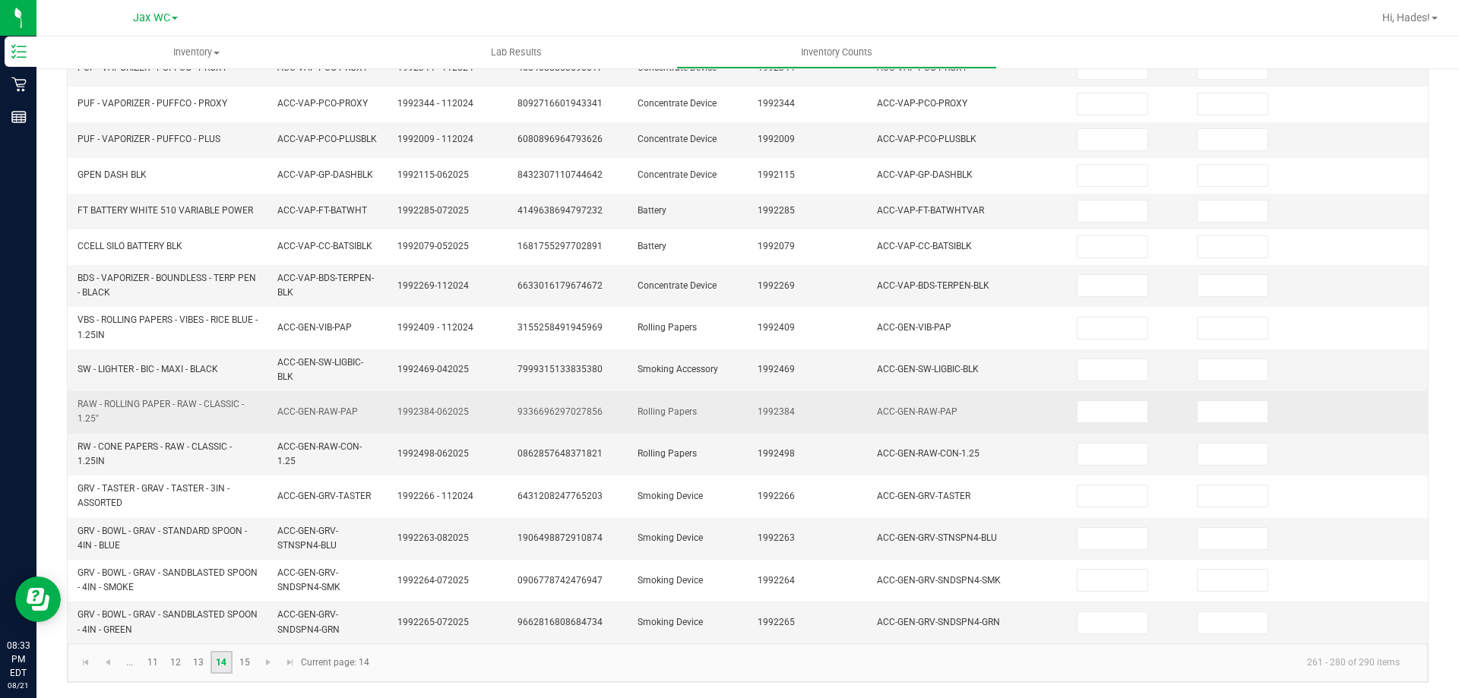
scroll to position [405, 0]
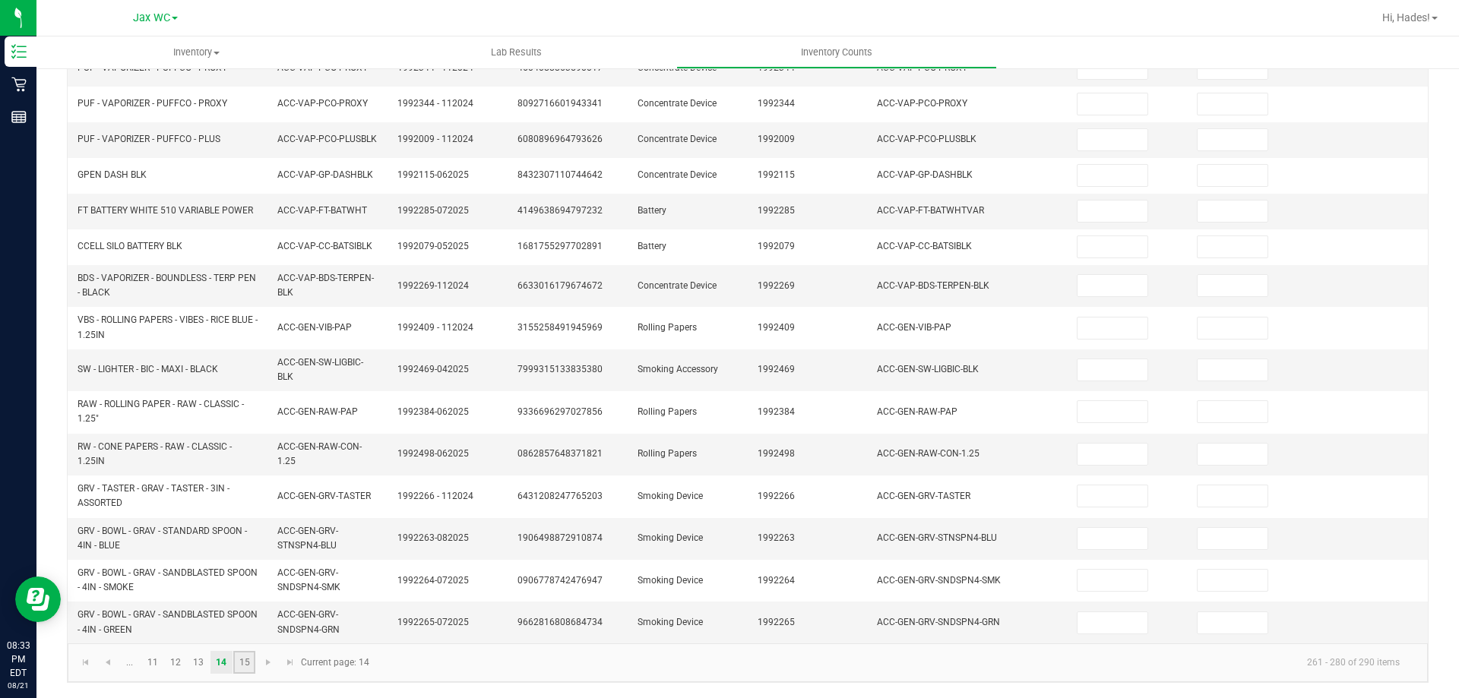
click at [252, 667] on link "15" at bounding box center [244, 662] width 22 height 23
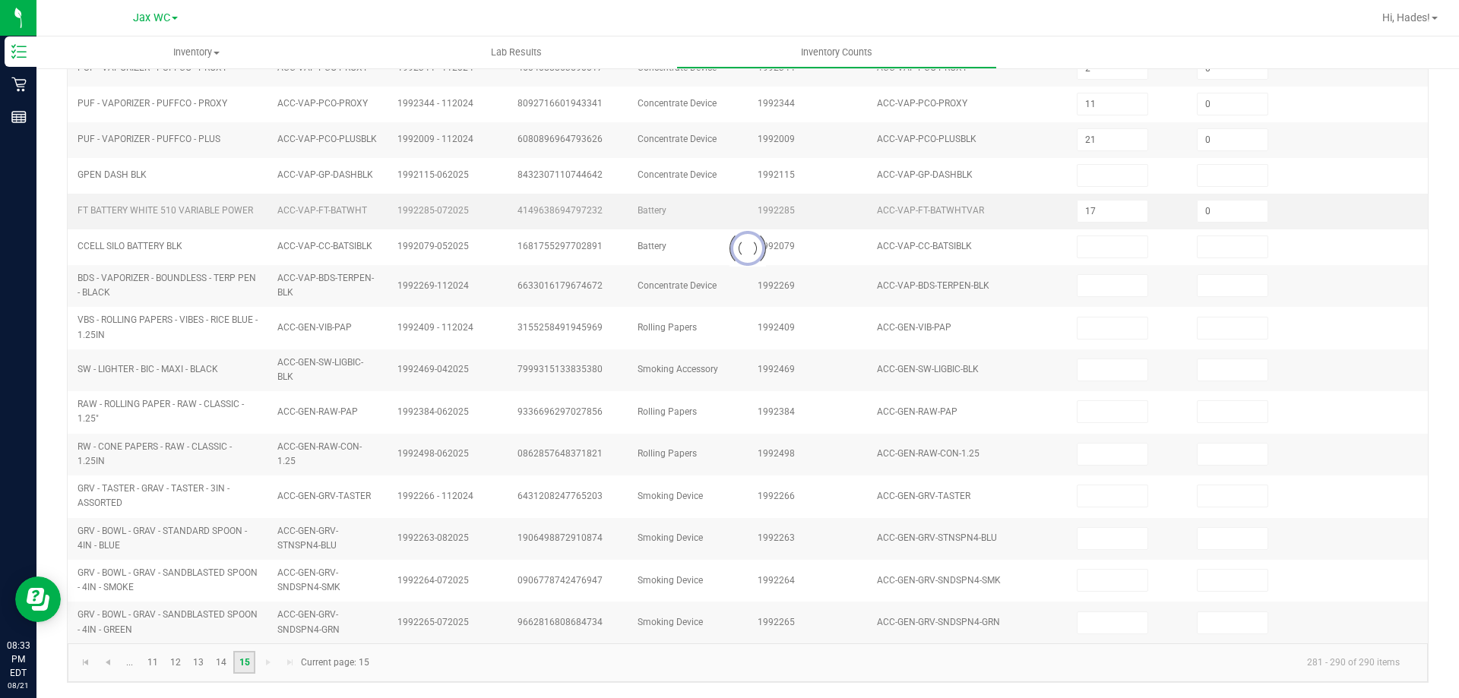
scroll to position [22, 0]
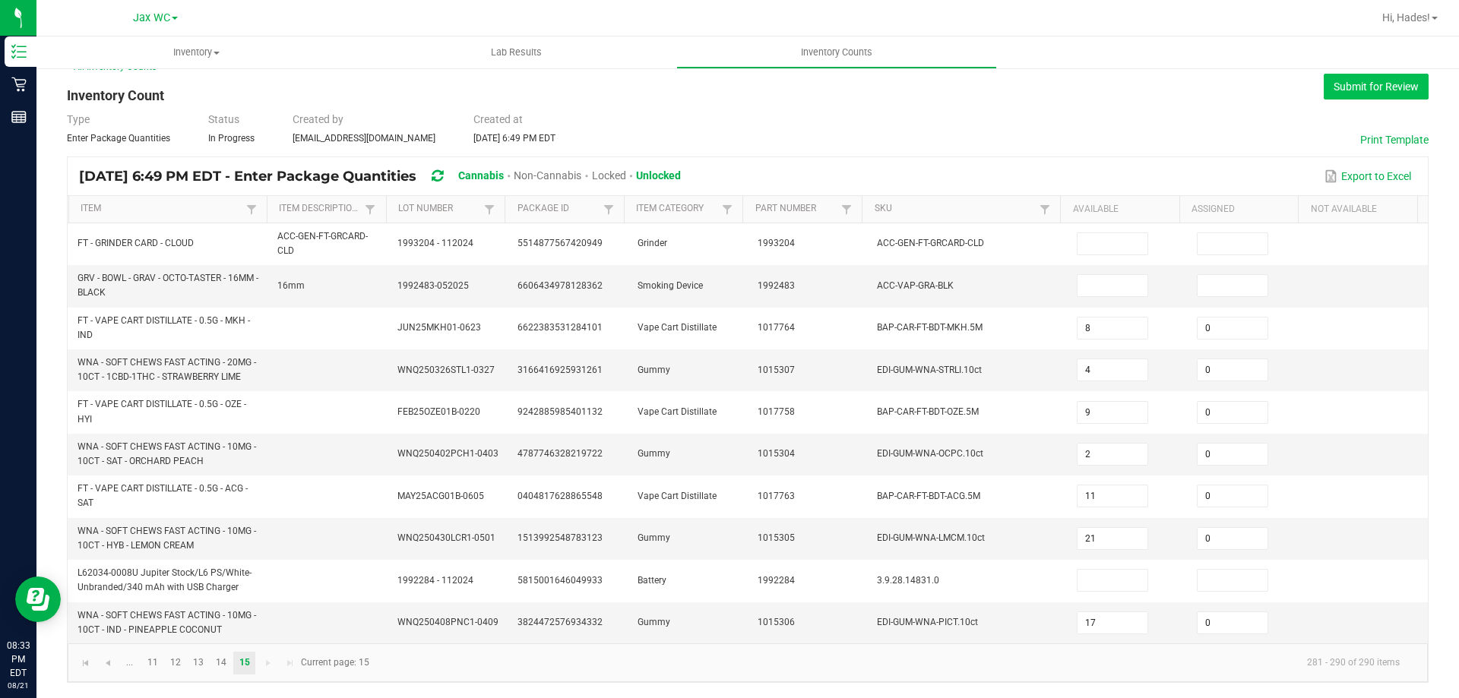
click at [1395, 91] on button "Submit for Review" at bounding box center [1376, 87] width 105 height 26
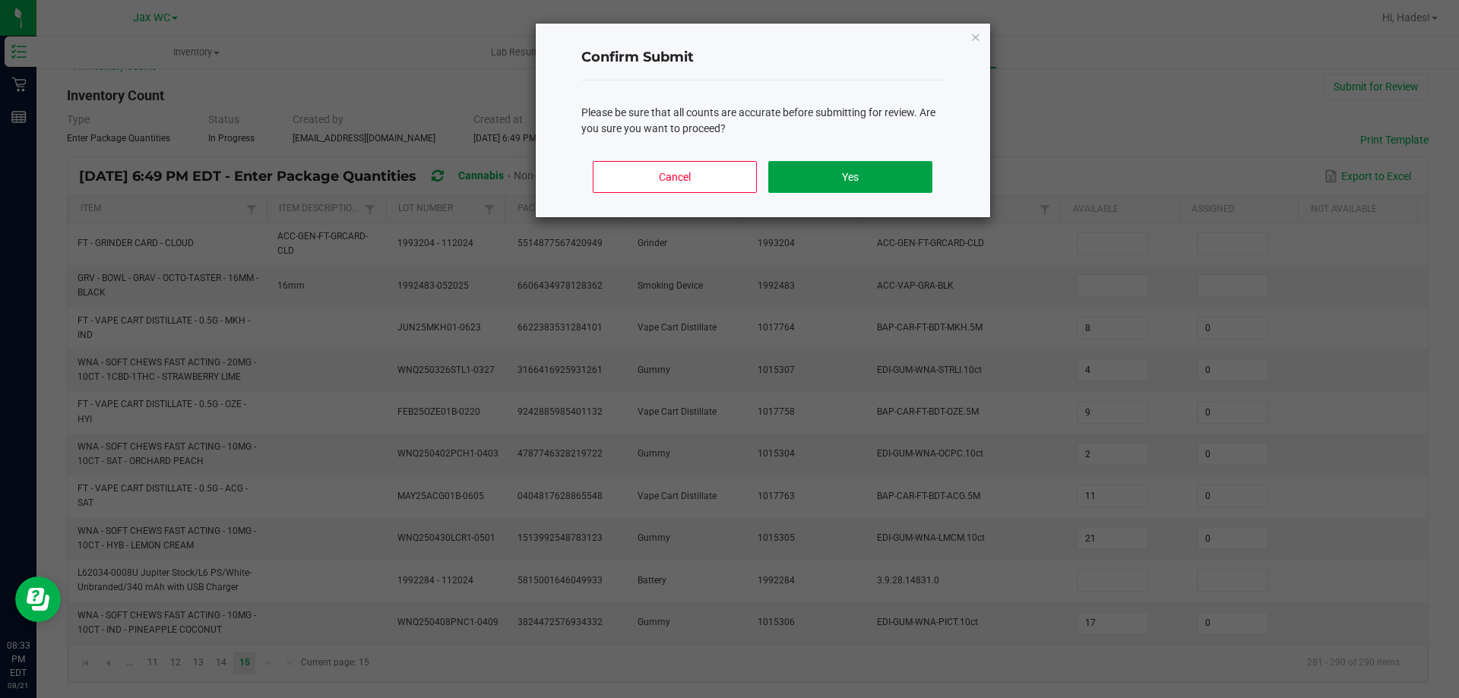
click at [834, 180] on button "Yes" at bounding box center [849, 177] width 163 height 32
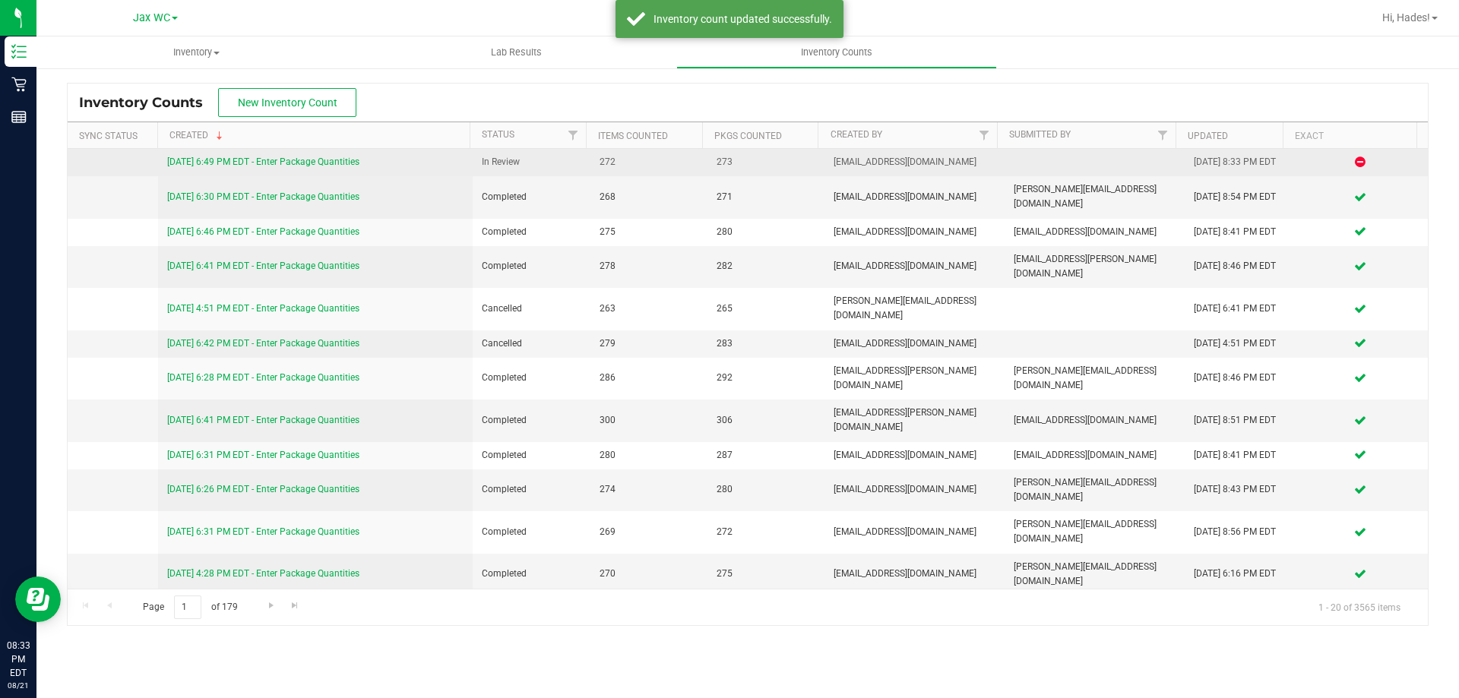
click at [273, 163] on link "[DATE] 6:49 PM EDT - Enter Package Quantities" at bounding box center [263, 162] width 192 height 11
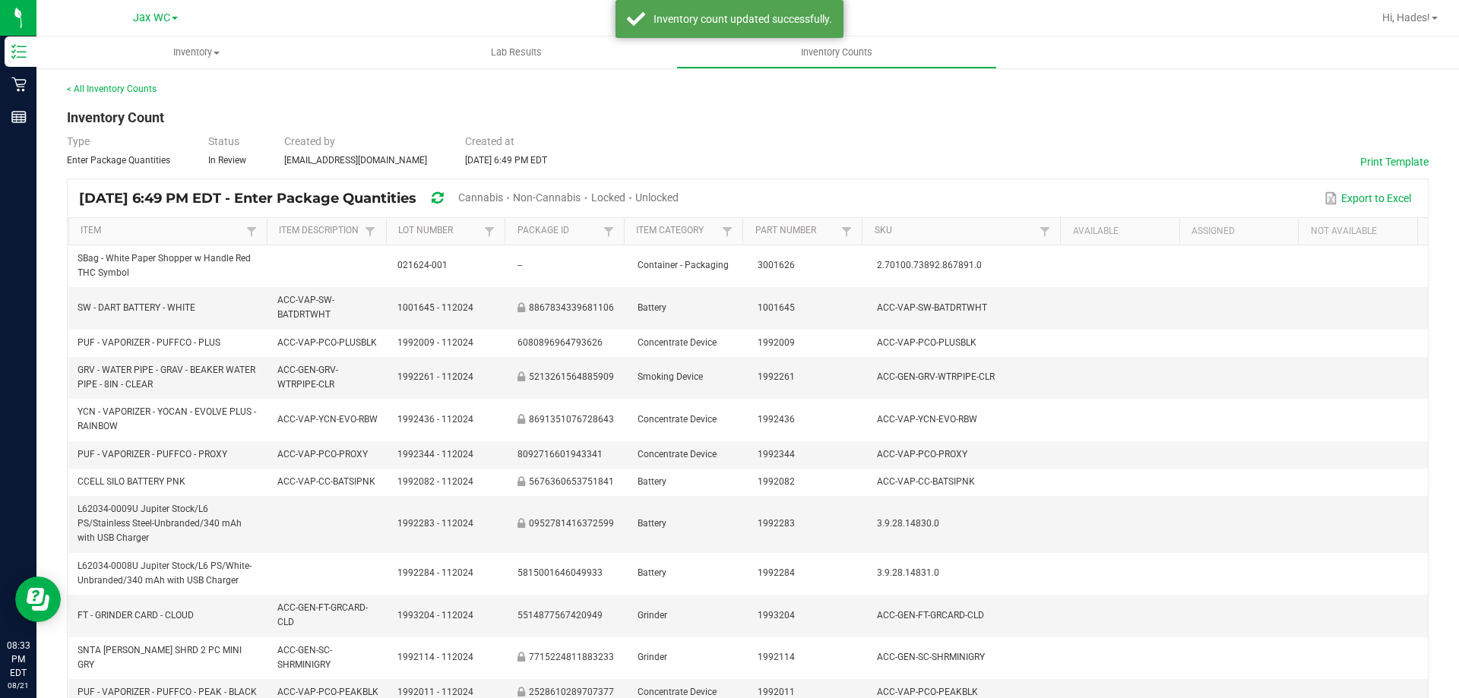
click at [503, 195] on span "Cannabis" at bounding box center [480, 198] width 45 height 12
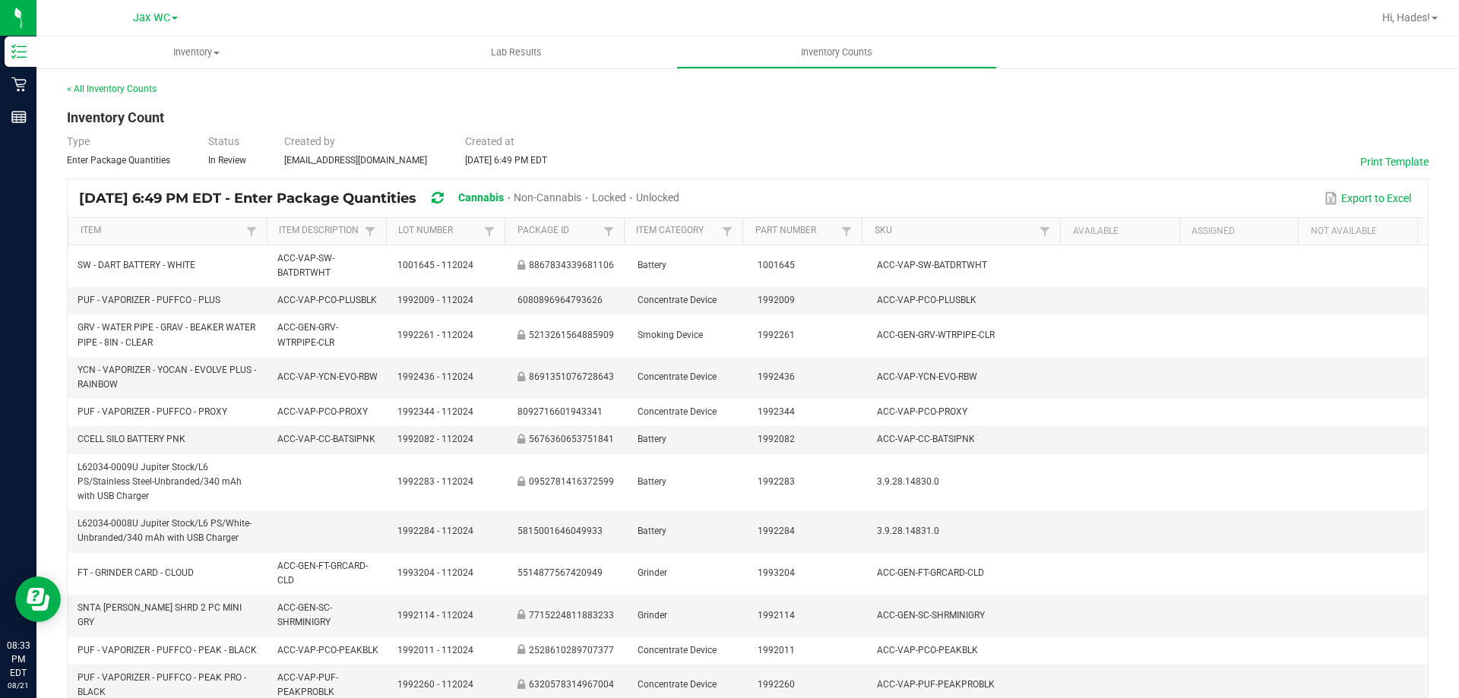
click at [679, 196] on span "Unlocked" at bounding box center [657, 198] width 43 height 12
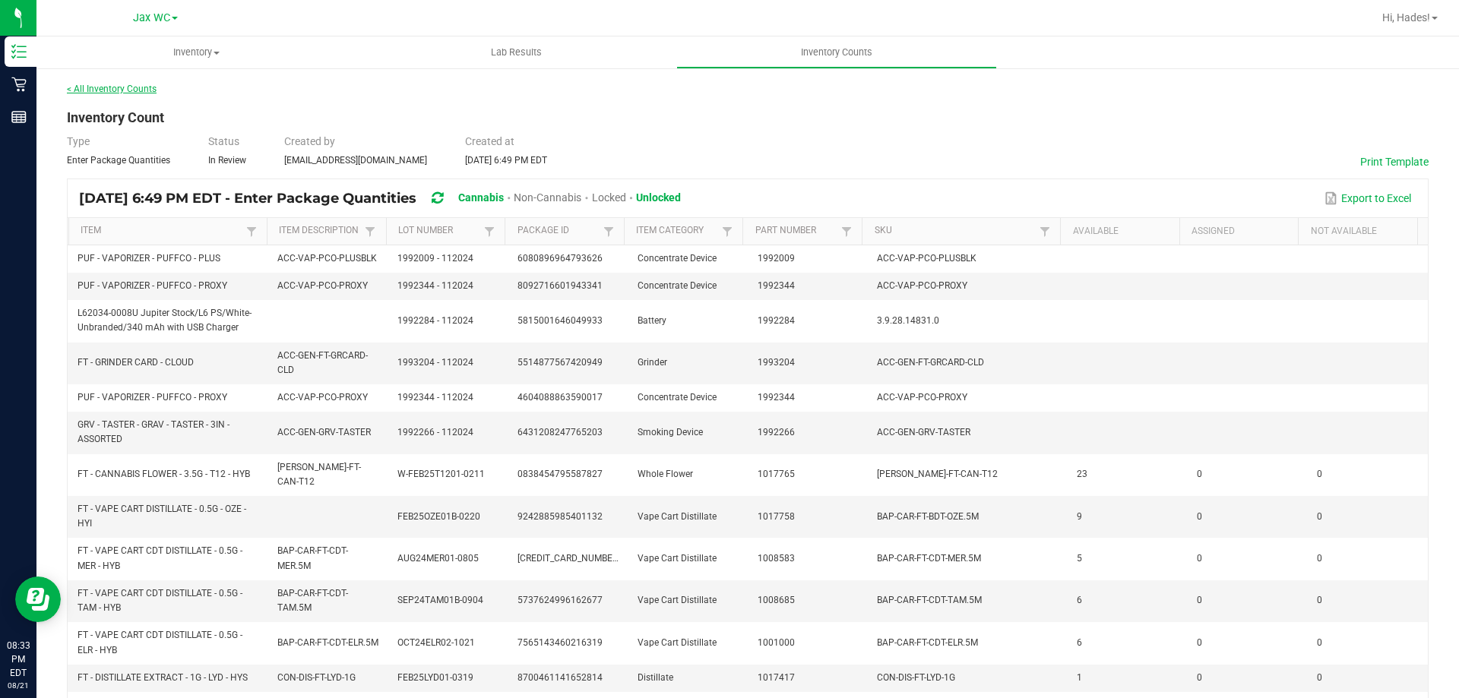
click at [128, 89] on link "< All Inventory Counts" at bounding box center [112, 89] width 90 height 11
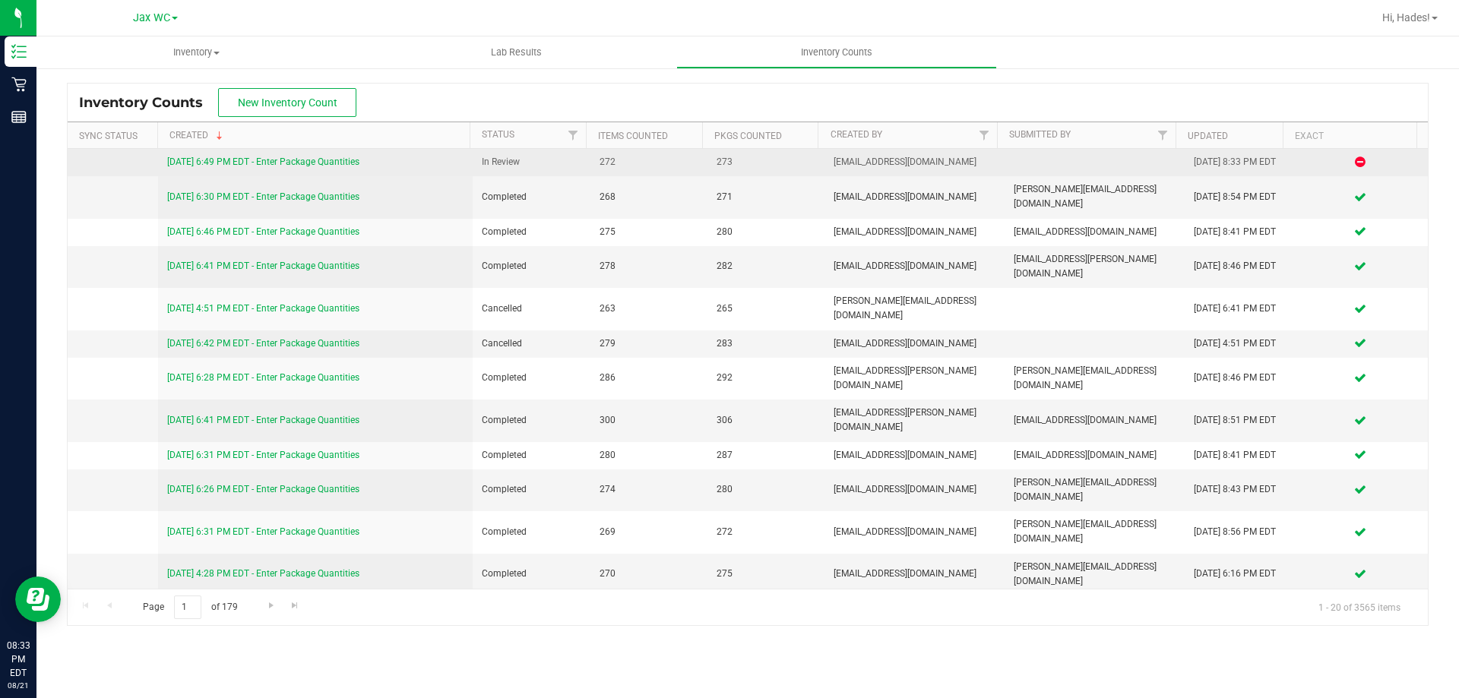
click at [316, 163] on link "[DATE] 6:49 PM EDT - Enter Package Quantities" at bounding box center [263, 162] width 192 height 11
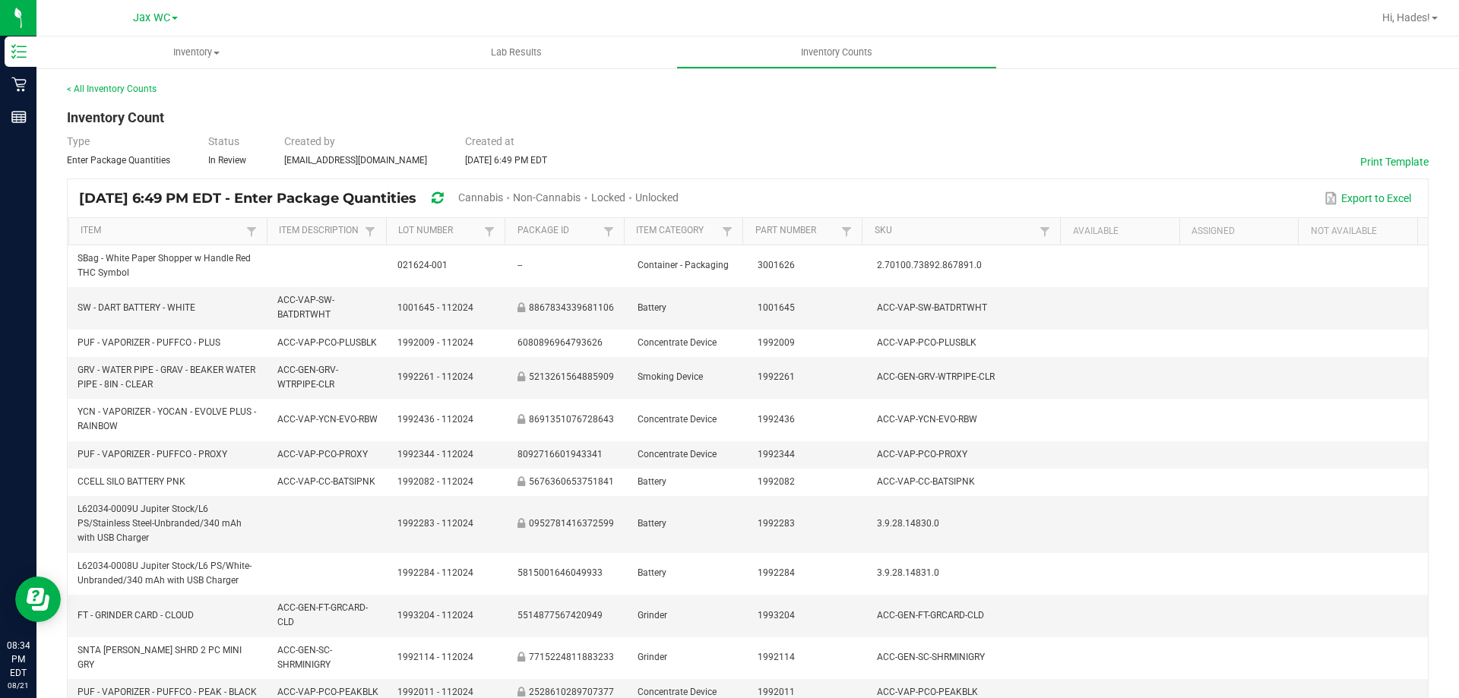
click at [503, 197] on span "Cannabis" at bounding box center [480, 198] width 45 height 12
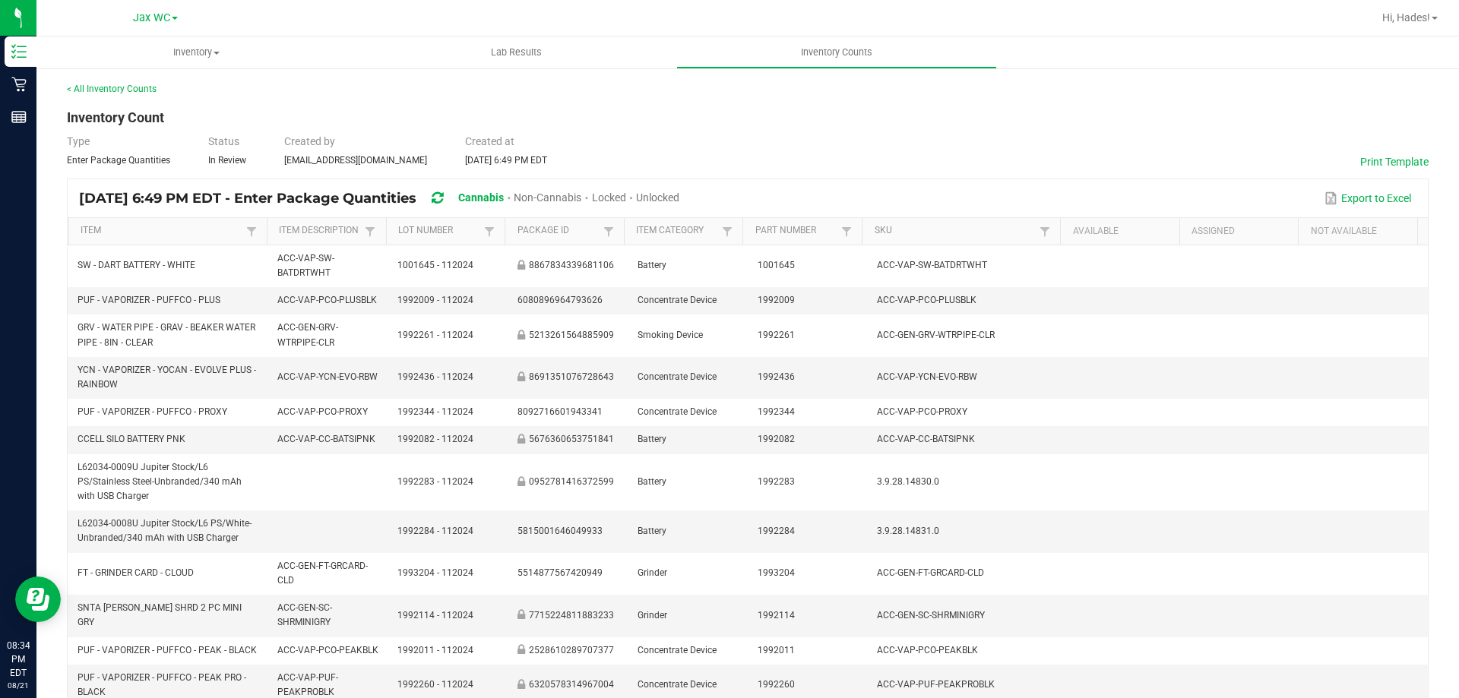
click at [679, 195] on span "Unlocked" at bounding box center [657, 198] width 43 height 12
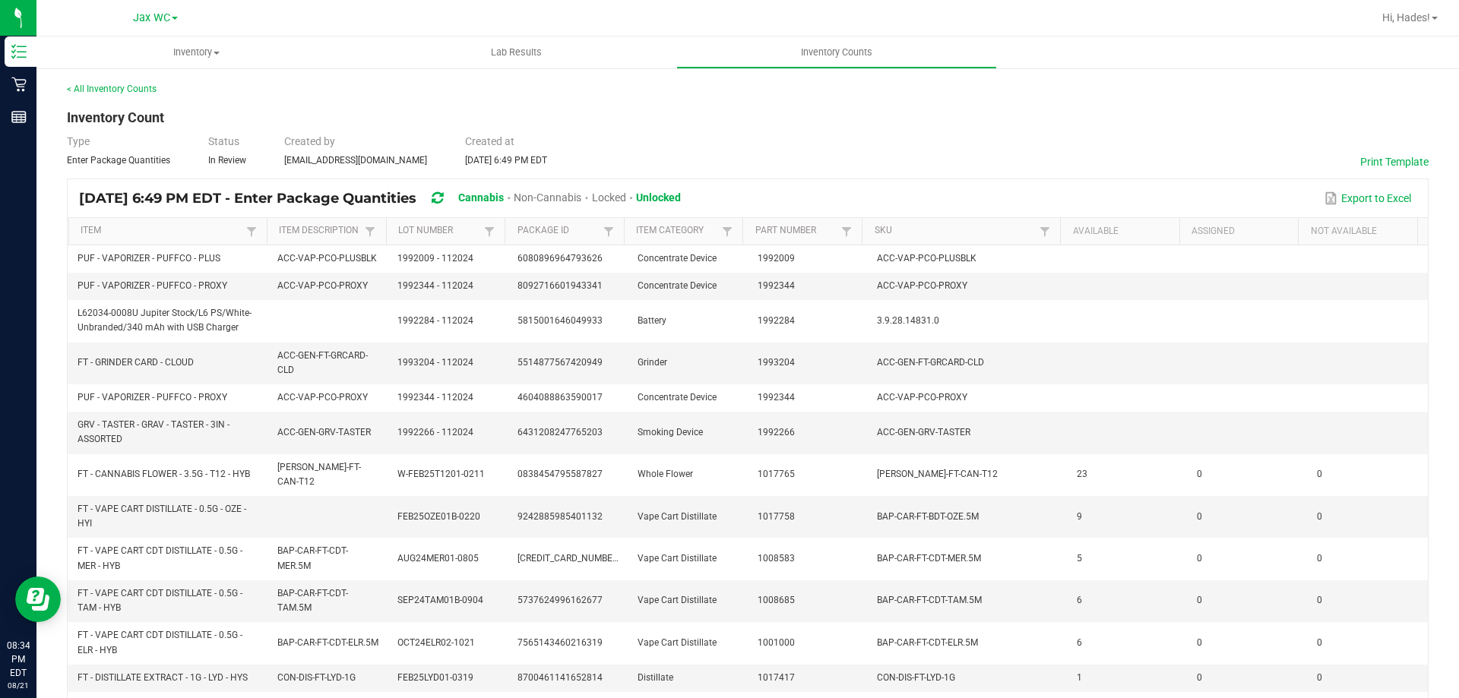
click at [626, 198] on span "Locked" at bounding box center [609, 198] width 34 height 12
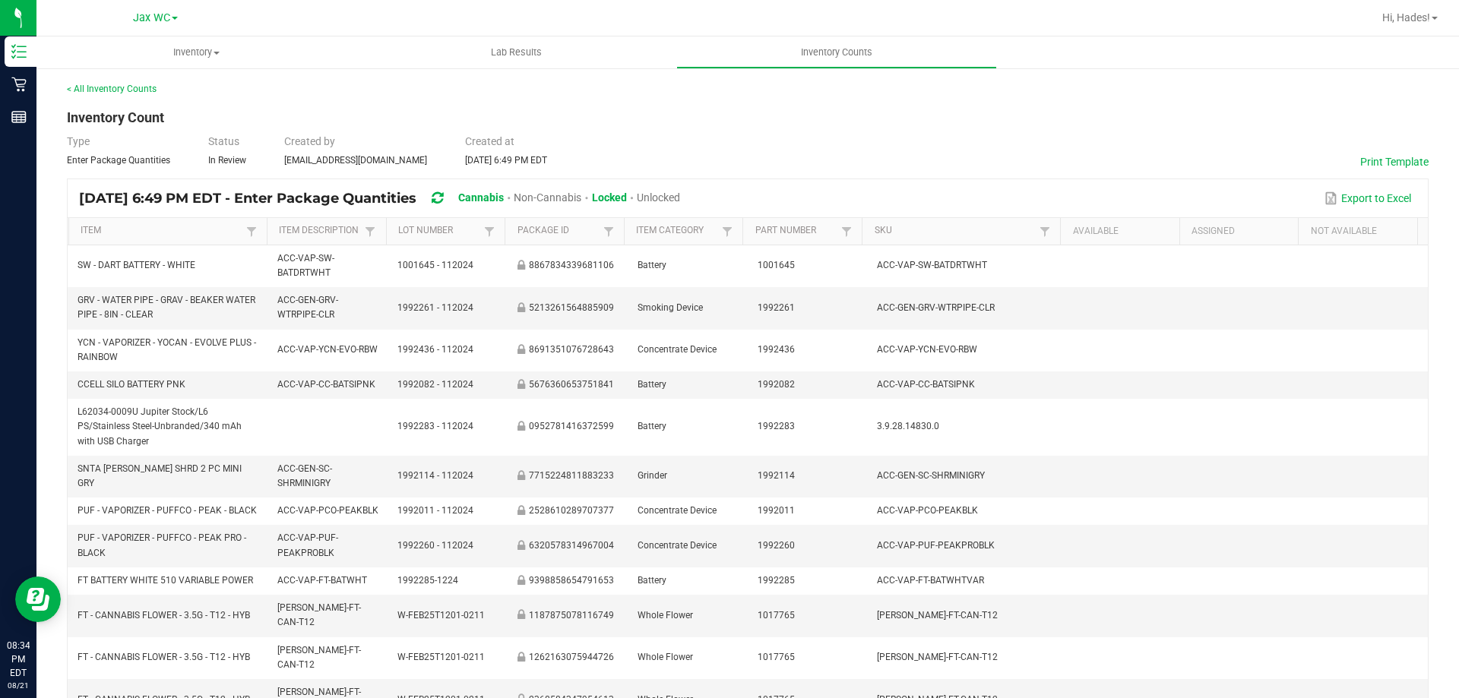
click at [680, 204] on div "Unlocked" at bounding box center [658, 199] width 43 height 28
click at [680, 194] on span "Unlocked" at bounding box center [658, 198] width 43 height 12
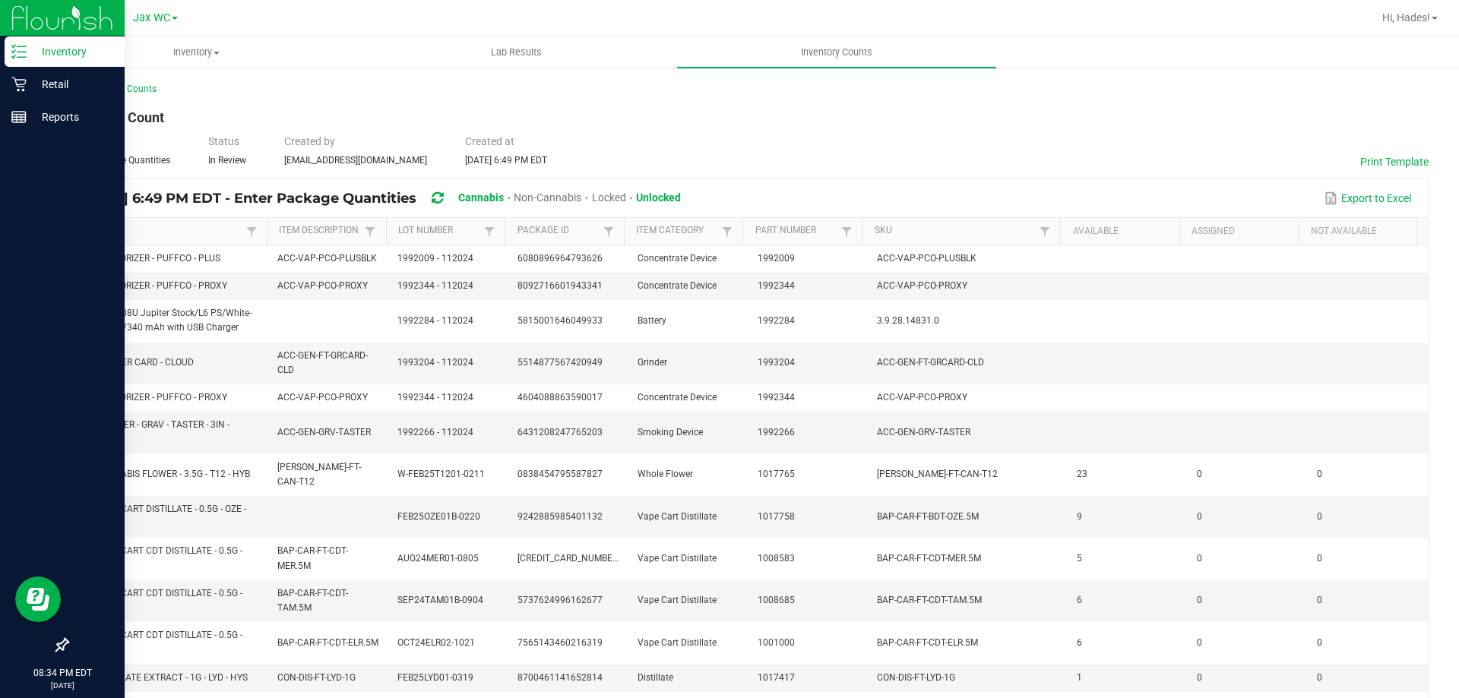
click at [23, 48] on icon at bounding box center [18, 51] width 15 height 15
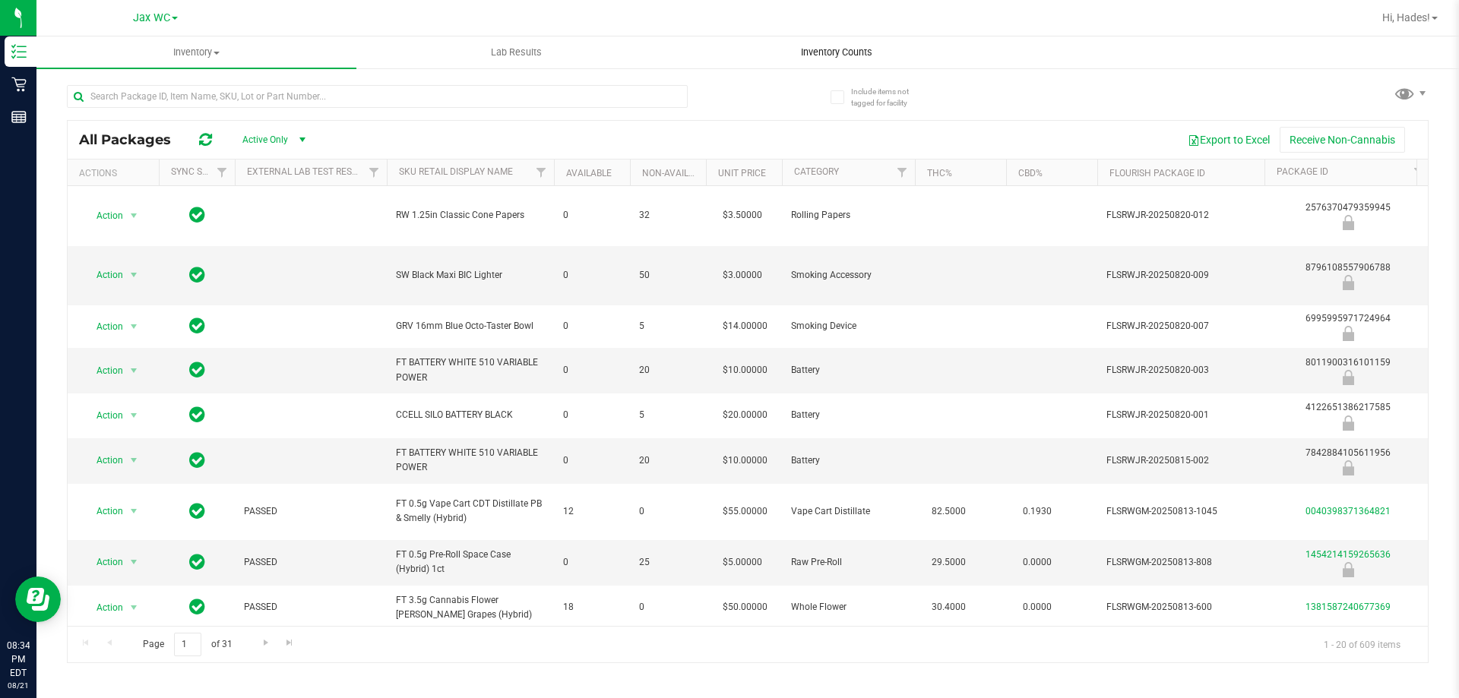
click at [854, 53] on span "Inventory Counts" at bounding box center [836, 53] width 112 height 14
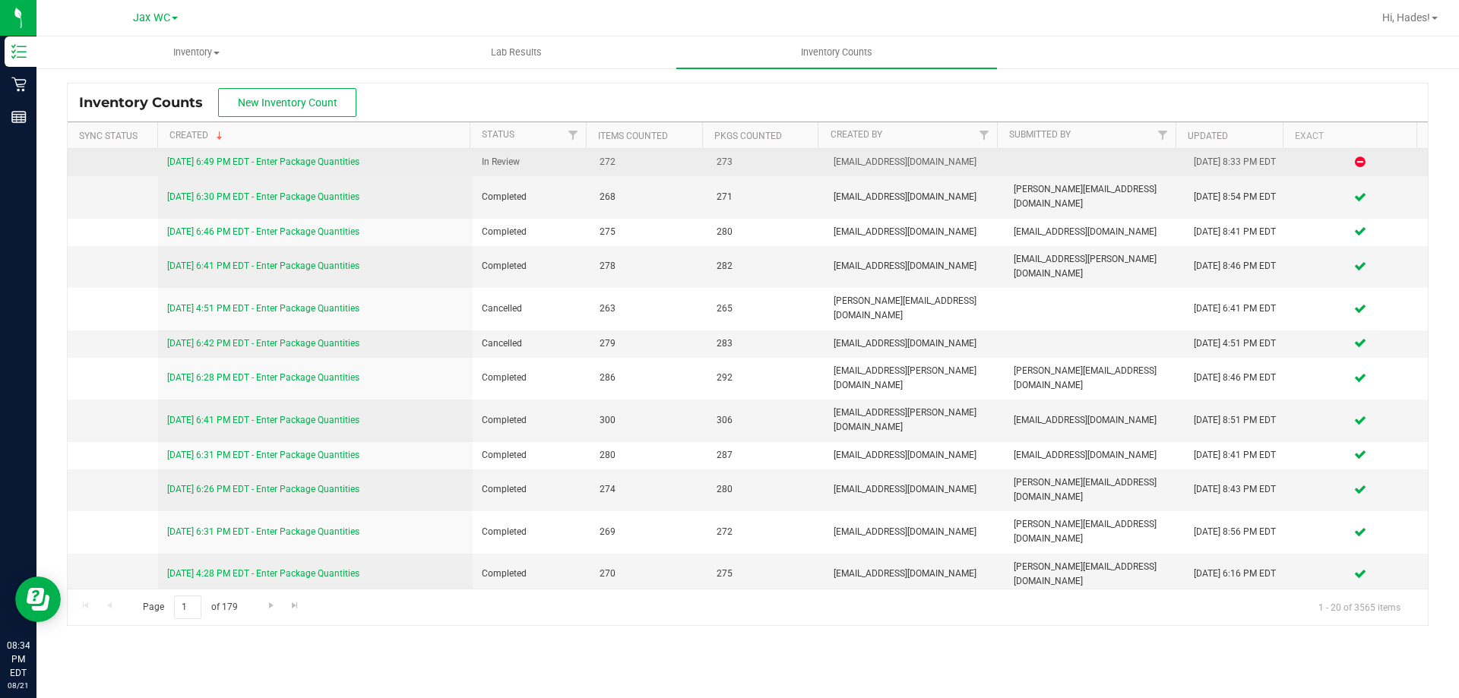
click at [325, 163] on link "[DATE] 6:49 PM EDT - Enter Package Quantities" at bounding box center [263, 162] width 192 height 11
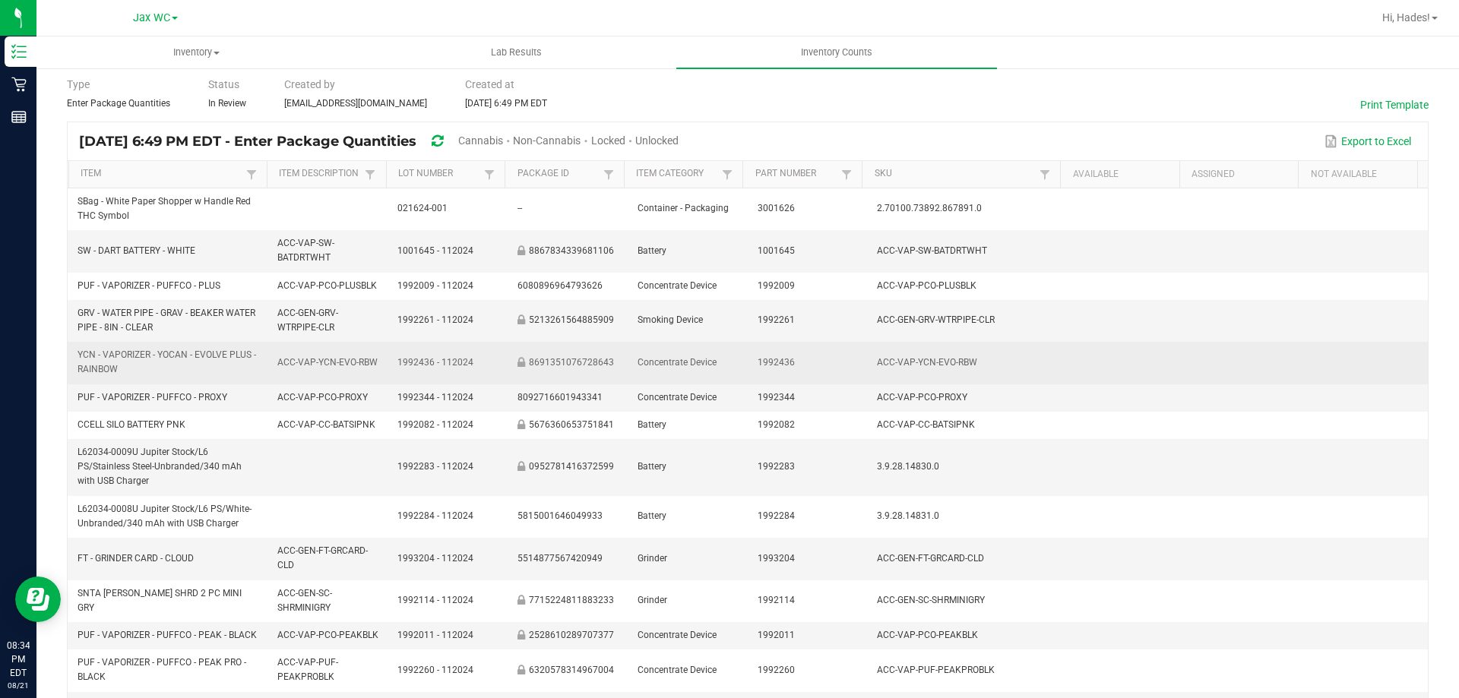
scroll to position [228, 0]
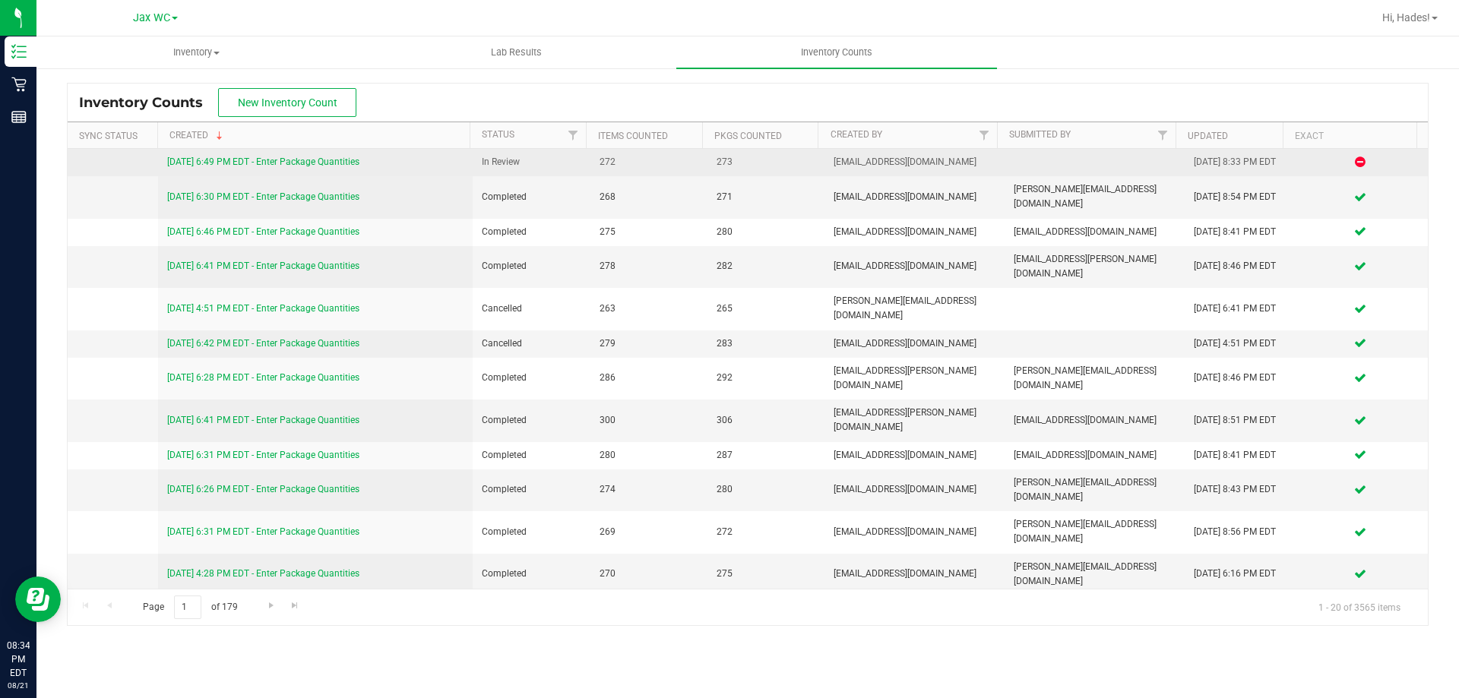
click at [286, 165] on link "[DATE] 6:49 PM EDT - Enter Package Quantities" at bounding box center [263, 162] width 192 height 11
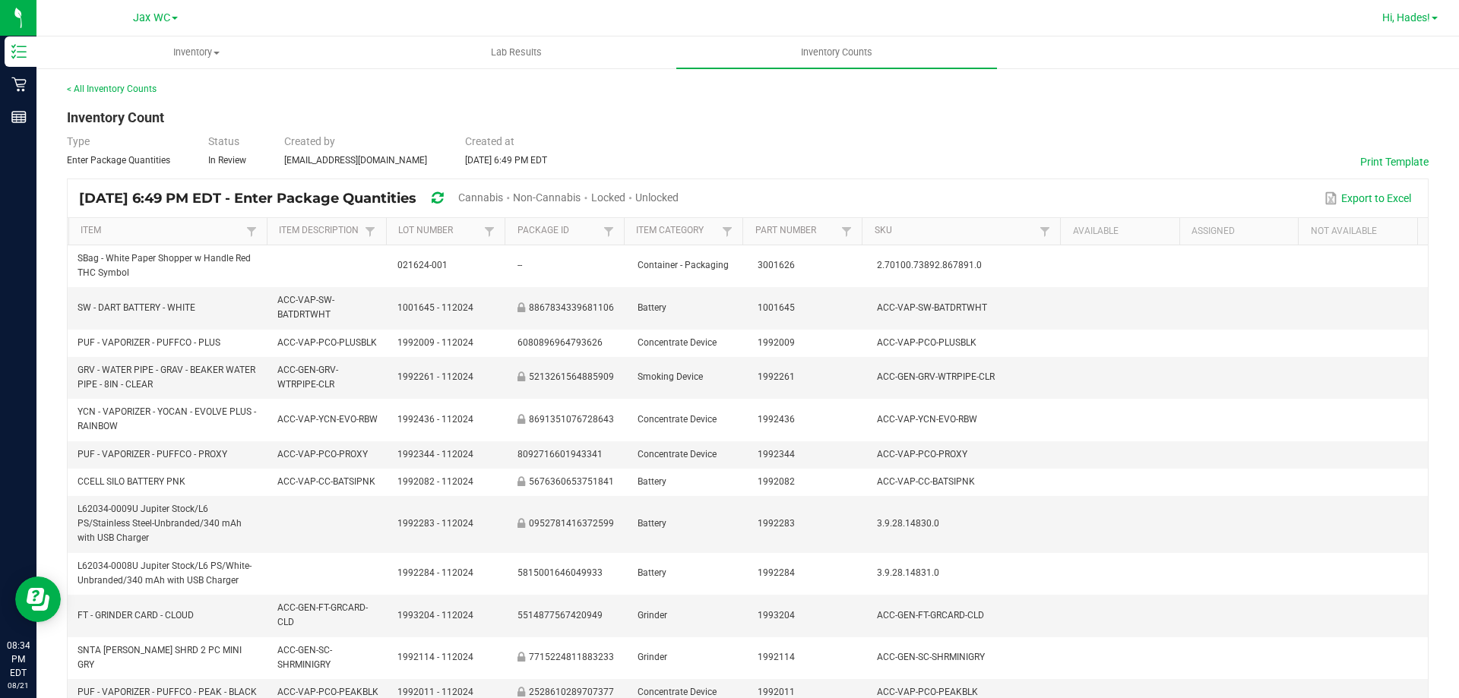
click at [1394, 22] on span "Hi, Hades!" at bounding box center [1406, 17] width 48 height 12
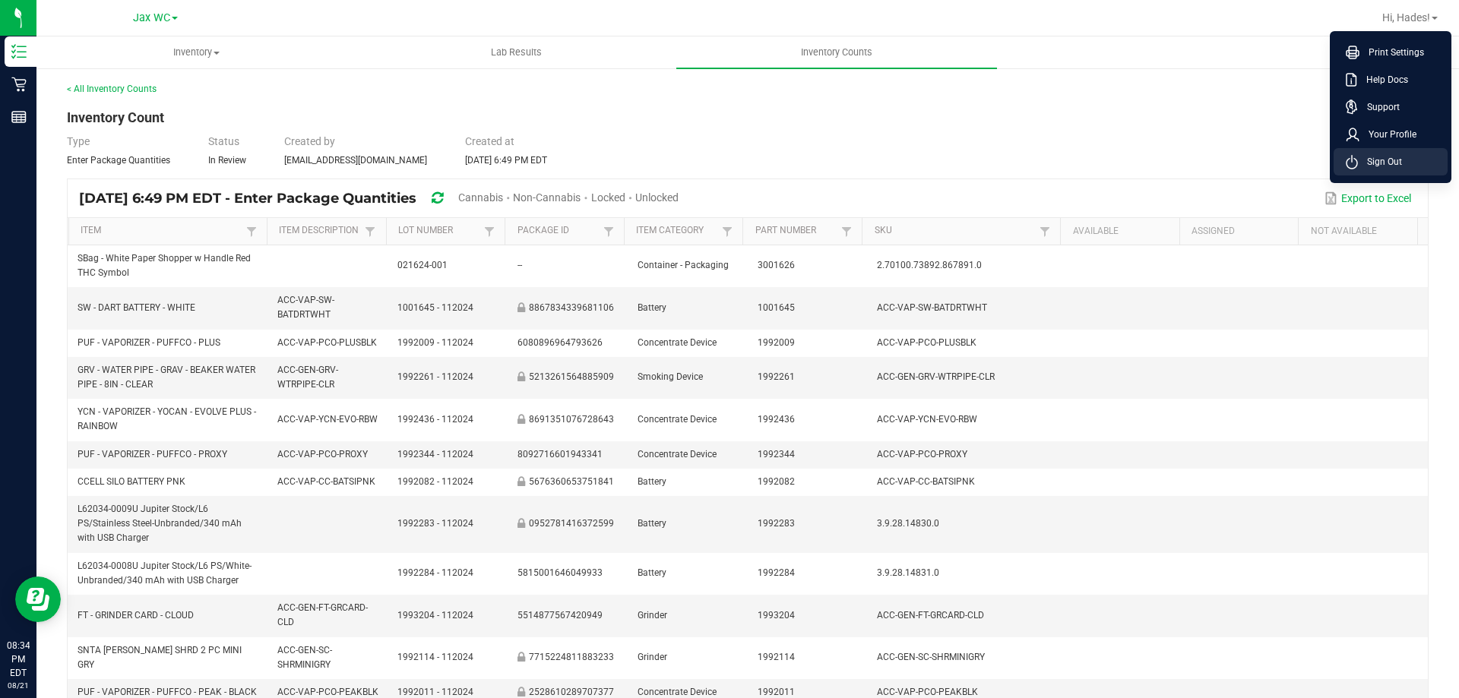
click at [1383, 155] on span "Sign Out" at bounding box center [1380, 161] width 44 height 15
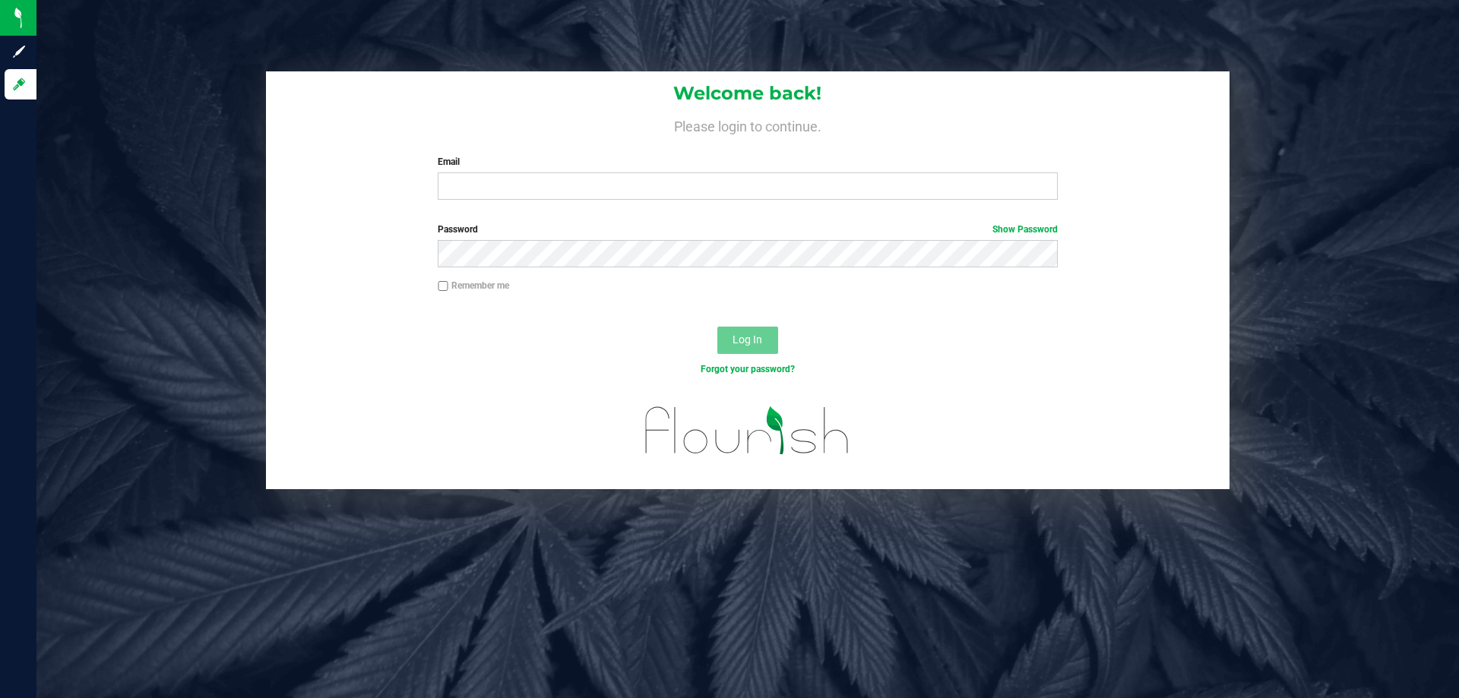
click at [723, 168] on label "Email" at bounding box center [747, 162] width 619 height 14
click at [723, 173] on input "Email" at bounding box center [747, 186] width 619 height 27
click at [717, 327] on button "Log In" at bounding box center [747, 340] width 61 height 27
